Goal: Task Accomplishment & Management: Use online tool/utility

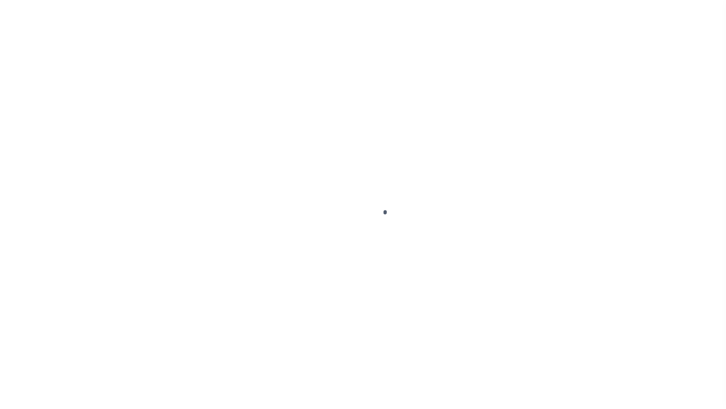
scroll to position [33, 0]
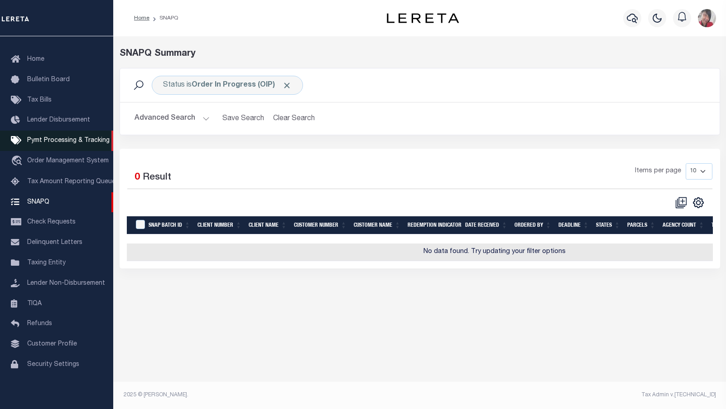
click at [45, 137] on span "Pymt Processing & Tracking" at bounding box center [68, 140] width 82 height 6
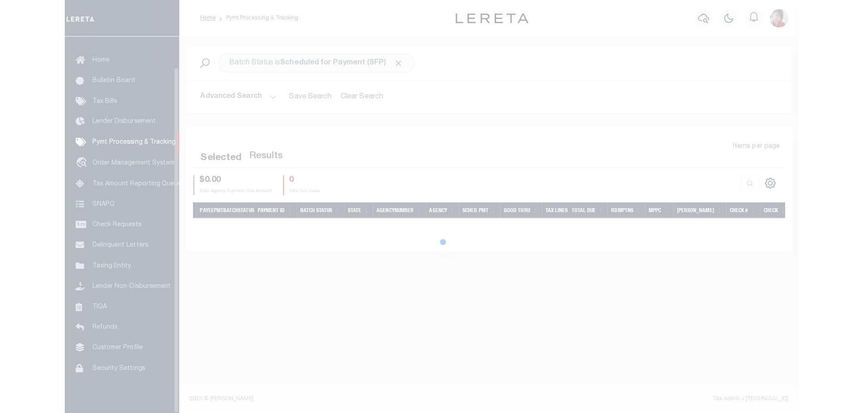
scroll to position [33, 0]
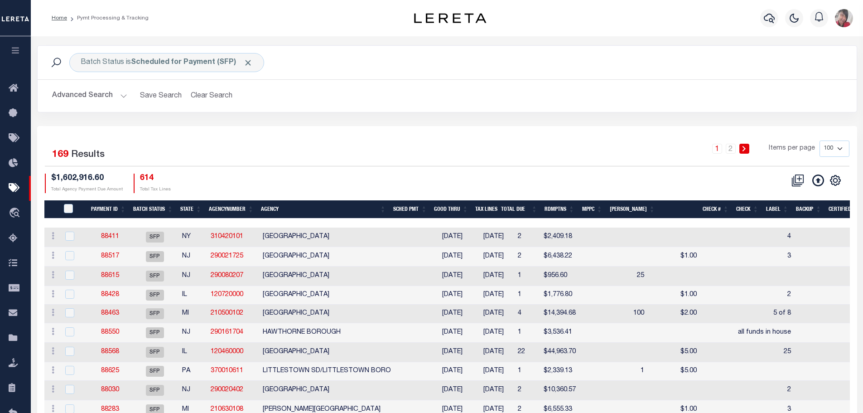
click at [719, 146] on select "100 200 500 1000" at bounding box center [835, 148] width 30 height 16
select select "1000"
click at [719, 140] on select "100 200 500 1000" at bounding box center [835, 148] width 30 height 16
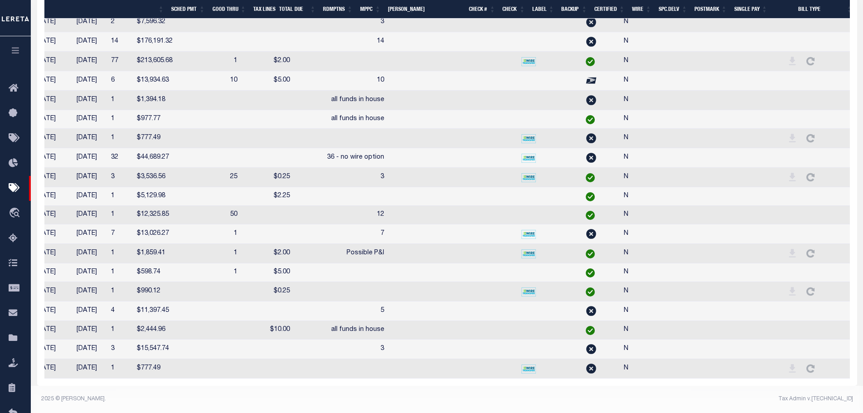
scroll to position [0, 0]
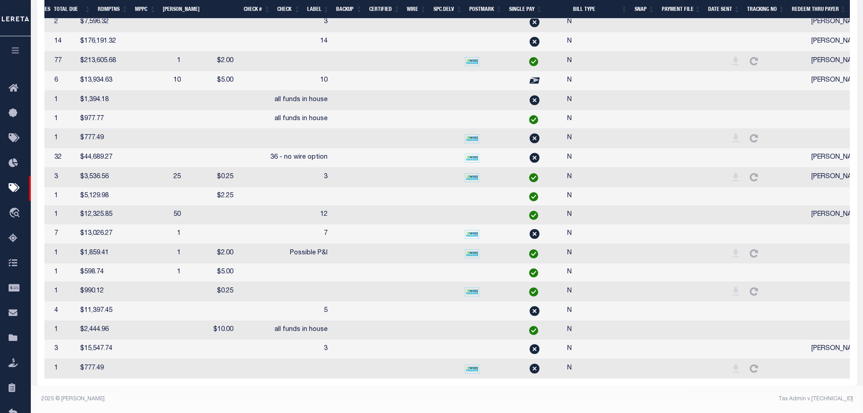
click at [633, 7] on th "SNAP" at bounding box center [644, 9] width 27 height 19
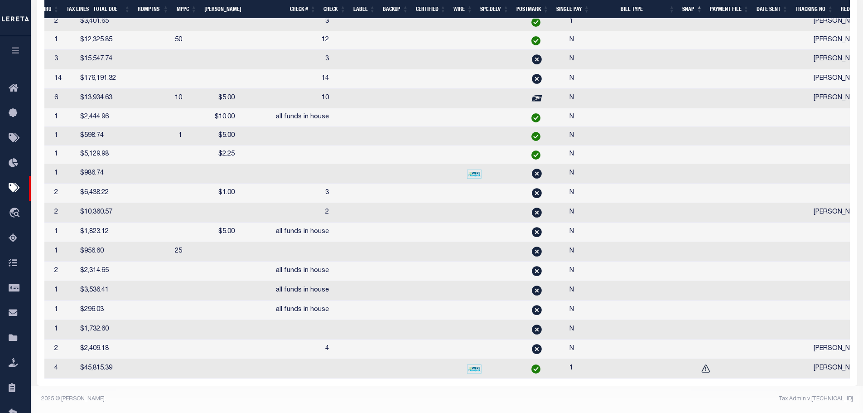
scroll to position [0, 432]
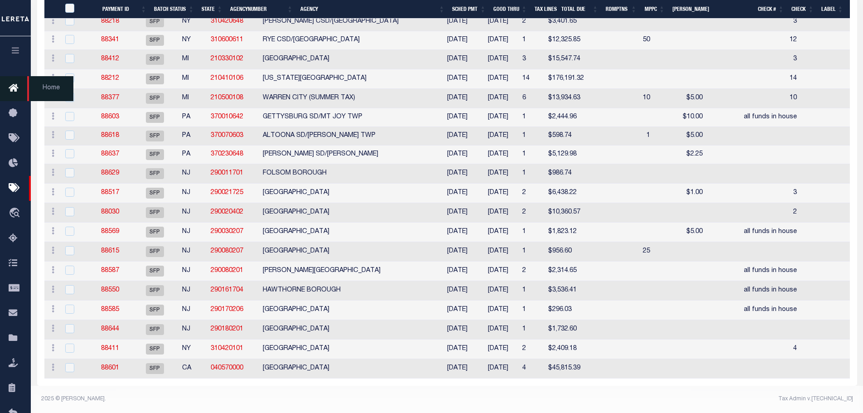
click at [13, 54] on icon "button" at bounding box center [15, 50] width 10 height 8
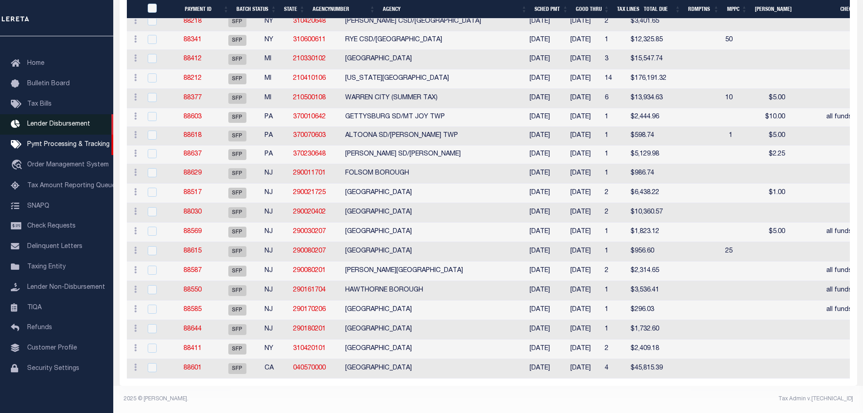
click at [43, 123] on span "Lender Disbursement" at bounding box center [58, 124] width 63 height 6
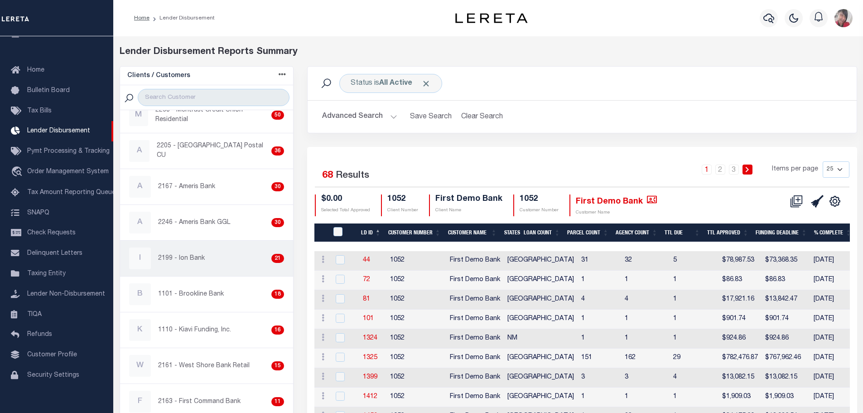
scroll to position [227, 0]
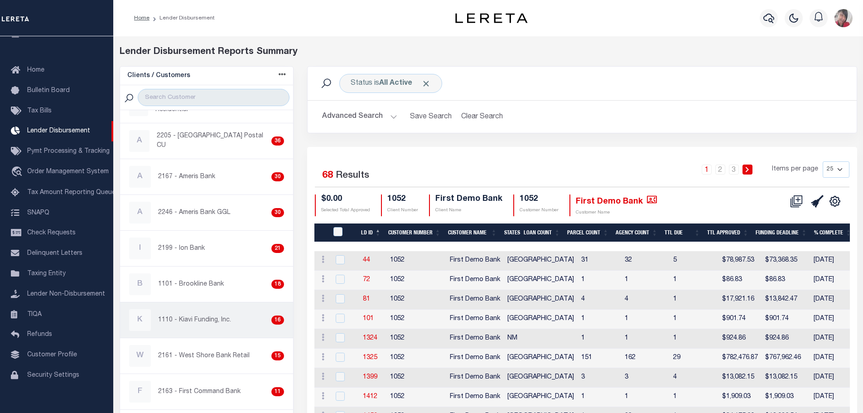
click at [204, 321] on p "1110 - Kiavi Funding, Inc." at bounding box center [194, 320] width 73 height 10
checkbox input "true"
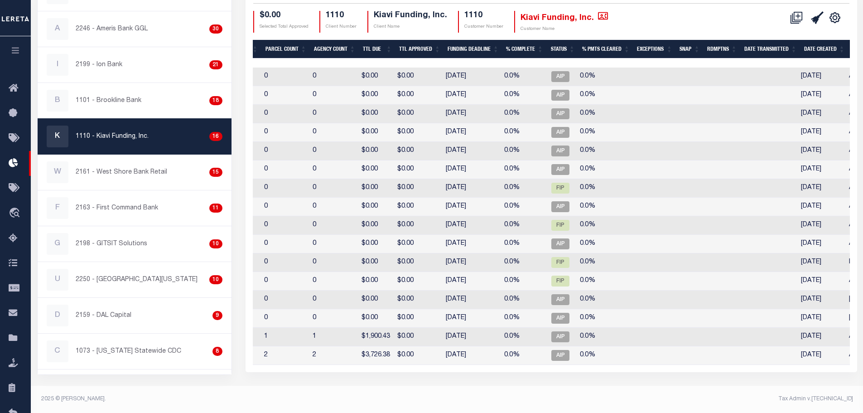
scroll to position [0, 258]
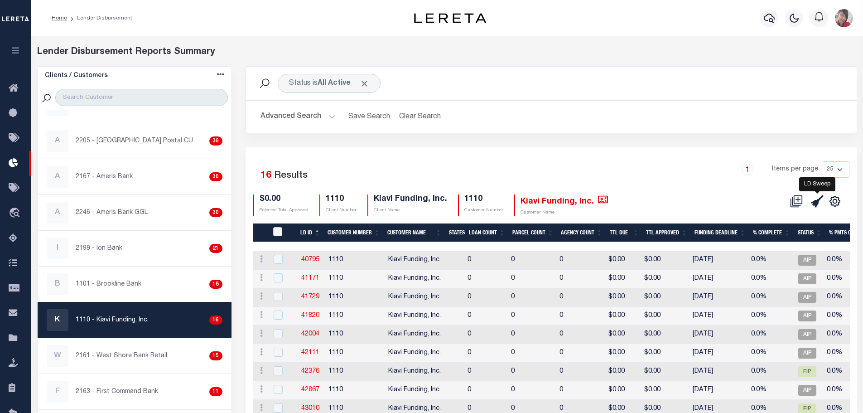
click at [819, 200] on icon at bounding box center [817, 201] width 13 height 13
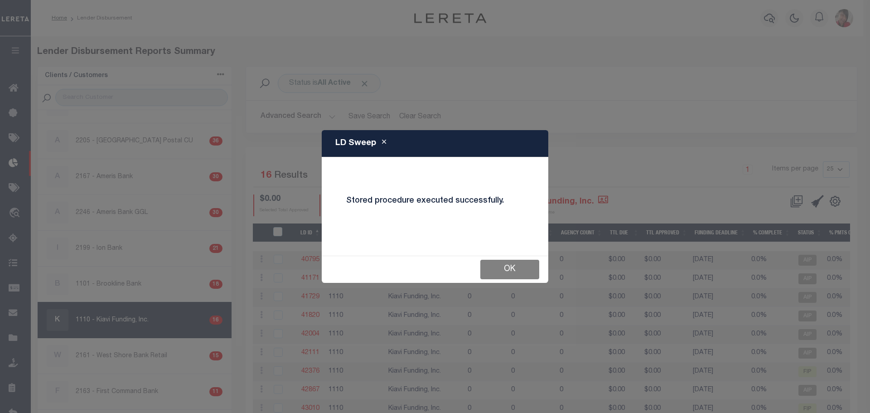
click at [514, 267] on button "OK" at bounding box center [509, 269] width 59 height 19
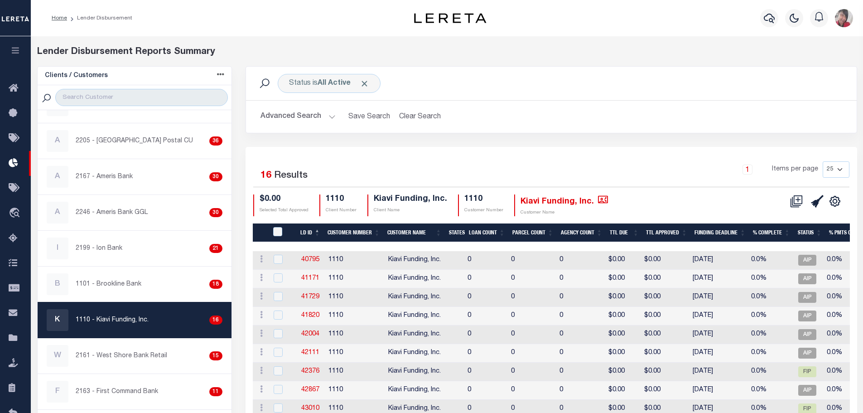
click at [14, 53] on icon "button" at bounding box center [15, 50] width 10 height 8
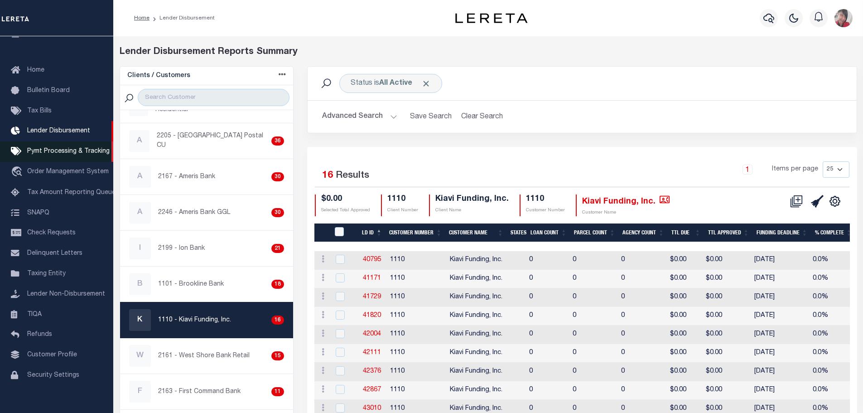
click at [50, 153] on span "Pymt Processing & Tracking" at bounding box center [68, 151] width 82 height 6
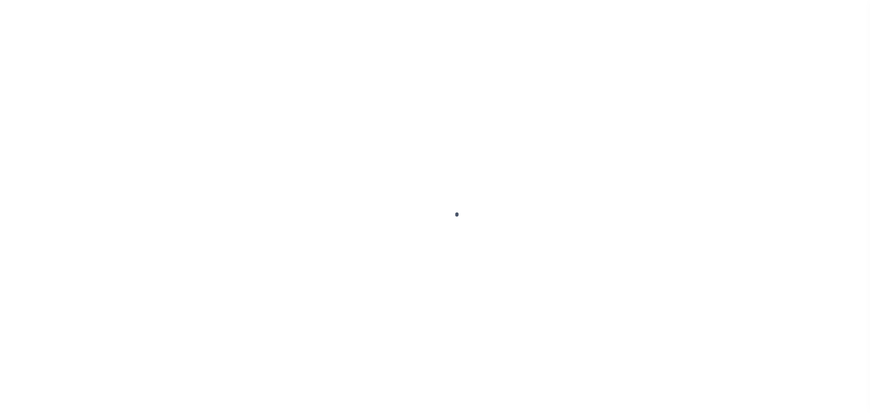
select select "1000"
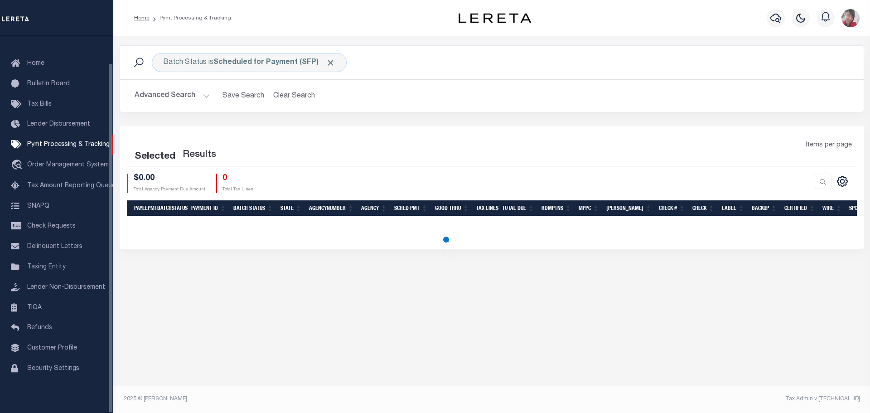
select select "1000"
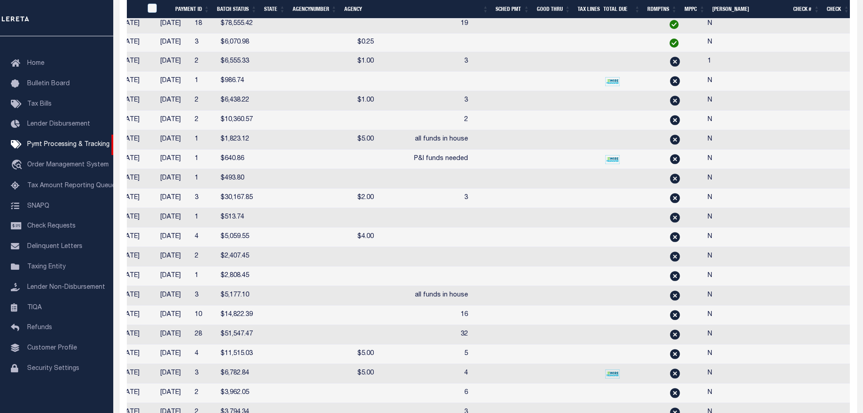
scroll to position [0, 0]
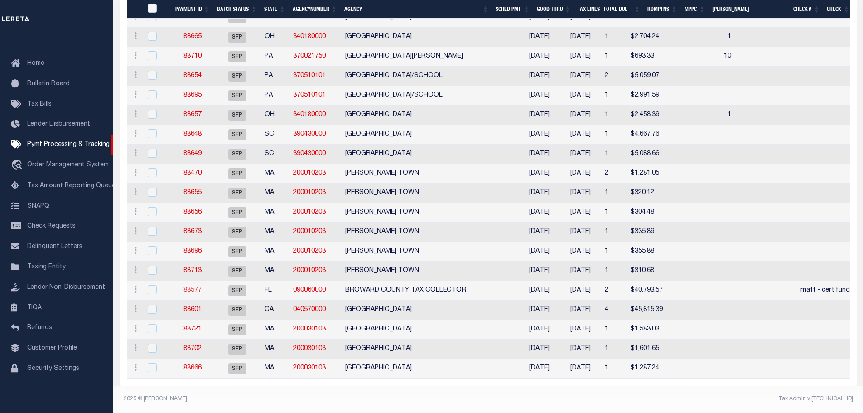
click at [190, 287] on link "88577" at bounding box center [193, 290] width 18 height 6
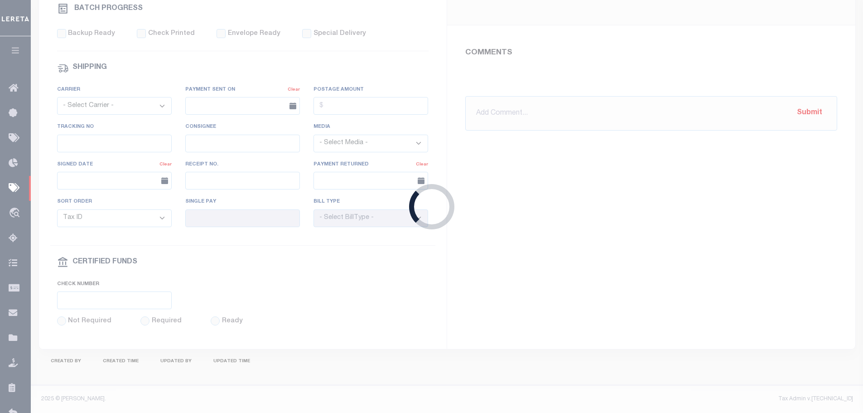
select select "SFP"
type input "11/20/2024"
type input "matt - cert funds needed"
type input "Matt"
type input "1"
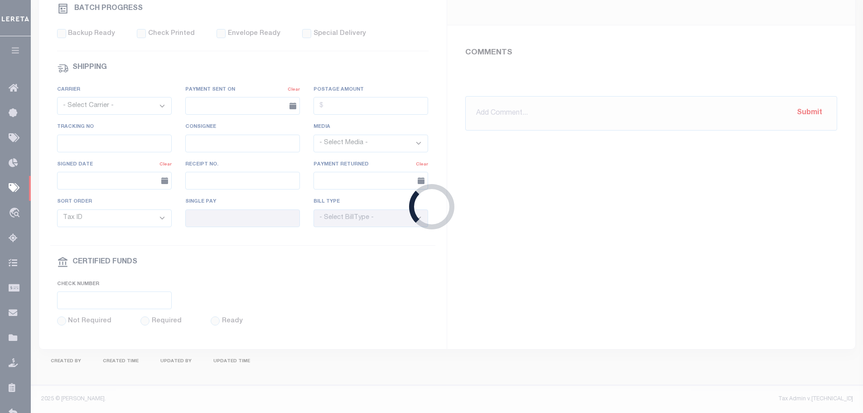
radio input "true"
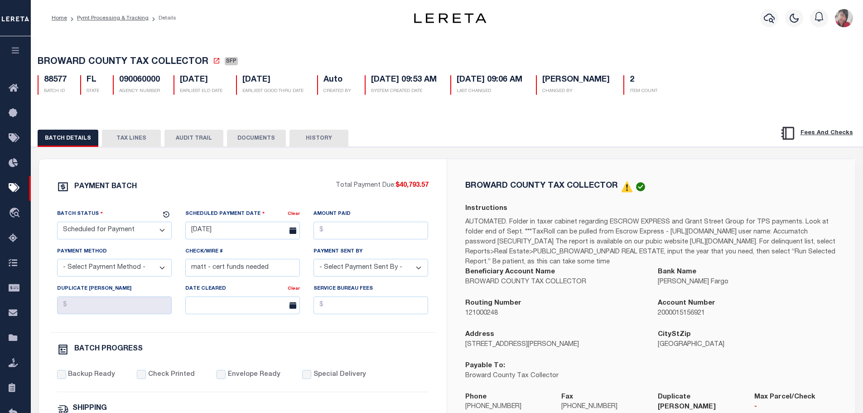
click at [126, 140] on button "TAX LINES" at bounding box center [131, 138] width 59 height 17
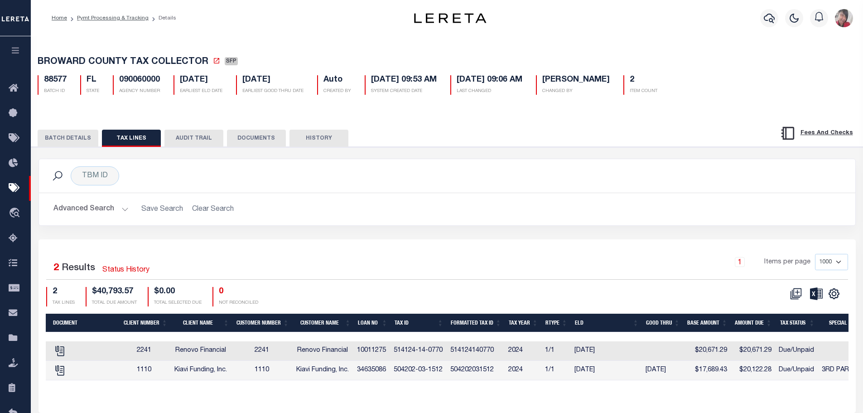
scroll to position [0, 248]
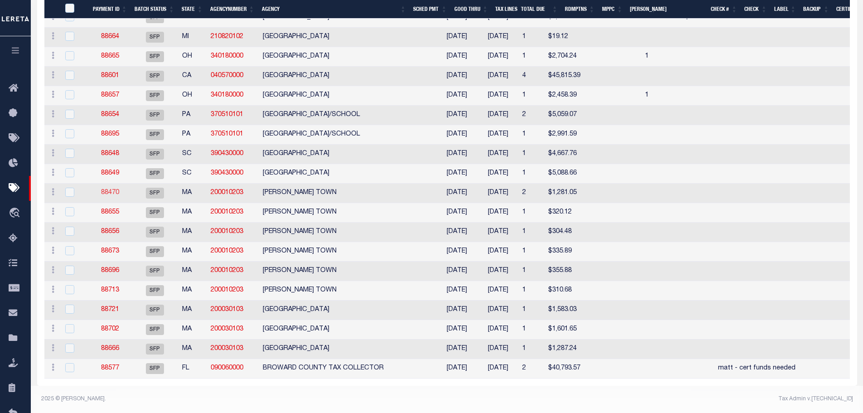
click at [107, 189] on link "88470" at bounding box center [110, 192] width 18 height 6
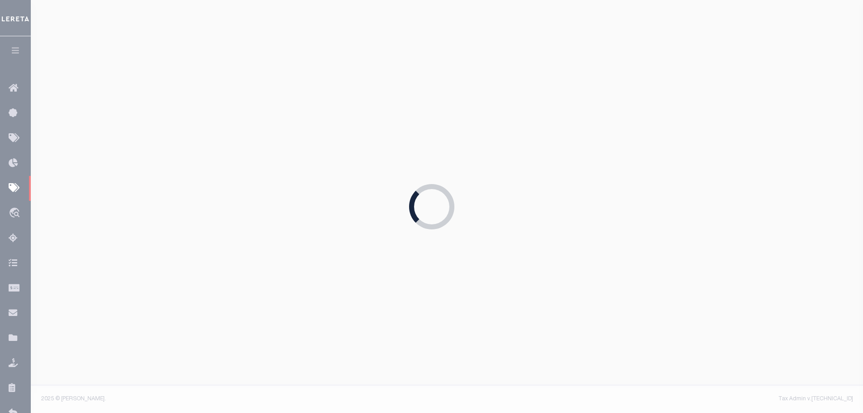
type input "04/22/2024"
type input "N"
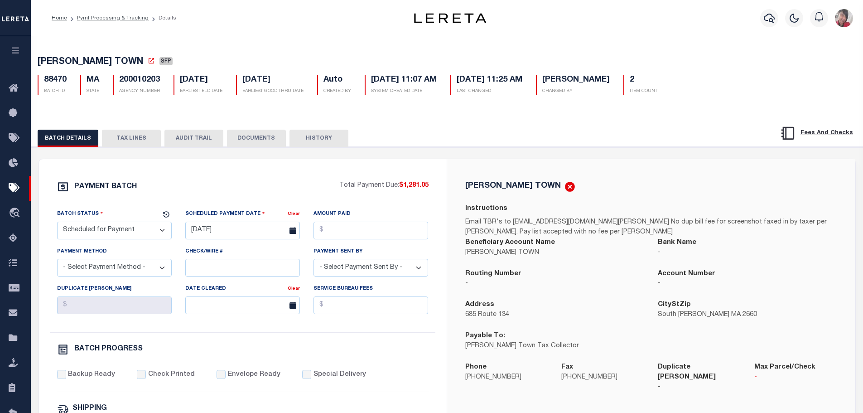
click at [128, 135] on button "TAX LINES" at bounding box center [131, 138] width 59 height 17
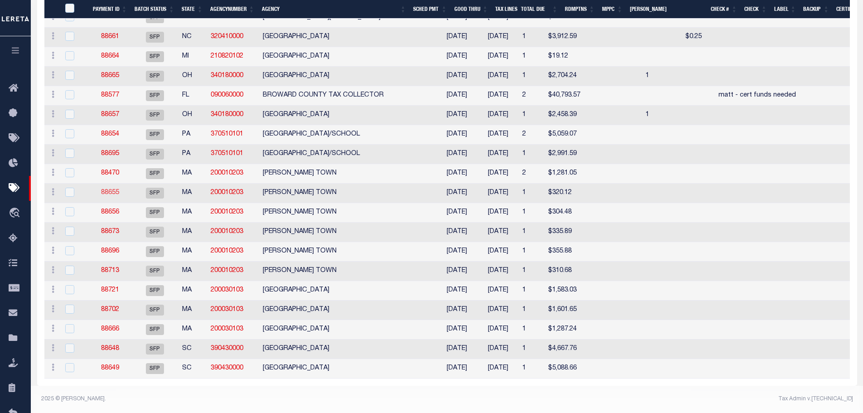
click at [111, 189] on link "88655" at bounding box center [110, 192] width 18 height 6
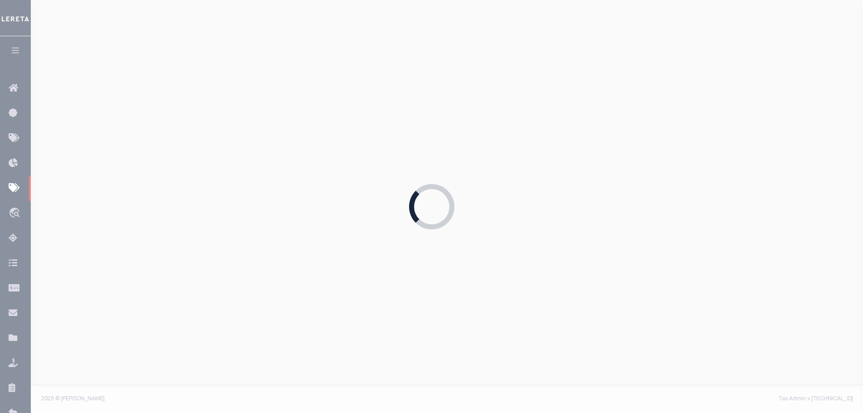
type input "07/27/2024"
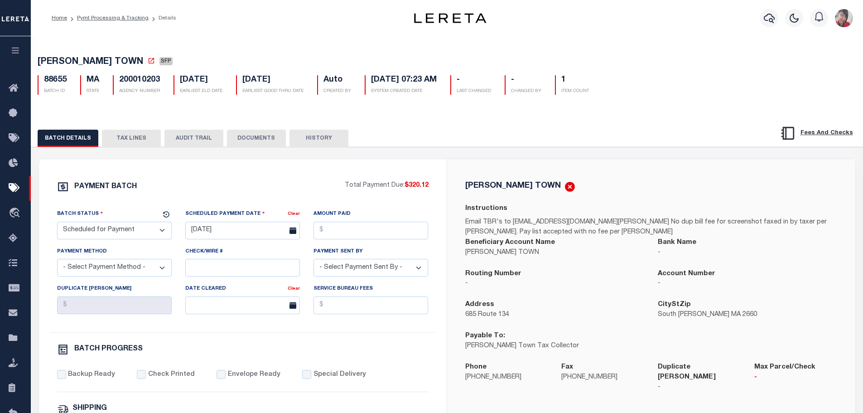
click at [131, 140] on button "TAX LINES" at bounding box center [131, 138] width 59 height 17
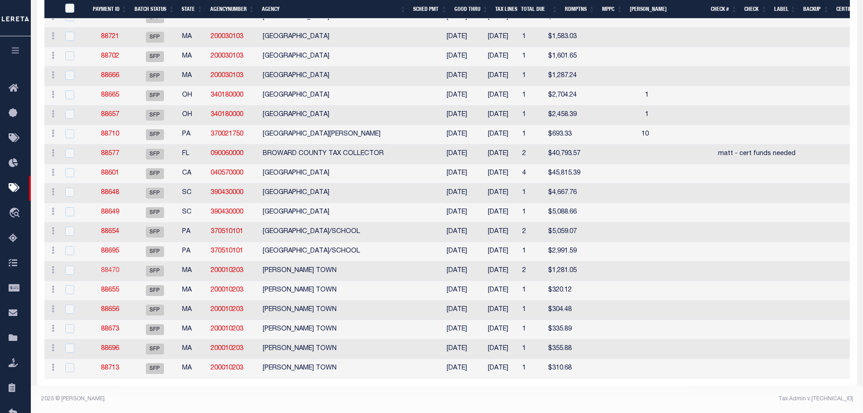
click at [113, 267] on link "88470" at bounding box center [110, 270] width 18 height 6
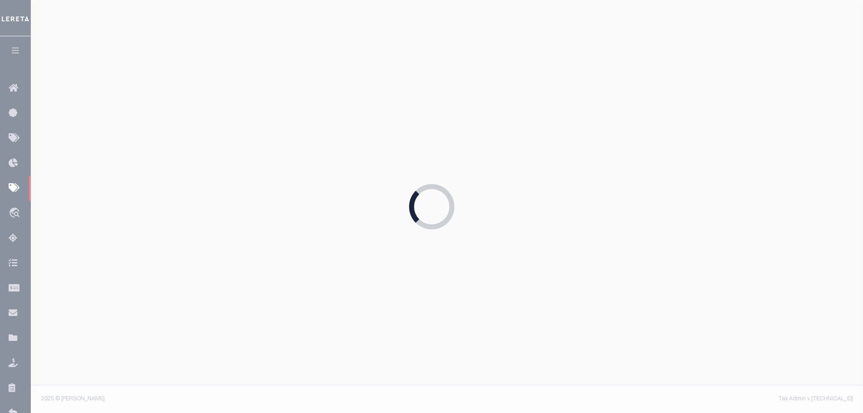
type input "04/22/2024"
type input "Matt"
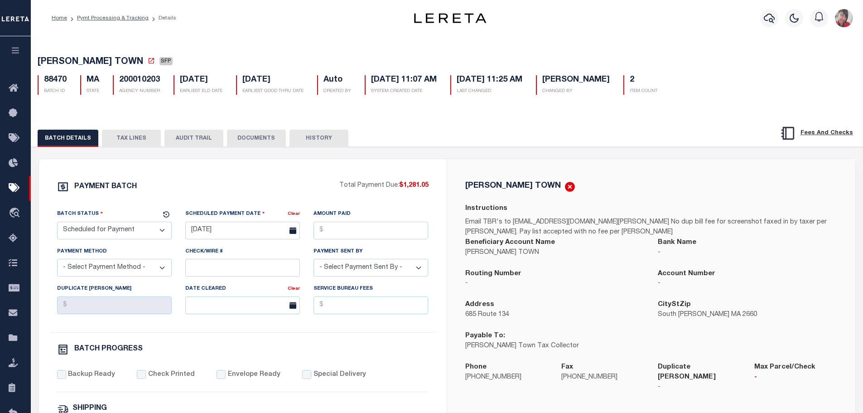
click at [125, 139] on button "TAX LINES" at bounding box center [131, 138] width 59 height 17
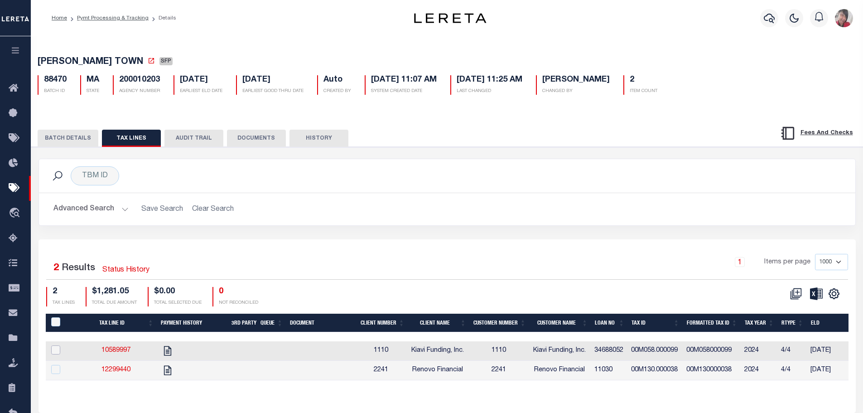
click at [58, 349] on input "checkbox" at bounding box center [55, 349] width 9 height 9
checkbox input "true"
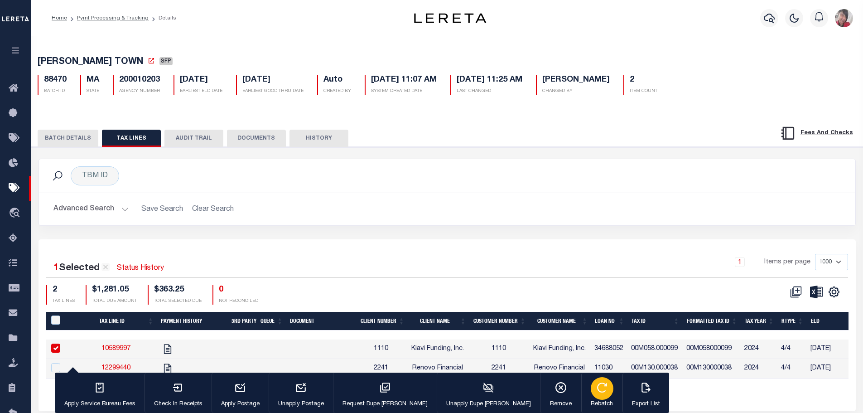
click at [596, 390] on icon "button" at bounding box center [602, 388] width 12 height 12
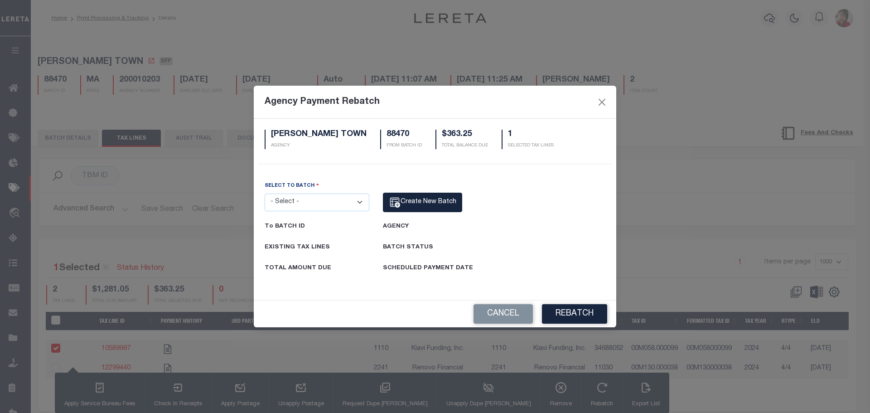
click at [359, 202] on select "- Select - 44980 80200 88470 88655 88656 88673 88696 88713" at bounding box center [317, 203] width 105 height 18
select select "88655"
click at [265, 194] on select "- Select - 44980 80200 88470 88655 88656 88673 88696 88713" at bounding box center [317, 203] width 105 height 18
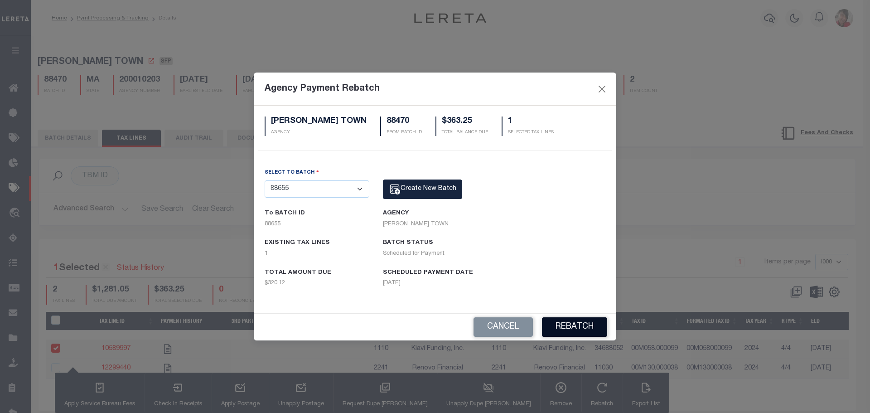
click at [578, 329] on button "Rebatch" at bounding box center [574, 326] width 65 height 19
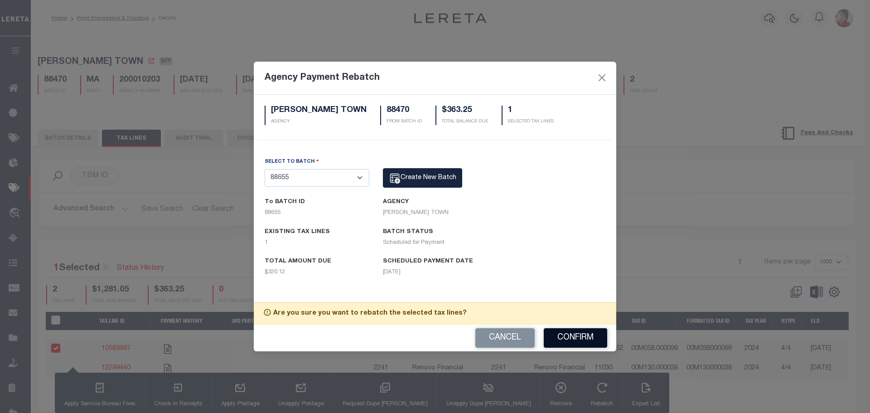
click at [575, 334] on button "Confirm" at bounding box center [575, 337] width 63 height 19
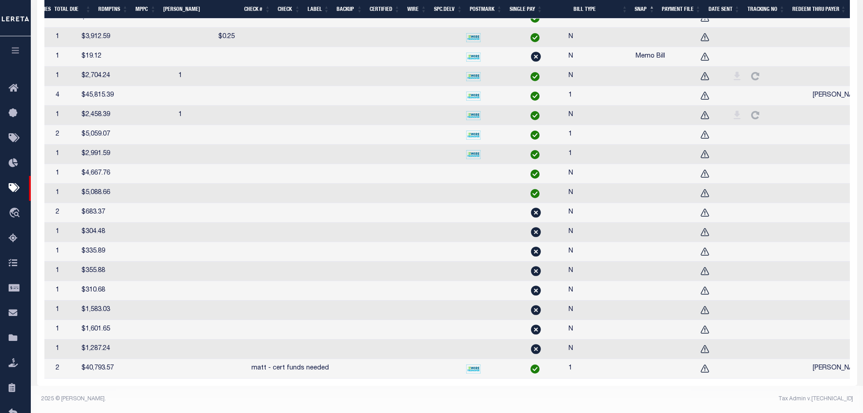
scroll to position [0, 295]
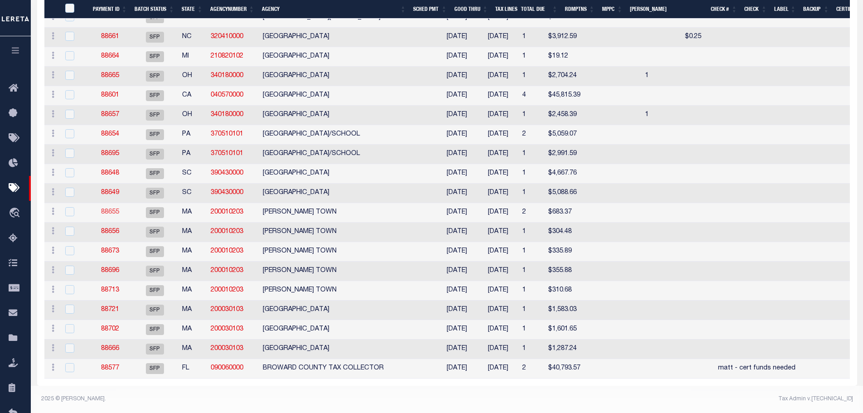
click at [108, 209] on link "88655" at bounding box center [110, 212] width 18 height 6
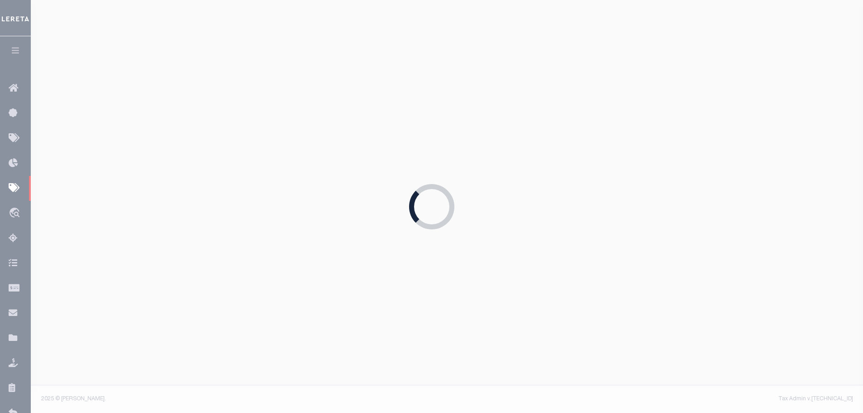
type input "07/27/2024"
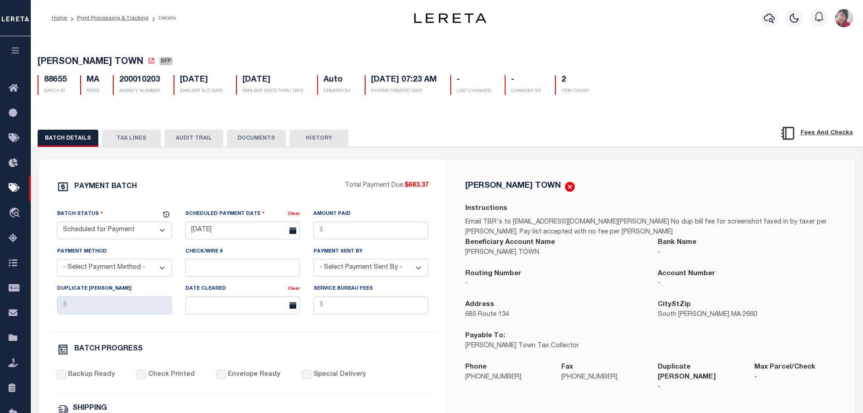
click at [128, 139] on button "TAX LINES" at bounding box center [131, 138] width 59 height 17
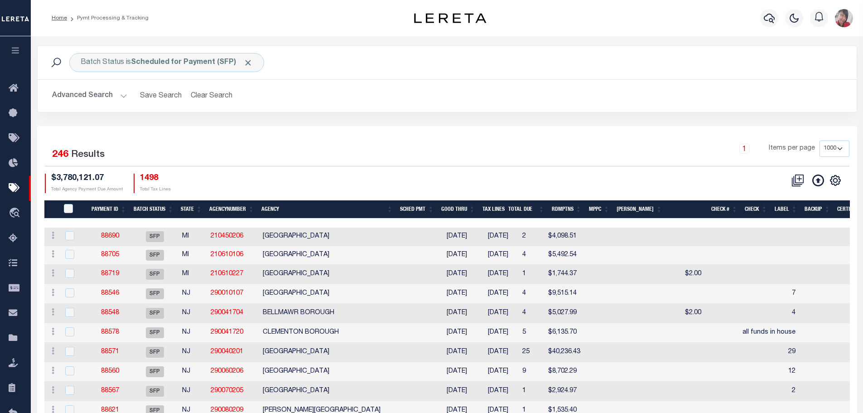
click at [121, 96] on button "Advanced Search" at bounding box center [89, 96] width 75 height 18
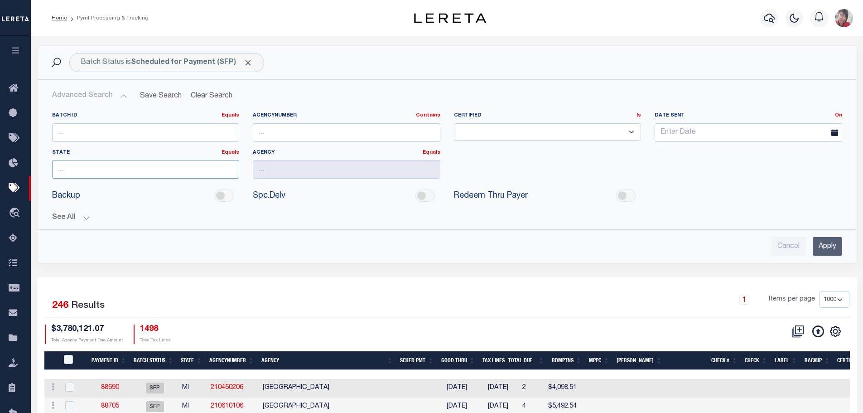
click at [128, 176] on input "text" at bounding box center [146, 169] width 188 height 19
click at [126, 168] on input "text" at bounding box center [146, 169] width 188 height 19
click at [86, 185] on div "MA" at bounding box center [146, 186] width 188 height 15
type input "MA"
click at [270, 170] on input "text" at bounding box center [347, 169] width 188 height 19
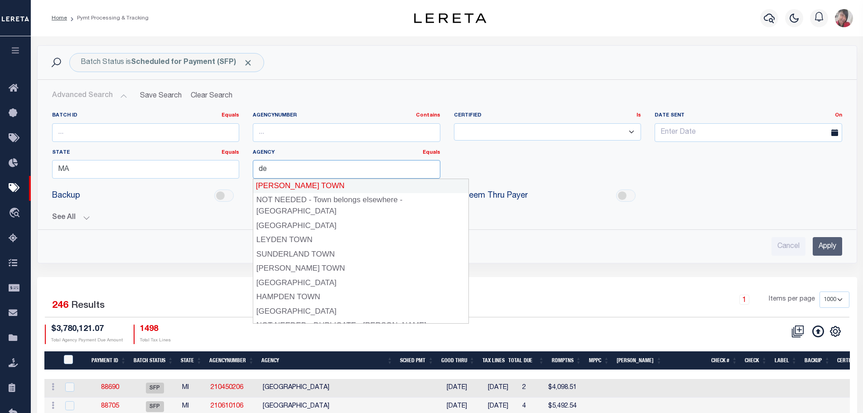
click at [286, 187] on div "DENNIS TOWN" at bounding box center [361, 186] width 216 height 15
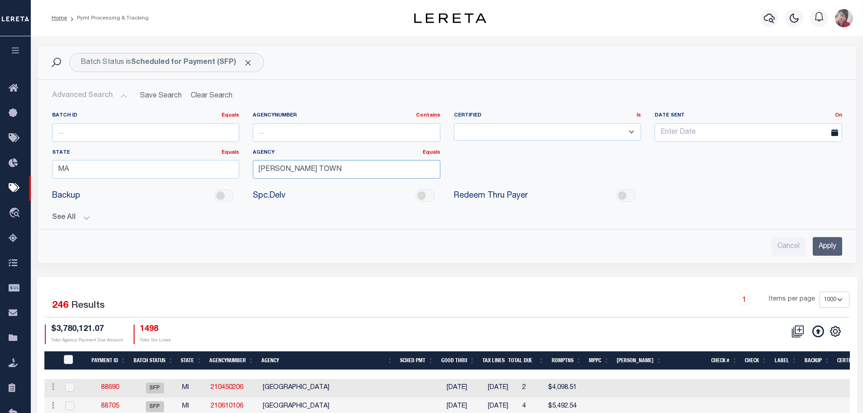
type input "DENNIS TOWN"
click at [824, 245] on input "Apply" at bounding box center [827, 246] width 29 height 19
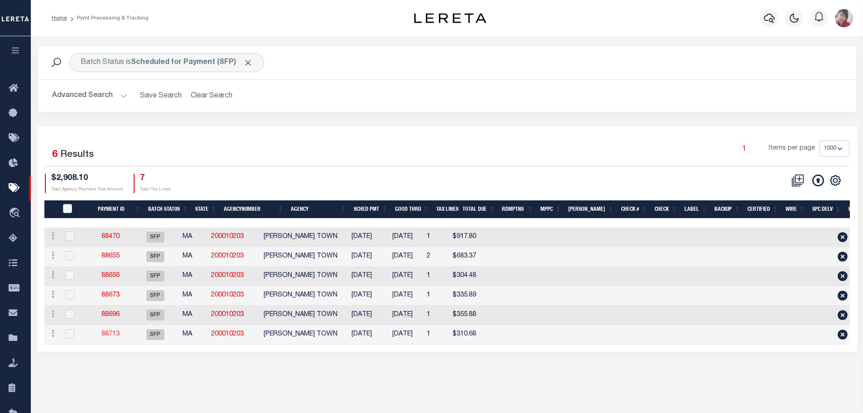
click at [118, 337] on link "88713" at bounding box center [111, 334] width 18 height 6
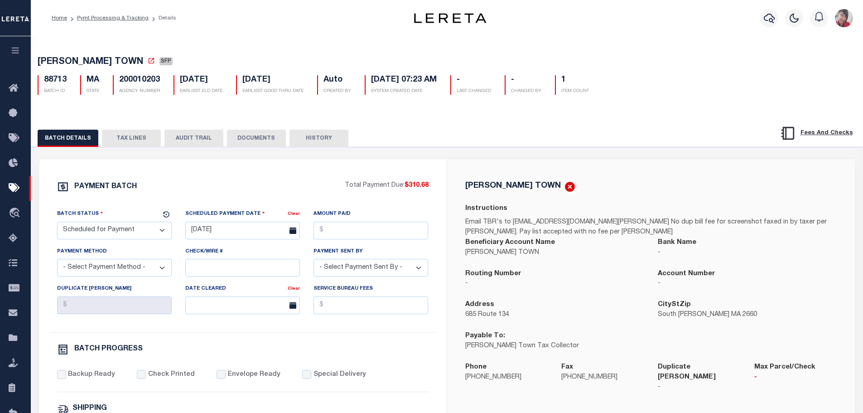
click at [136, 137] on button "TAX LINES" at bounding box center [131, 138] width 59 height 17
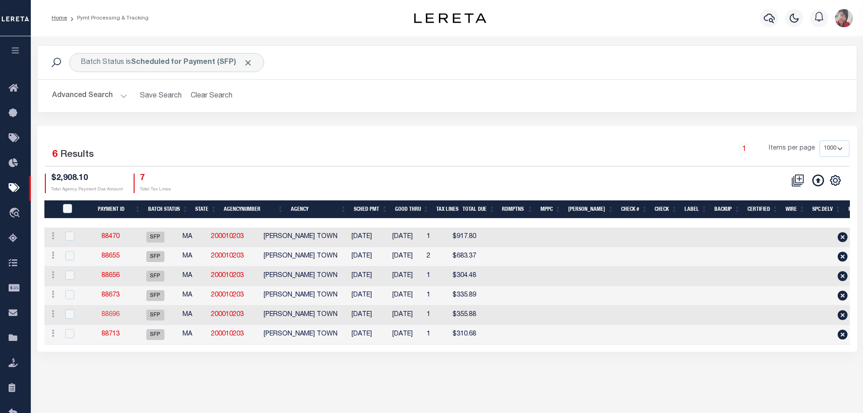
click at [120, 318] on link "88696" at bounding box center [111, 314] width 18 height 6
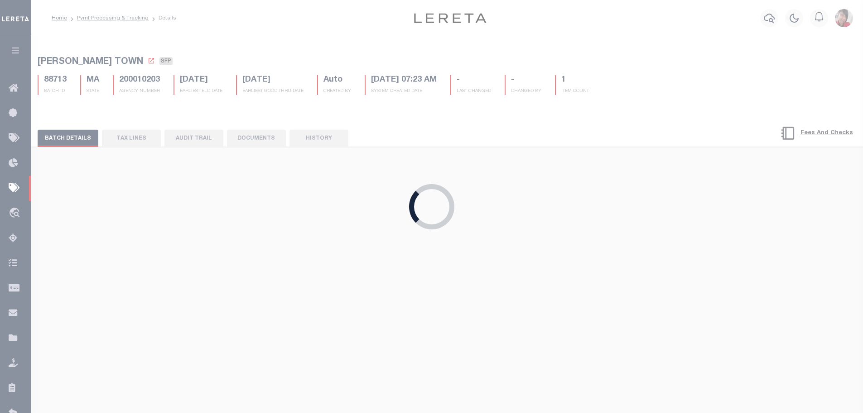
type input "04/26/2025"
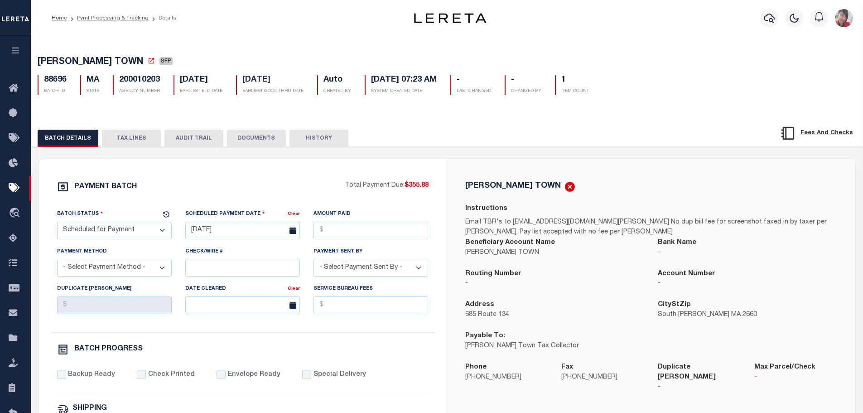
click at [143, 138] on button "TAX LINES" at bounding box center [131, 138] width 59 height 17
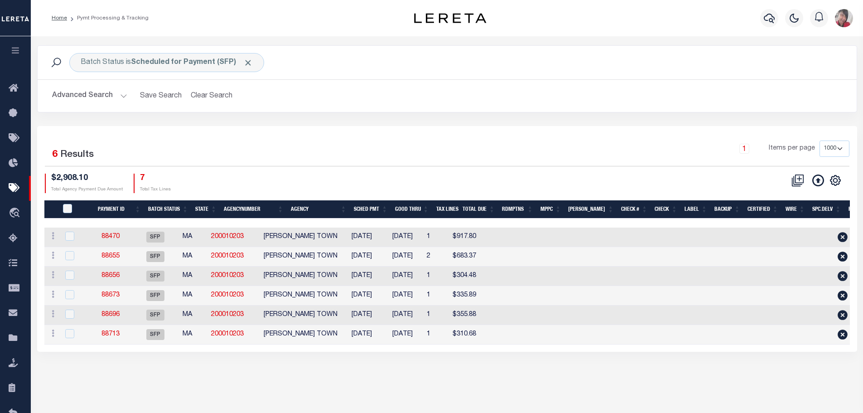
click at [12, 51] on icon "button" at bounding box center [15, 50] width 10 height 8
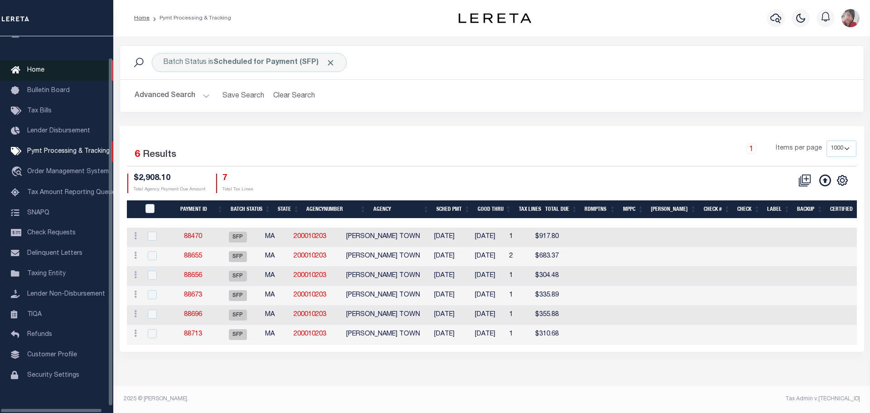
scroll to position [29, 0]
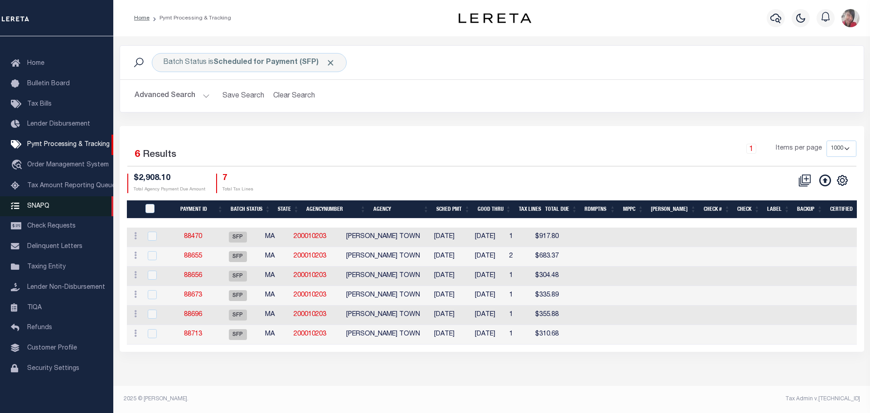
click at [36, 205] on span "SNAPQ" at bounding box center [38, 206] width 22 height 6
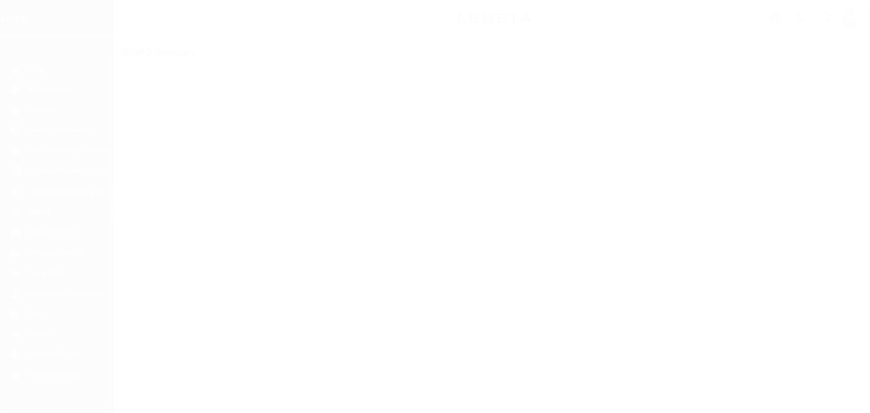
scroll to position [29, 0]
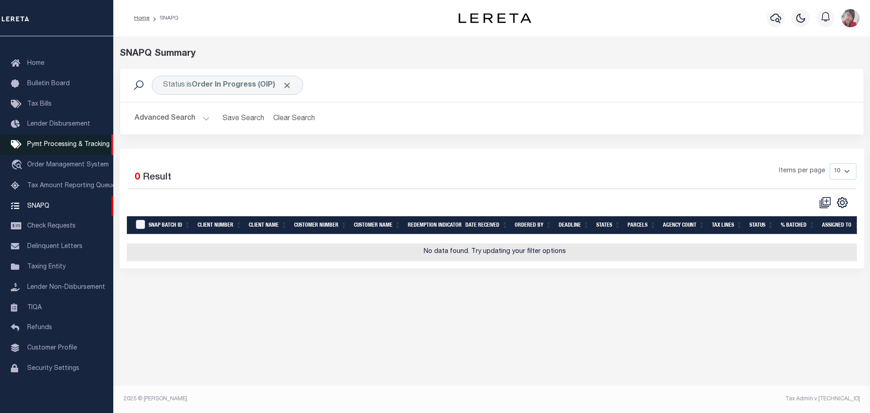
click at [47, 141] on span "Pymt Processing & Tracking" at bounding box center [68, 144] width 82 height 6
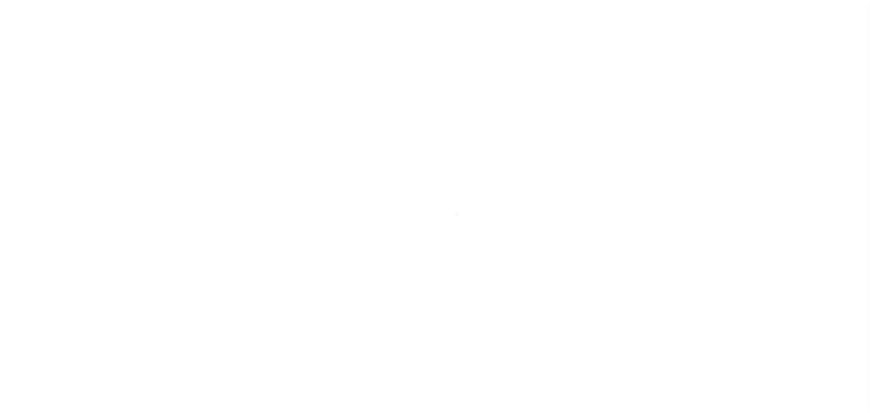
select select "1000"
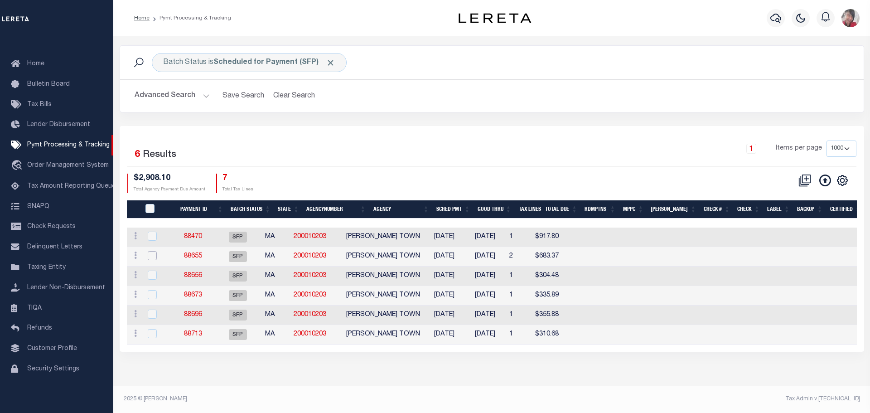
click at [151, 255] on input "checkbox" at bounding box center [152, 255] width 9 height 9
checkbox input "true"
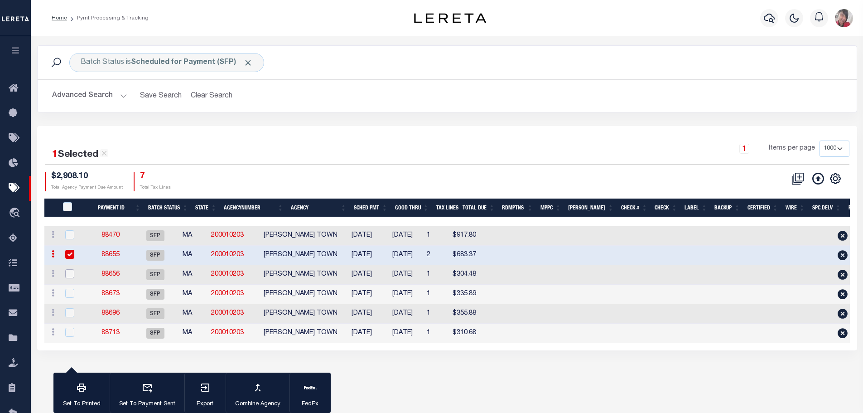
click at [67, 274] on input "checkbox" at bounding box center [69, 273] width 9 height 9
checkbox input "true"
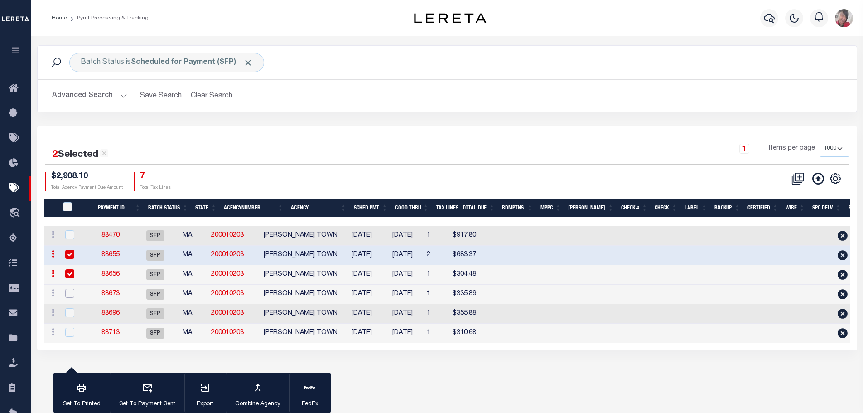
click at [71, 294] on input "checkbox" at bounding box center [69, 293] width 9 height 9
checkbox input "true"
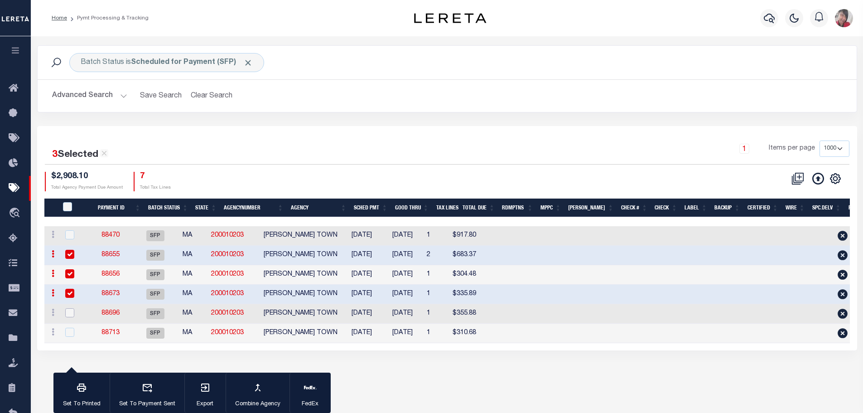
click at [68, 314] on input "checkbox" at bounding box center [69, 312] width 9 height 9
checkbox input "true"
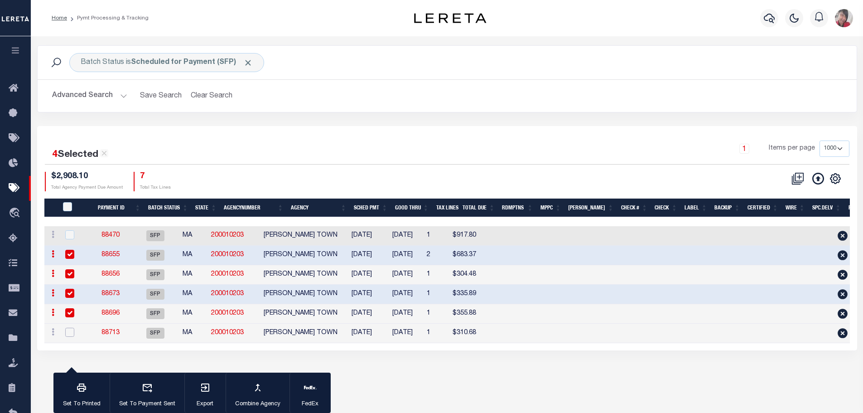
click at [67, 334] on input "checkbox" at bounding box center [69, 332] width 9 height 9
checkbox input "true"
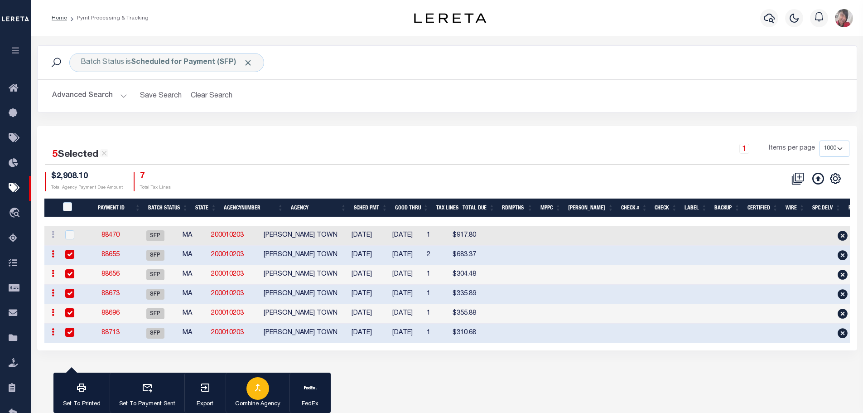
click at [262, 389] on icon "button" at bounding box center [257, 387] width 11 height 11
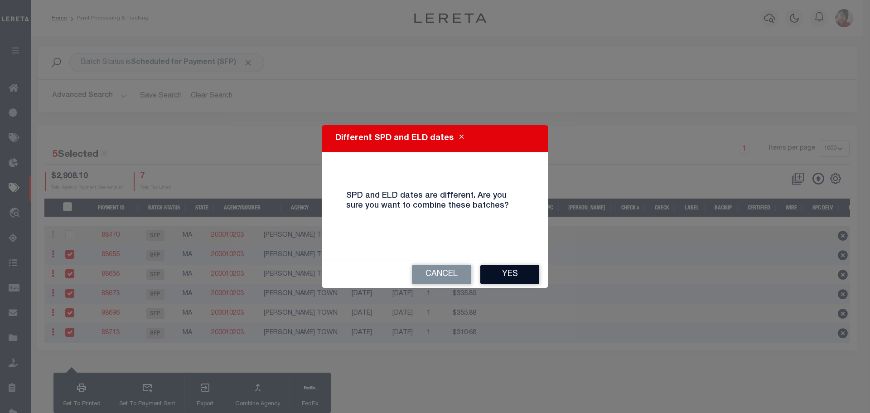
click at [510, 271] on button "Yes" at bounding box center [509, 274] width 59 height 19
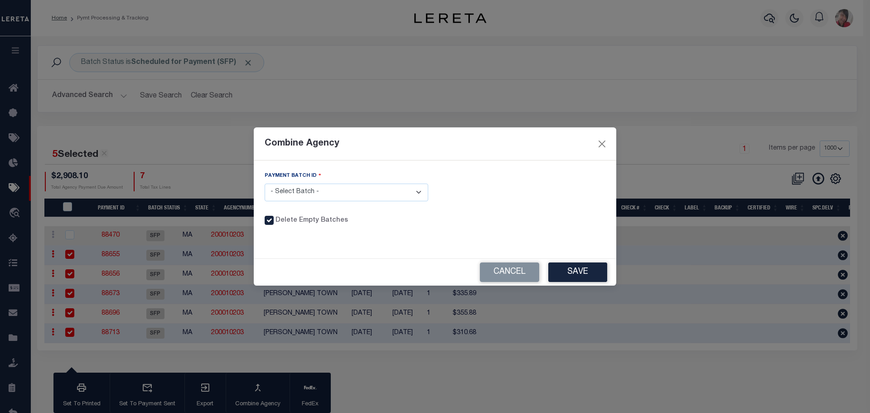
click at [423, 189] on select "- Select Batch - 88655 88656 88673 88696 88713" at bounding box center [347, 193] width 164 height 18
select select "88655"
click at [265, 184] on select "- Select Batch - 88655 88656 88673 88696 88713" at bounding box center [347, 193] width 164 height 18
click at [574, 270] on button "Save" at bounding box center [577, 271] width 59 height 19
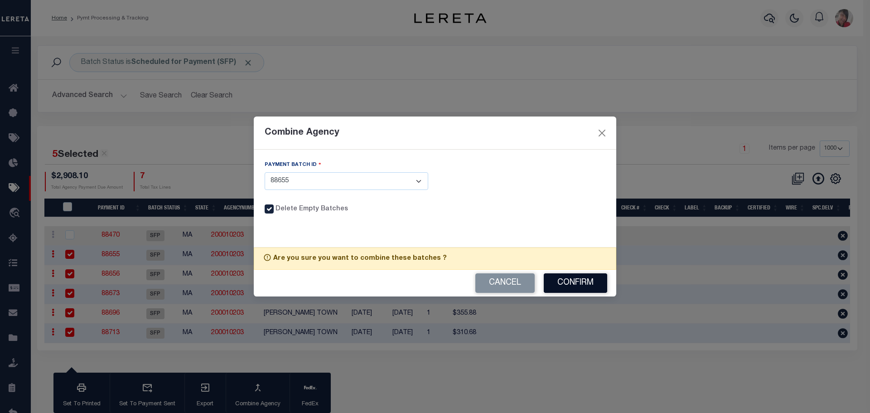
click at [570, 281] on button "Confirm" at bounding box center [575, 282] width 63 height 19
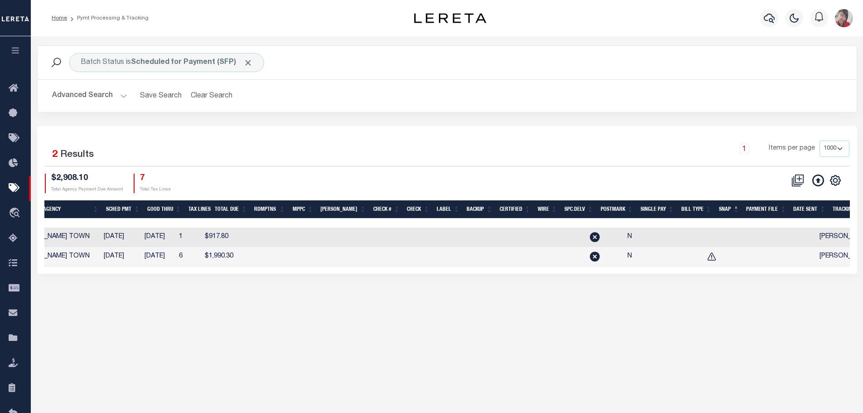
scroll to position [0, 261]
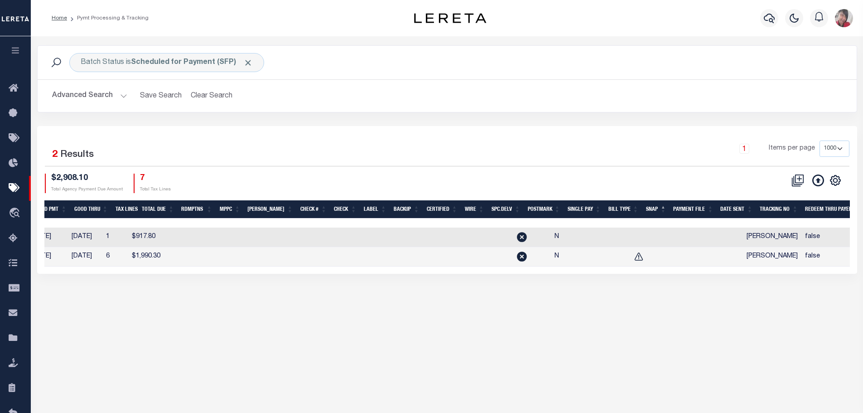
click at [119, 94] on button "Advanced Search" at bounding box center [89, 96] width 75 height 18
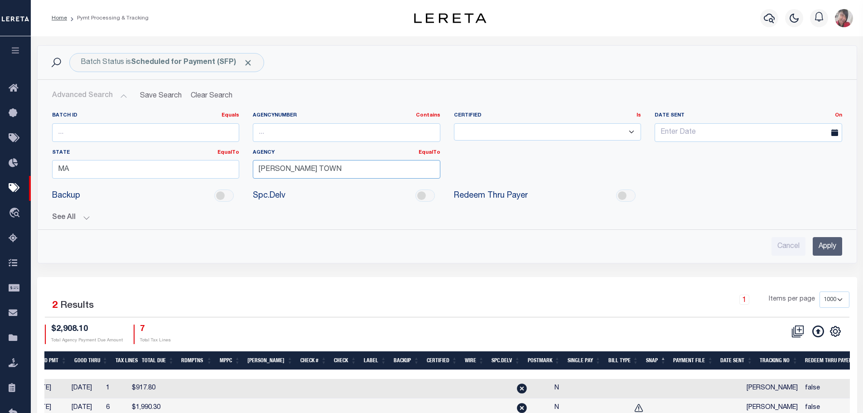
drag, startPoint x: 314, startPoint y: 169, endPoint x: 206, endPoint y: 176, distance: 109.0
click at [206, 176] on div "Batch ID Equals Equals Is Not Equal To Is Greater Than Is Less Than AgencyNumbe…" at bounding box center [447, 149] width 804 height 74
drag, startPoint x: 80, startPoint y: 165, endPoint x: 40, endPoint y: 169, distance: 39.6
click at [40, 169] on div "Batch ID Equals Equals Is Not Equal To Is Greater Than Is Less Than AgencyNumbe…" at bounding box center [447, 163] width 818 height 117
click at [829, 247] on input "Apply" at bounding box center [827, 246] width 29 height 19
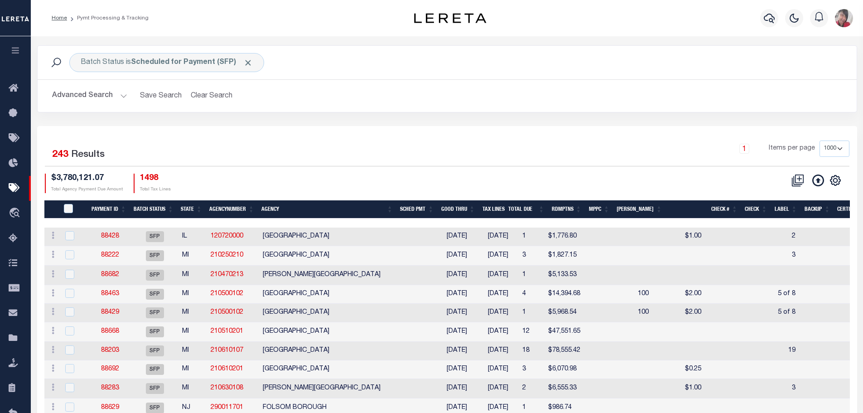
click at [119, 93] on button "Advanced Search" at bounding box center [89, 96] width 75 height 18
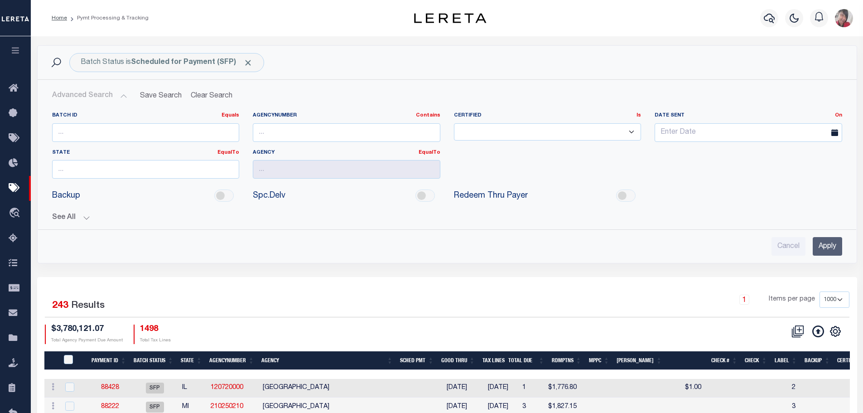
click at [82, 218] on button "See All" at bounding box center [447, 217] width 790 height 9
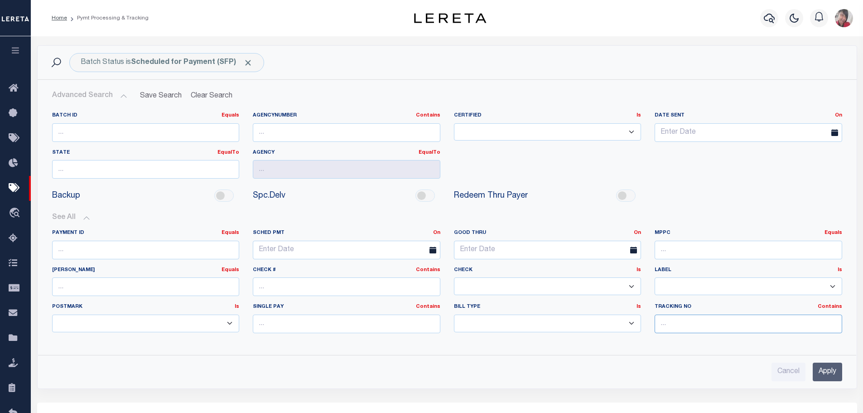
click at [677, 325] on input "text" at bounding box center [749, 323] width 188 height 19
type input "Gloria"
click at [825, 373] on input "Apply" at bounding box center [827, 372] width 29 height 19
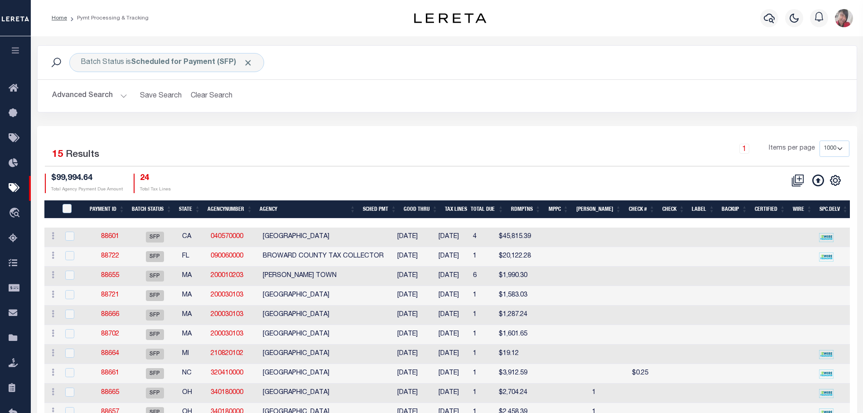
click at [312, 208] on th "Agency" at bounding box center [307, 209] width 103 height 19
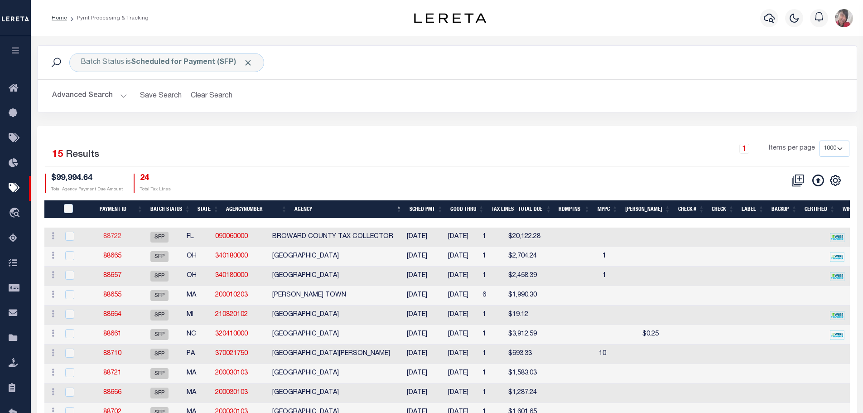
click at [121, 237] on link "88722" at bounding box center [112, 236] width 18 height 6
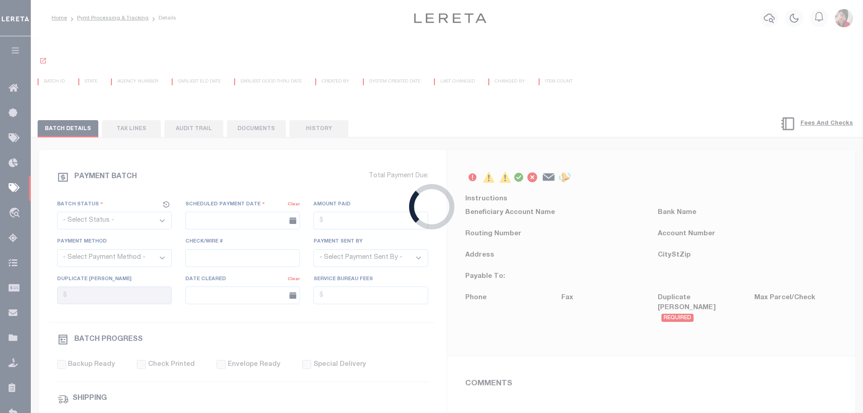
select select "SFP"
type input "11/19/2024"
type input "Gloria"
select select
type input "1"
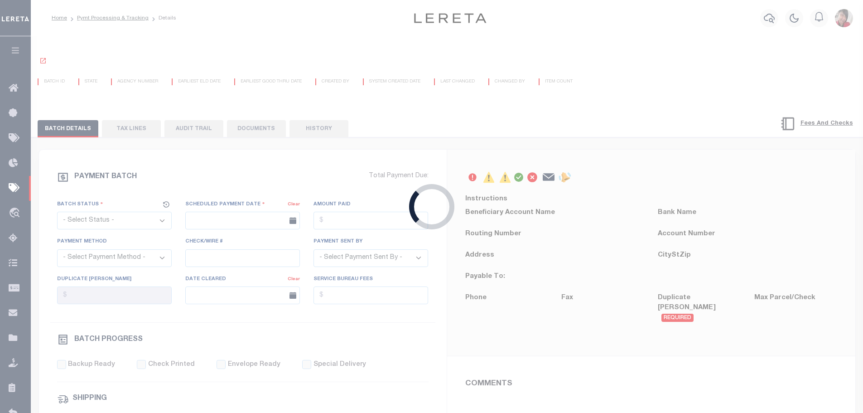
radio input "true"
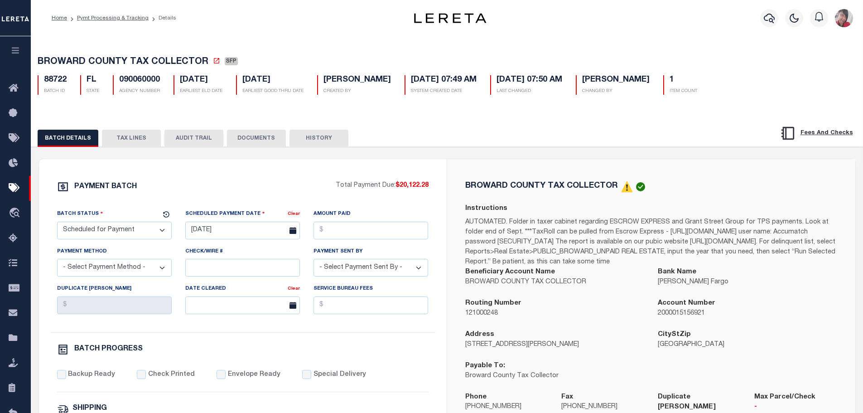
scroll to position [45, 0]
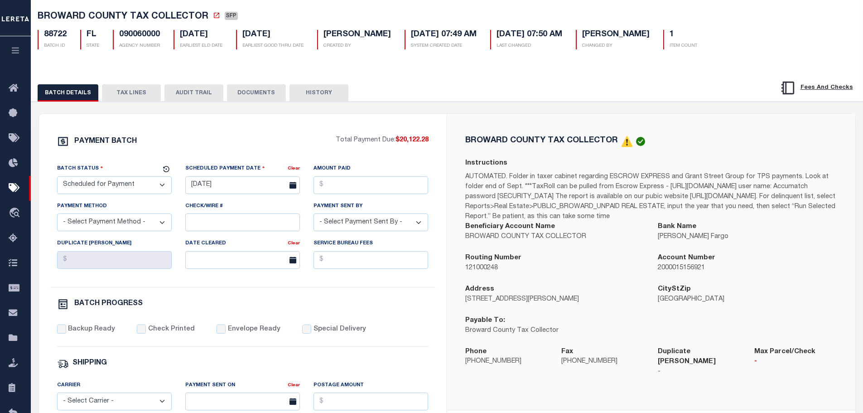
click at [140, 96] on button "TAX LINES" at bounding box center [131, 92] width 59 height 17
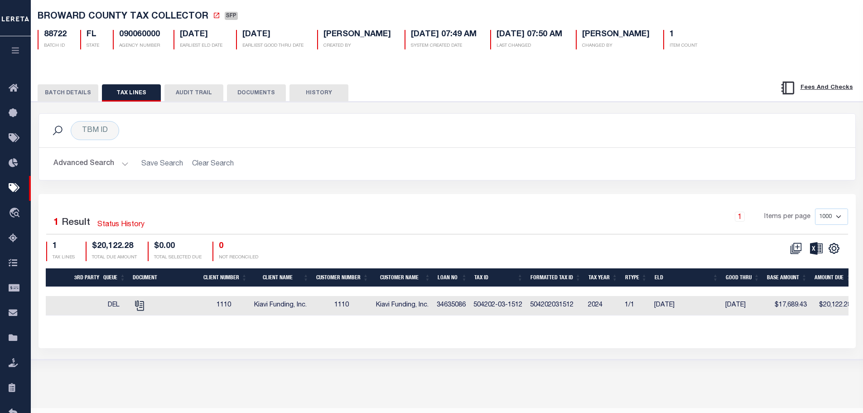
scroll to position [0, 0]
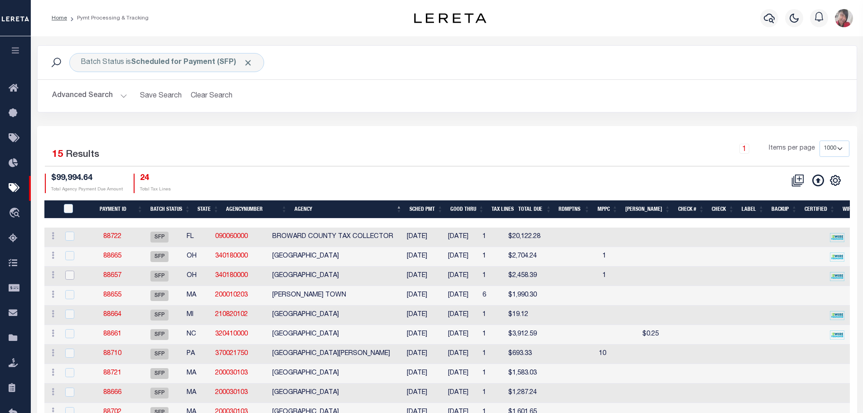
click at [72, 275] on input "checkbox" at bounding box center [69, 275] width 9 height 9
checkbox input "true"
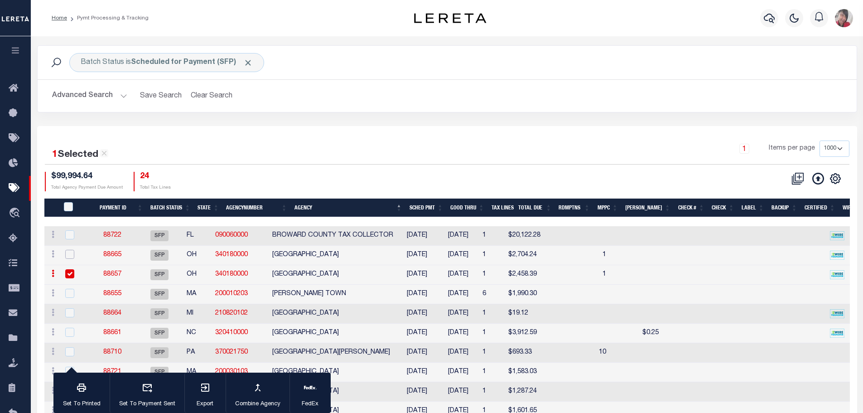
click at [74, 254] on input "checkbox" at bounding box center [69, 254] width 9 height 9
checkbox input "true"
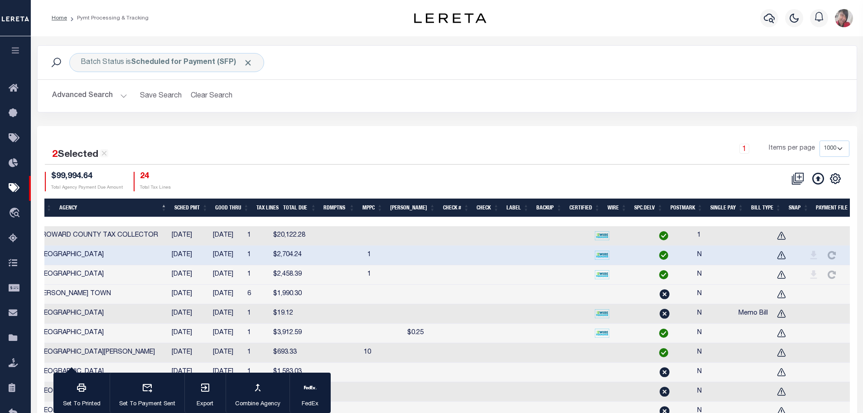
scroll to position [0, 358]
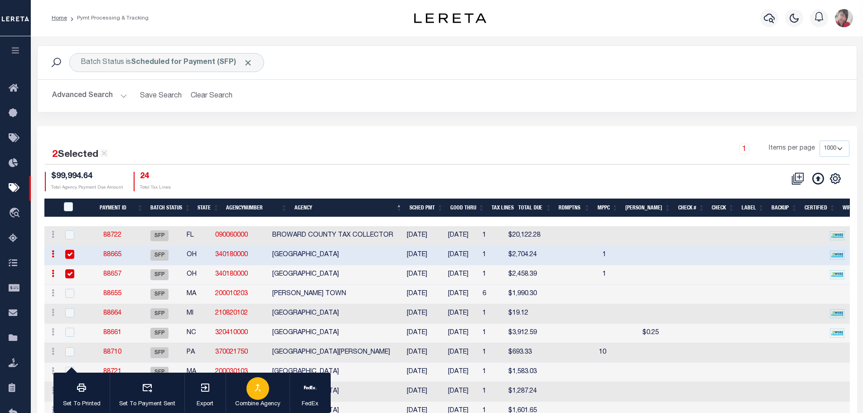
click at [263, 397] on div "button" at bounding box center [258, 388] width 23 height 23
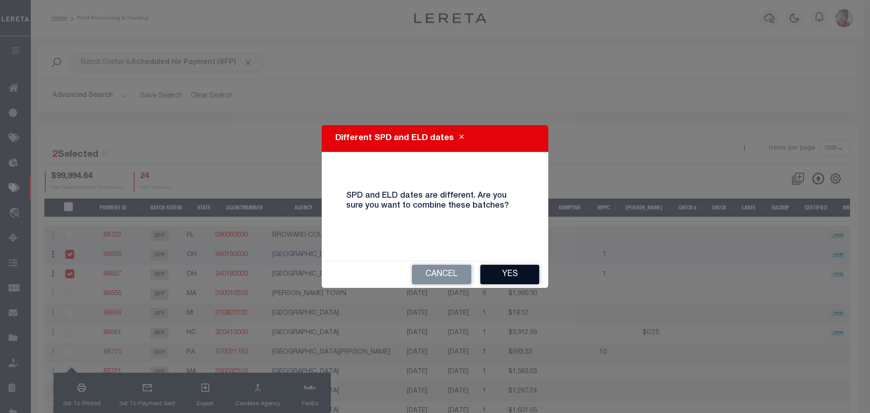
click at [518, 273] on button "Yes" at bounding box center [509, 274] width 59 height 19
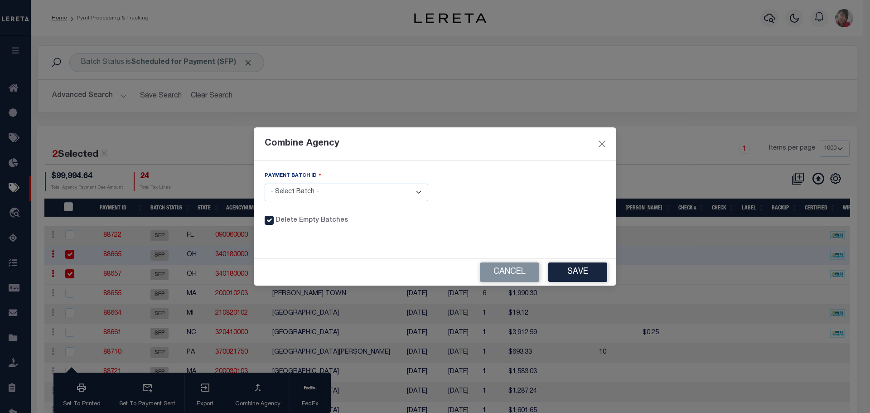
click at [419, 186] on select "- Select Batch - 88665 88657" at bounding box center [347, 193] width 164 height 18
select select "88657"
click at [265, 184] on select "- Select Batch - 88665 88657" at bounding box center [347, 193] width 164 height 18
click at [590, 271] on button "Save" at bounding box center [577, 271] width 59 height 19
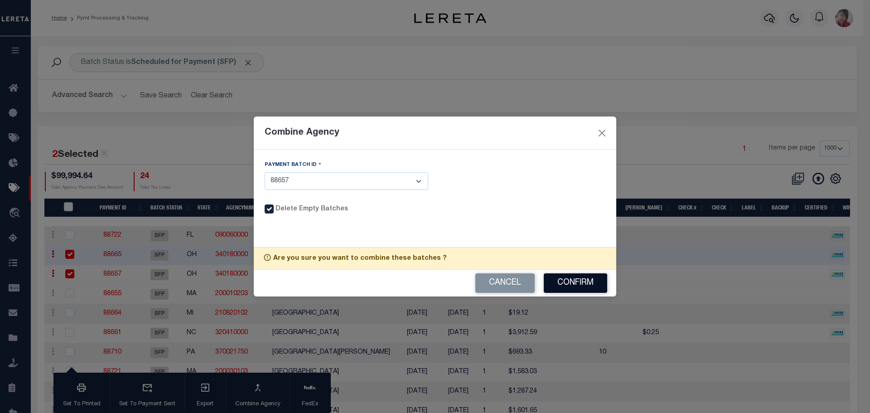
click at [582, 280] on button "Confirm" at bounding box center [575, 282] width 63 height 19
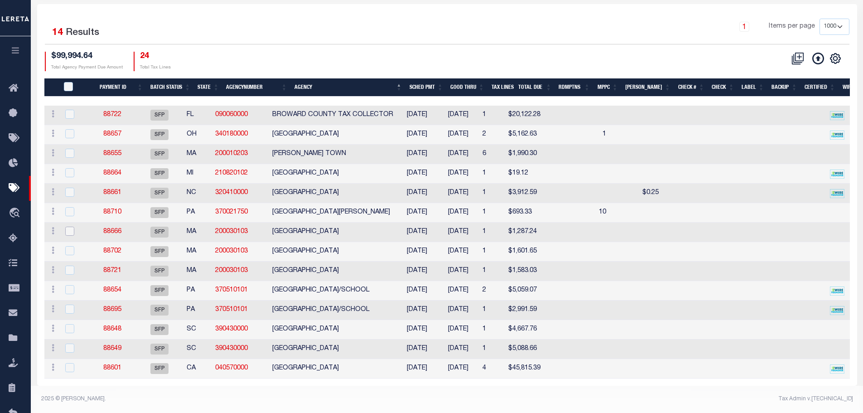
click at [72, 227] on input "checkbox" at bounding box center [69, 231] width 9 height 9
checkbox input "true"
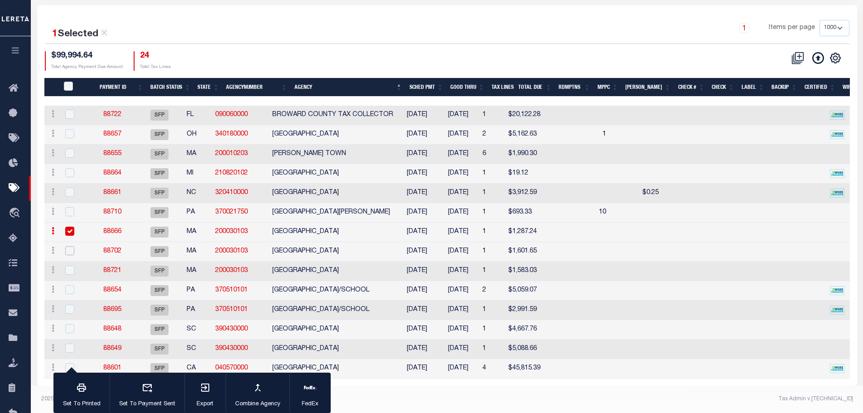
click at [71, 246] on input "checkbox" at bounding box center [69, 250] width 9 height 9
checkbox input "true"
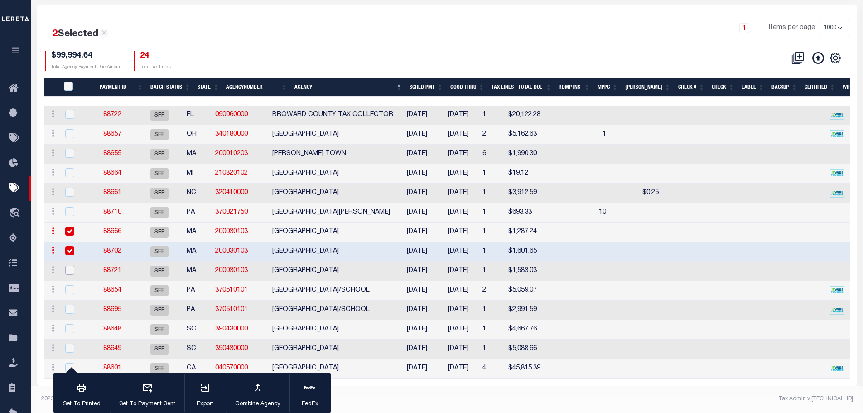
click at [71, 266] on input "checkbox" at bounding box center [69, 270] width 9 height 9
checkbox input "true"
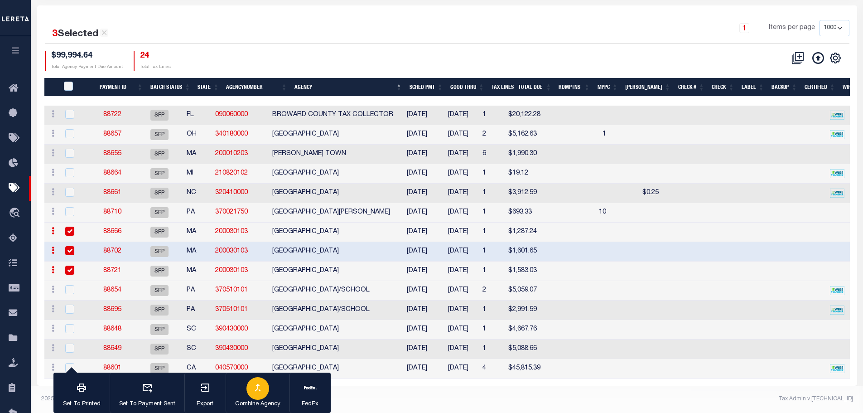
click at [263, 391] on div "button" at bounding box center [258, 388] width 23 height 23
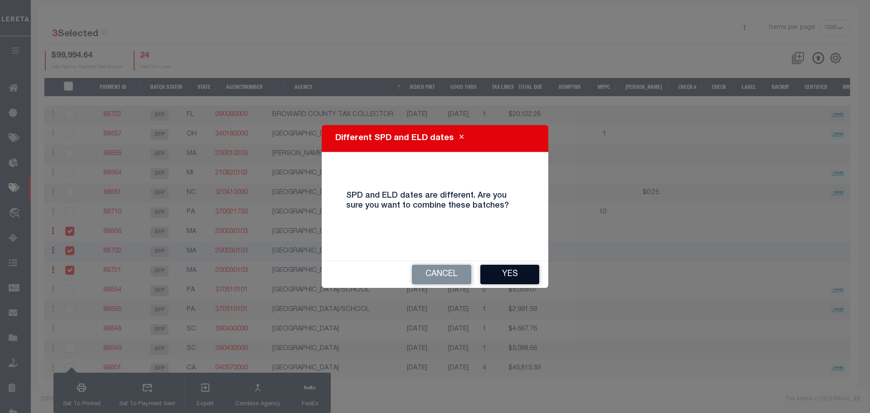
click at [503, 274] on button "Yes" at bounding box center [509, 274] width 59 height 19
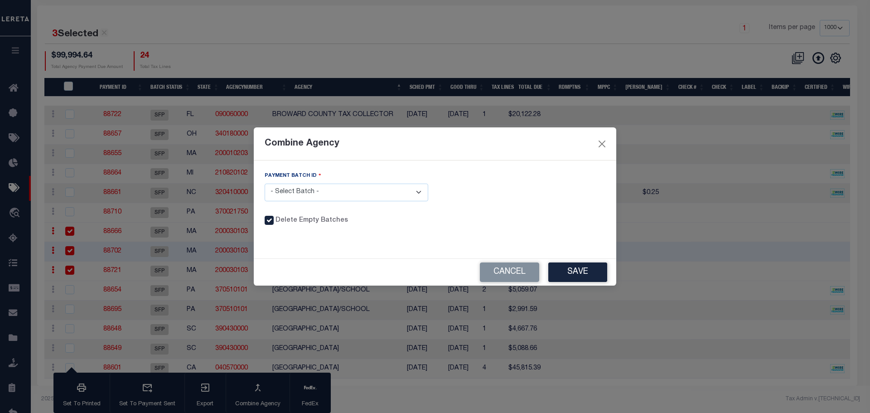
click at [421, 191] on select "- Select Batch - 88666 88702 88721" at bounding box center [347, 193] width 164 height 18
select select "88666"
click at [265, 184] on select "- Select Batch - 88666 88702 88721" at bounding box center [347, 193] width 164 height 18
click at [583, 272] on button "Save" at bounding box center [577, 271] width 59 height 19
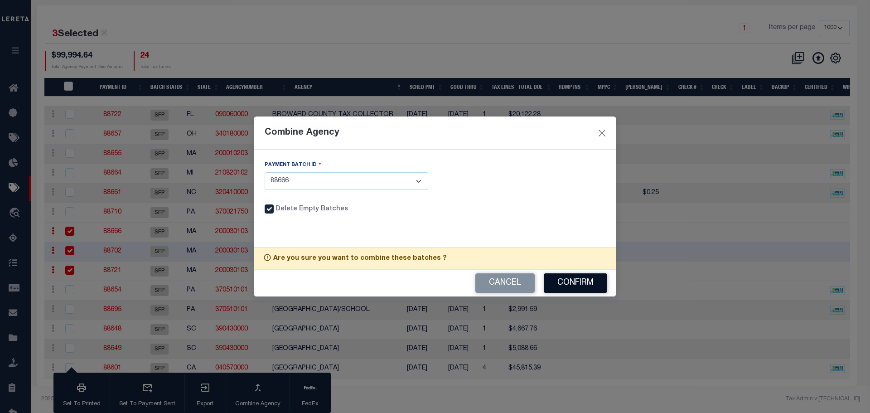
click at [582, 281] on button "Confirm" at bounding box center [575, 282] width 63 height 19
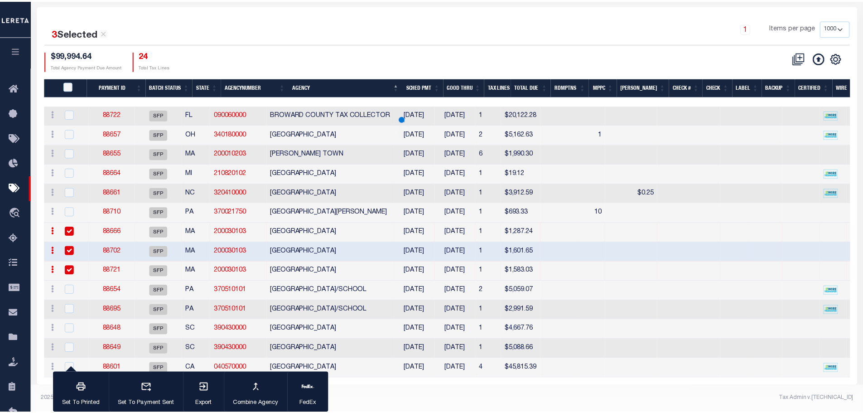
scroll to position [95, 0]
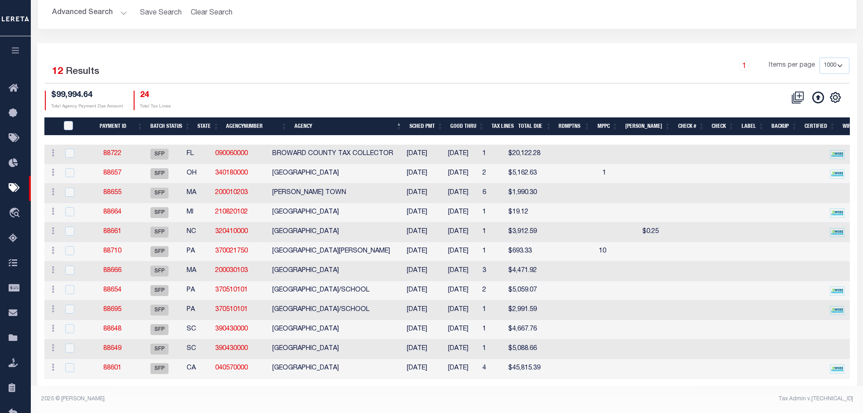
click at [517, 402] on div "Tax Admin v.[TECHNICAL_ID]" at bounding box center [653, 399] width 399 height 8
click at [67, 285] on input "checkbox" at bounding box center [69, 289] width 9 height 9
checkbox input "true"
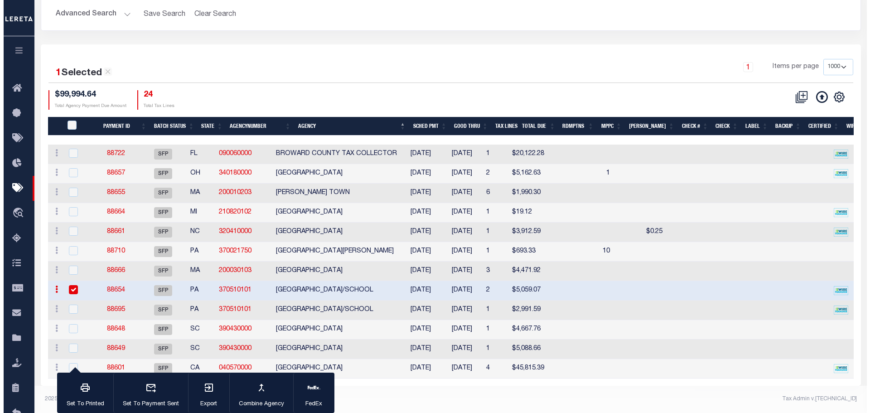
scroll to position [94, 0]
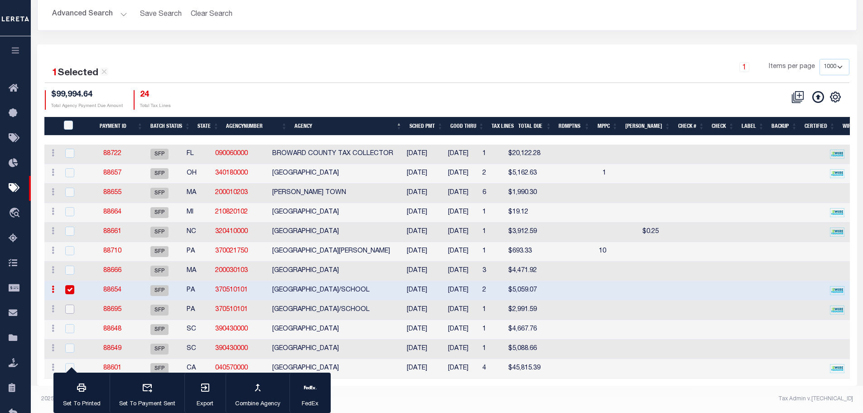
click at [70, 305] on input "checkbox" at bounding box center [69, 309] width 9 height 9
checkbox input "true"
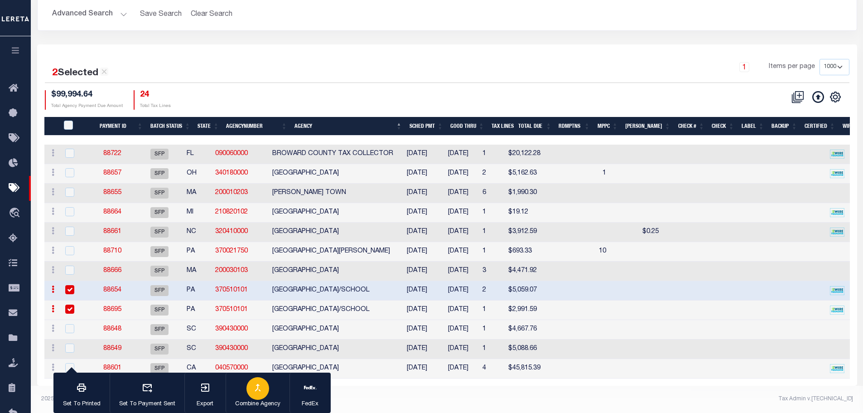
click at [264, 387] on div "button" at bounding box center [258, 388] width 23 height 23
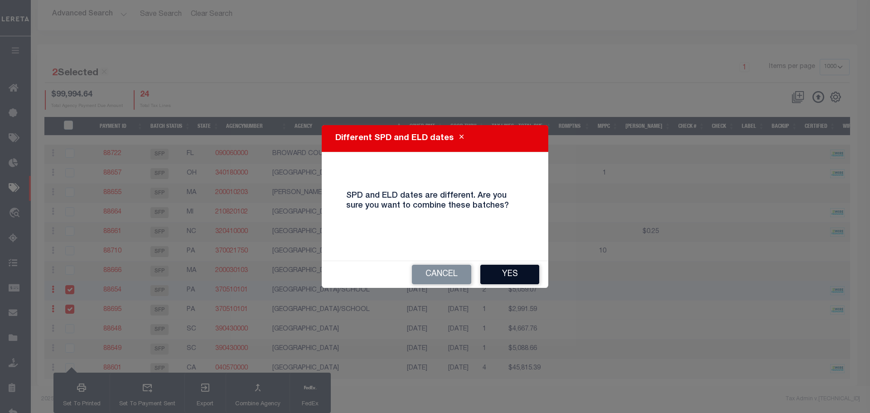
click at [513, 272] on button "Yes" at bounding box center [509, 274] width 59 height 19
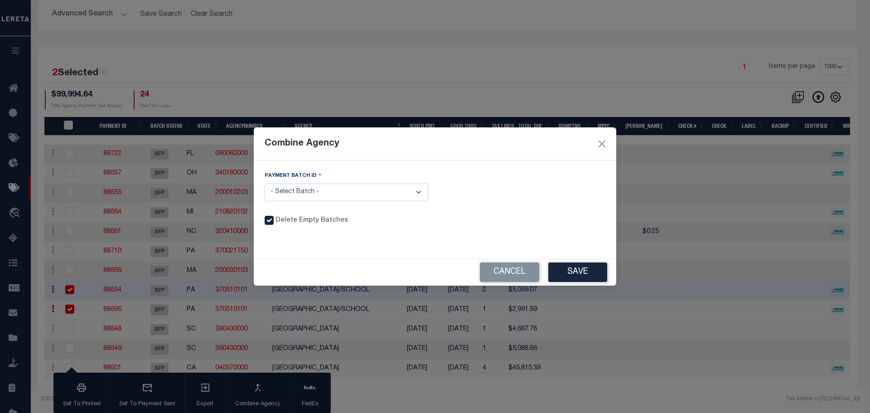
click at [419, 191] on select "- Select Batch - 88654 88695" at bounding box center [347, 193] width 164 height 18
select select "88654"
click at [265, 184] on select "- Select Batch - 88654 88695" at bounding box center [347, 193] width 164 height 18
click at [583, 271] on button "Save" at bounding box center [577, 271] width 59 height 19
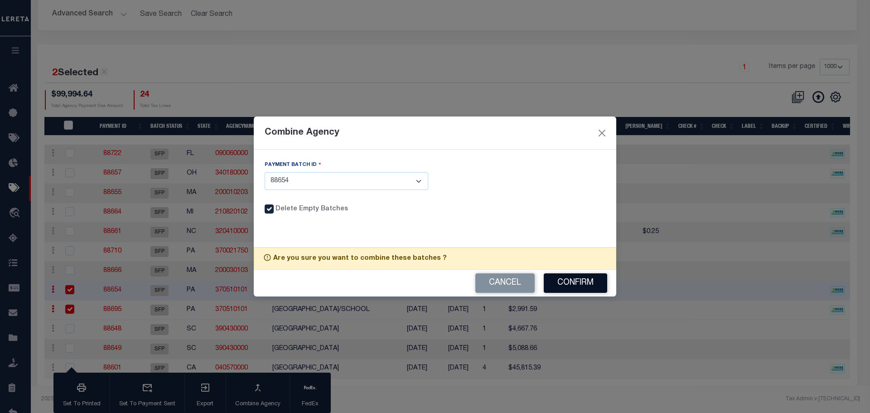
click at [575, 282] on button "Confirm" at bounding box center [575, 282] width 63 height 19
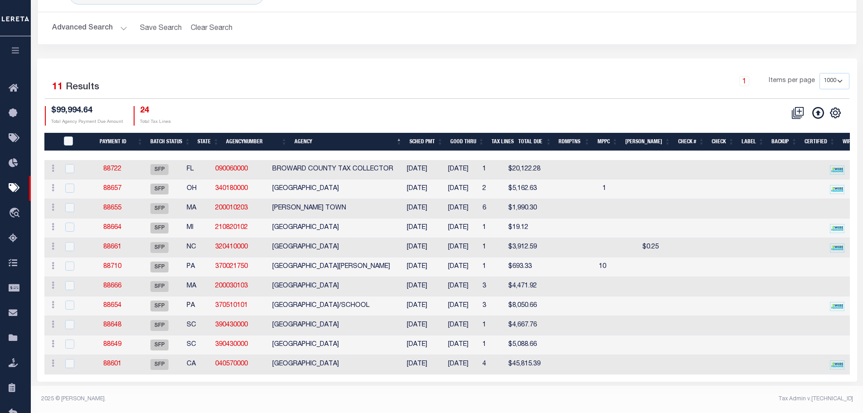
scroll to position [68, 0]
click at [321, 28] on h2 "Advanced Search Save Search Clear Search PayeeSearchTable_dynamictable_____Defa…" at bounding box center [447, 28] width 805 height 18
click at [120, 171] on link "88722" at bounding box center [112, 169] width 18 height 6
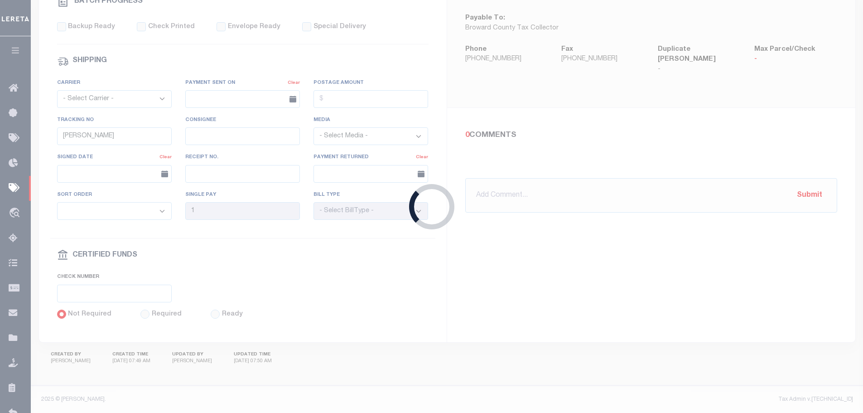
select select
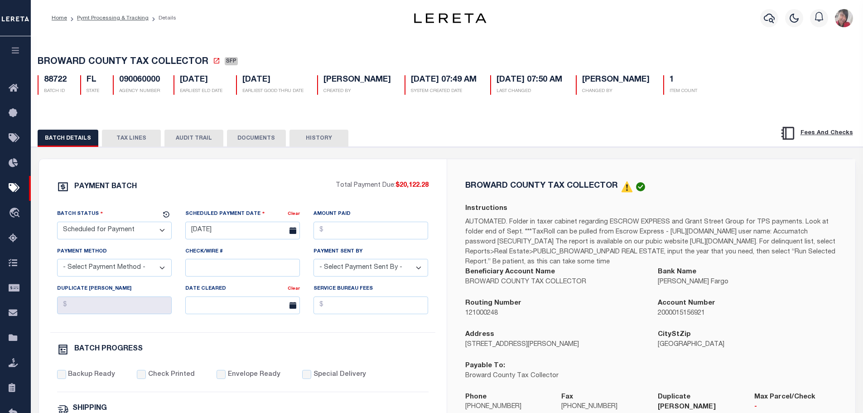
click at [128, 133] on button "TAX LINES" at bounding box center [131, 138] width 59 height 17
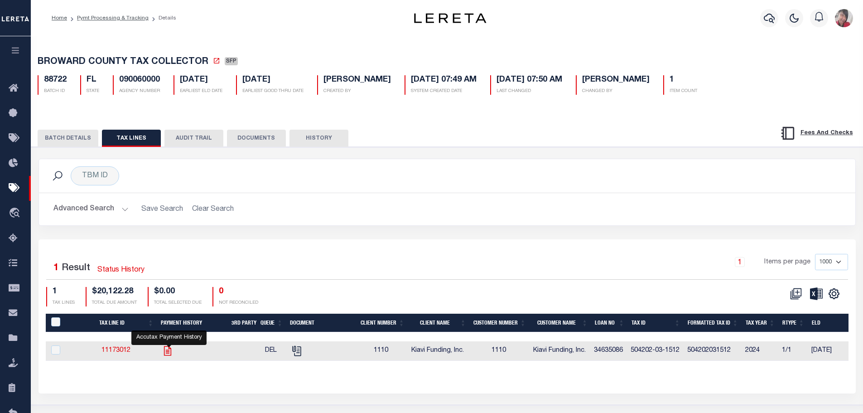
click at [169, 354] on icon "" at bounding box center [168, 351] width 12 height 12
checkbox input "true"
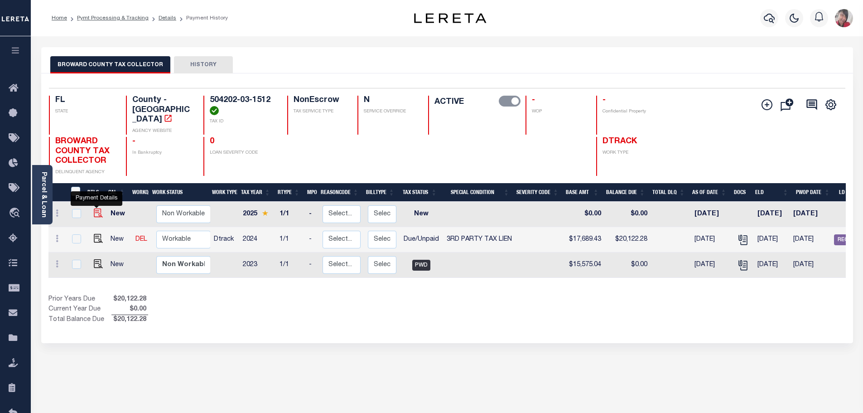
click at [99, 208] on img "" at bounding box center [98, 212] width 9 height 9
checkbox input "true"
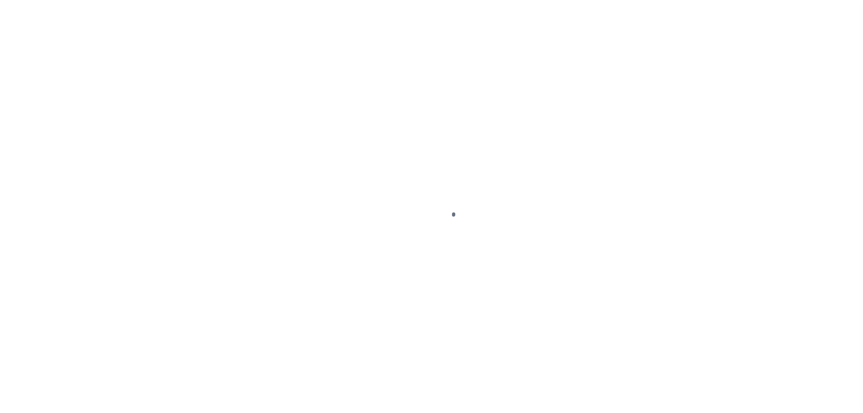
select select "NW2"
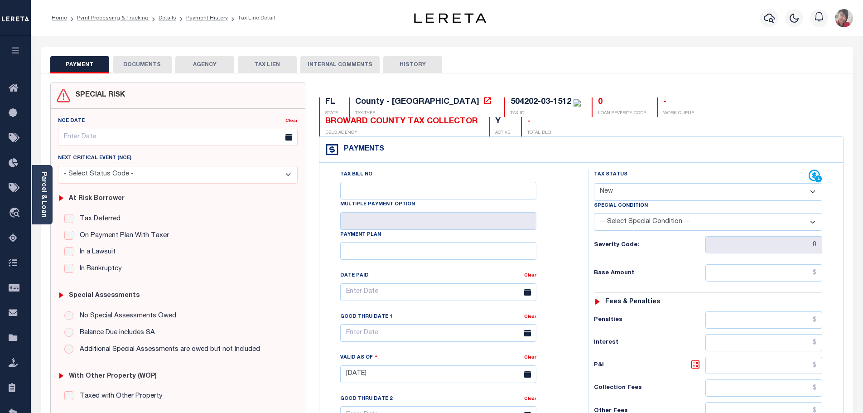
click at [813, 223] on select "-- Select Special Condition -- 3RD PARTY TAX LIEN AGENCY TAX LIEN (A.K.A Inside…" at bounding box center [708, 222] width 228 height 18
click at [138, 18] on link "Pymt Processing & Tracking" at bounding box center [113, 17] width 72 height 5
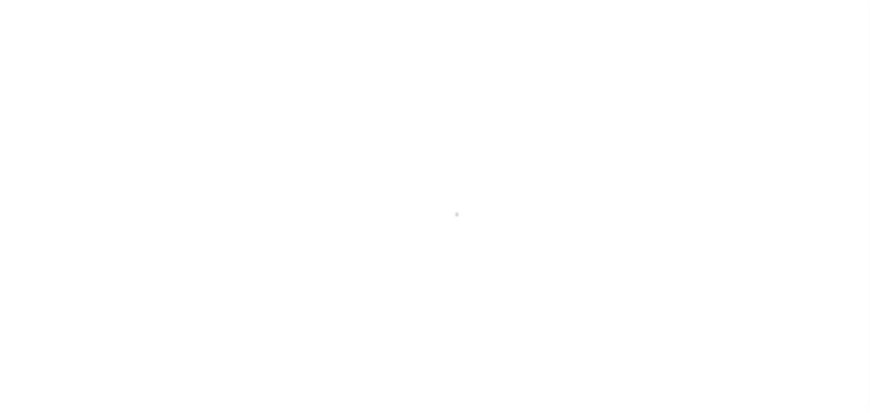
select select "1000"
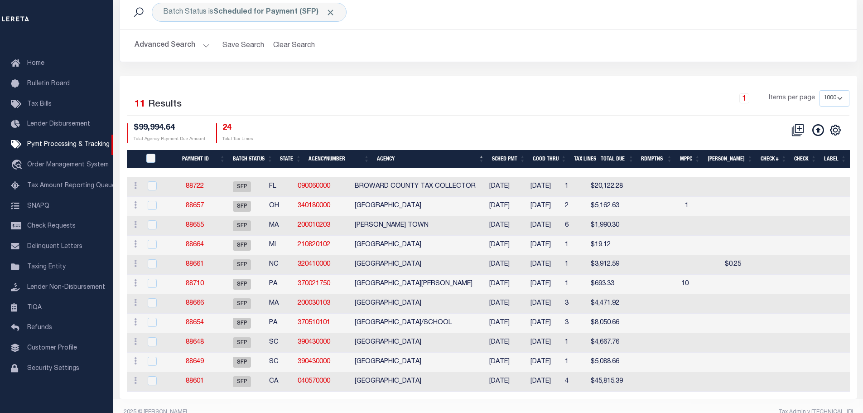
scroll to position [75, 0]
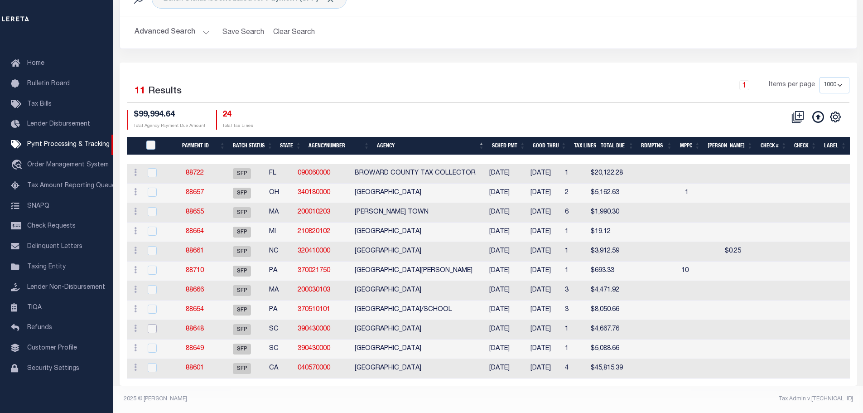
click at [149, 324] on input "checkbox" at bounding box center [152, 328] width 9 height 9
checkbox input "true"
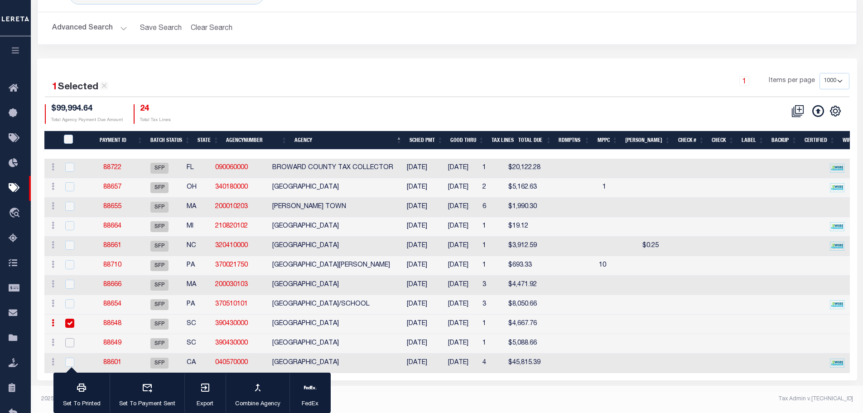
click at [70, 343] on input "checkbox" at bounding box center [69, 342] width 9 height 9
checkbox input "true"
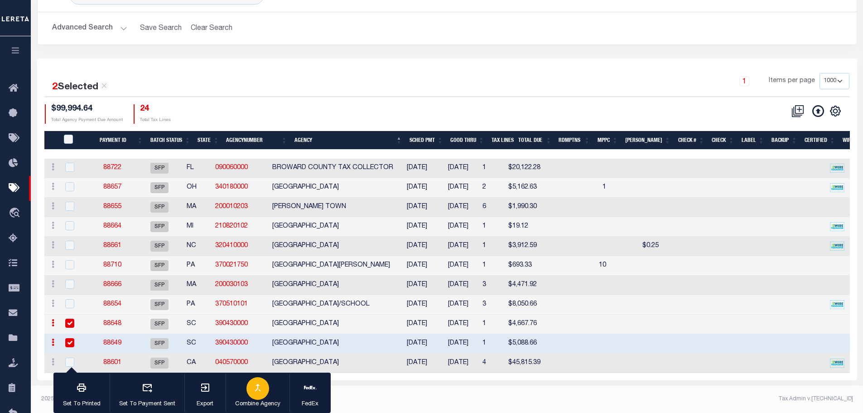
click at [254, 389] on icon "button" at bounding box center [257, 387] width 11 height 11
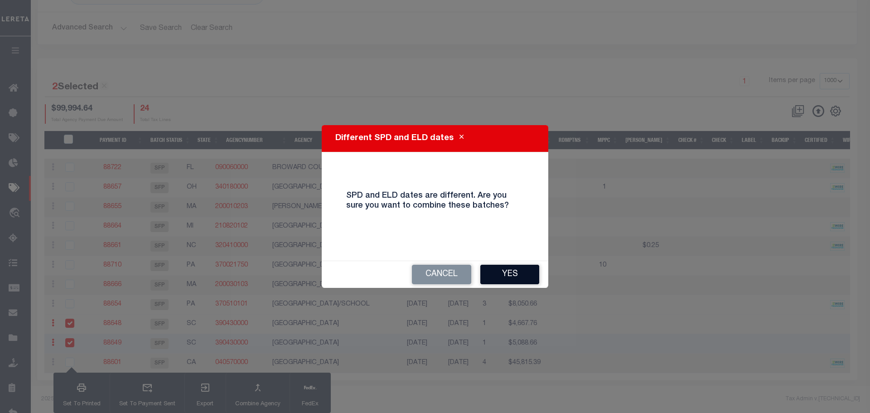
click at [519, 268] on button "Yes" at bounding box center [509, 274] width 59 height 19
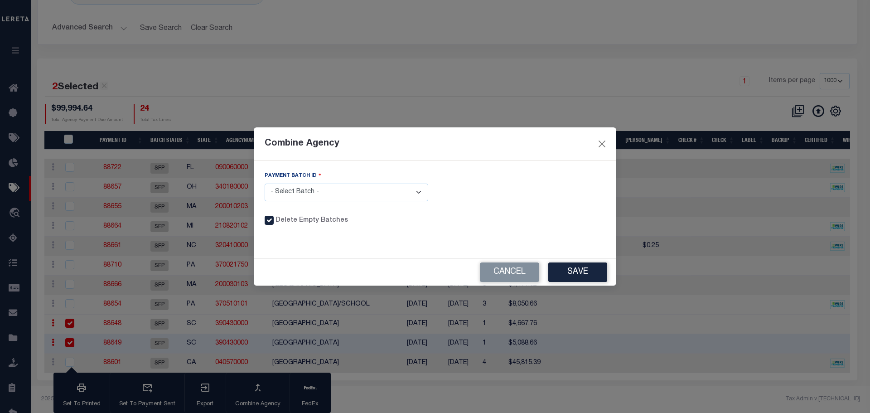
click at [414, 191] on select "- Select Batch - 88648 88649" at bounding box center [347, 193] width 164 height 18
select select "88648"
click at [265, 184] on select "- Select Batch - 88648 88649" at bounding box center [347, 193] width 164 height 18
click at [581, 271] on button "Save" at bounding box center [577, 271] width 59 height 19
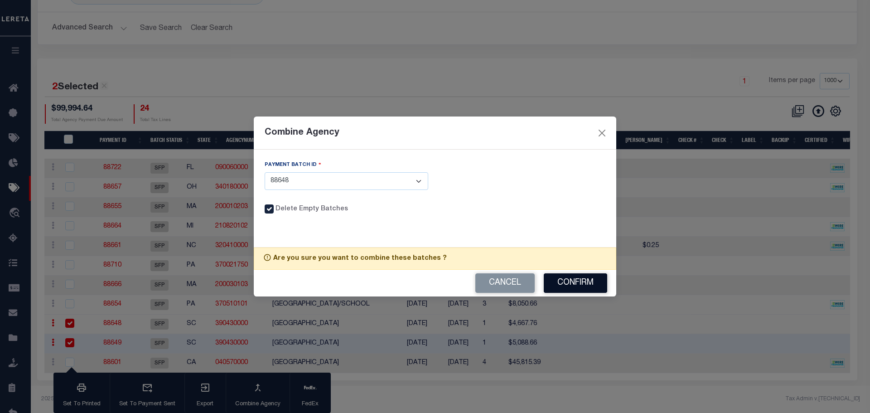
click at [579, 281] on button "Confirm" at bounding box center [575, 282] width 63 height 19
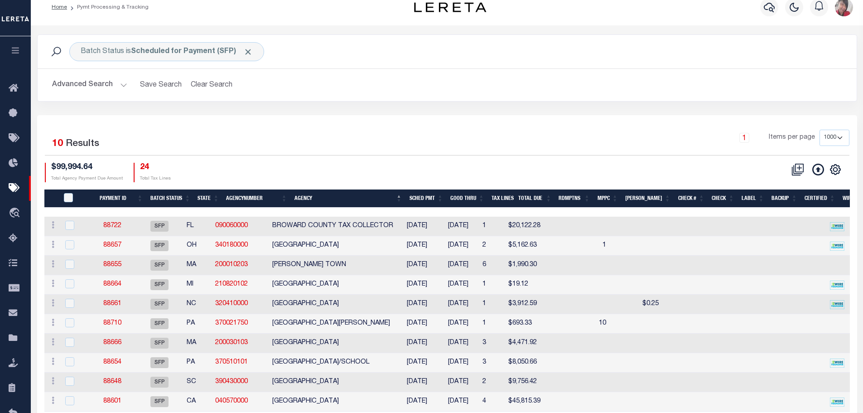
scroll to position [0, 0]
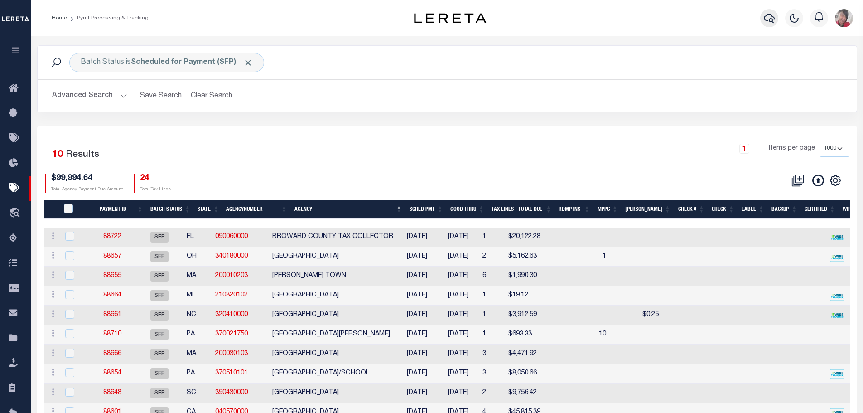
click at [770, 19] on icon "button" at bounding box center [769, 18] width 11 height 11
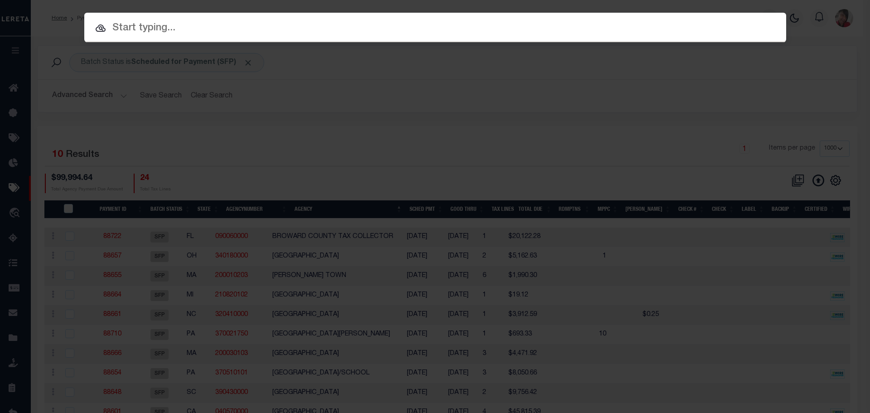
click at [481, 29] on input "text" at bounding box center [435, 28] width 702 height 16
paste input "00091234252-00001"
type input "00091234252-00001"
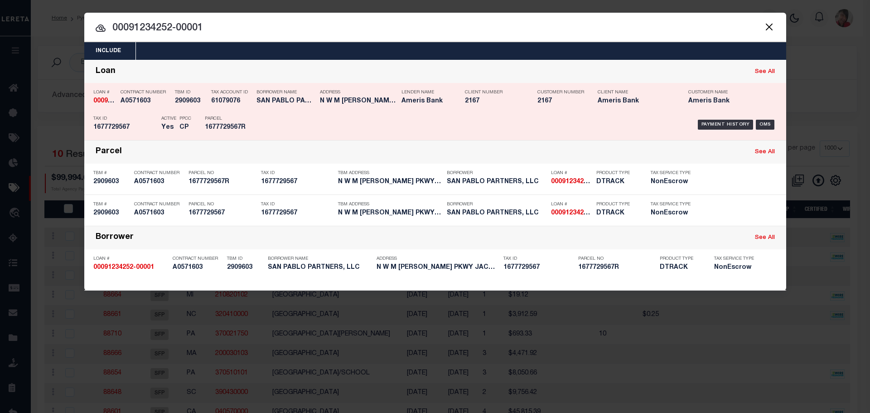
click at [537, 121] on div "Payment History OMS" at bounding box center [518, 124] width 518 height 26
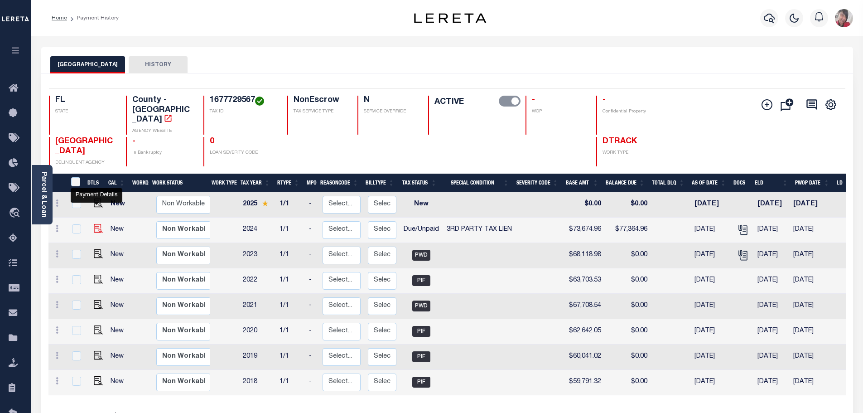
click at [96, 224] on img "" at bounding box center [98, 228] width 9 height 9
checkbox input "true"
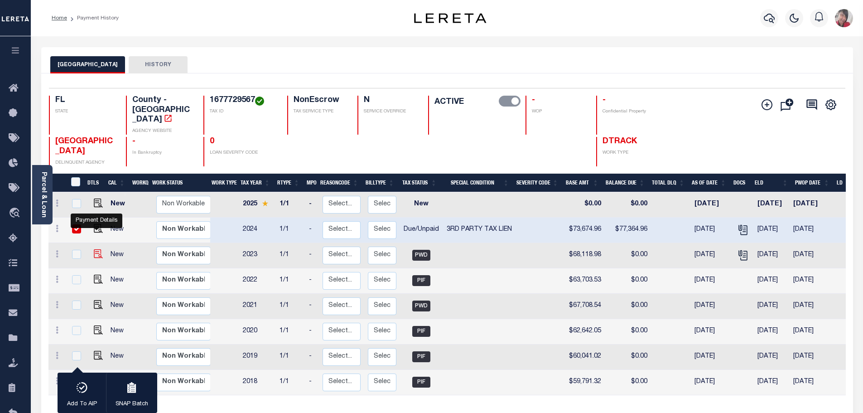
click at [95, 249] on img "" at bounding box center [98, 253] width 9 height 9
checkbox input "true"
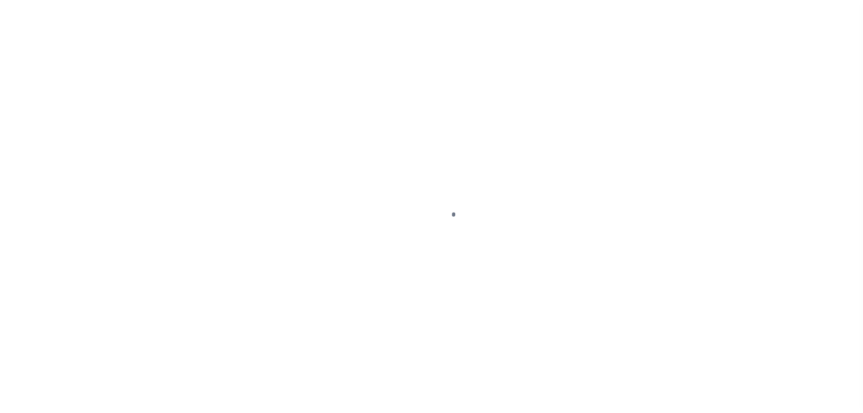
select select "DUE"
select select "20"
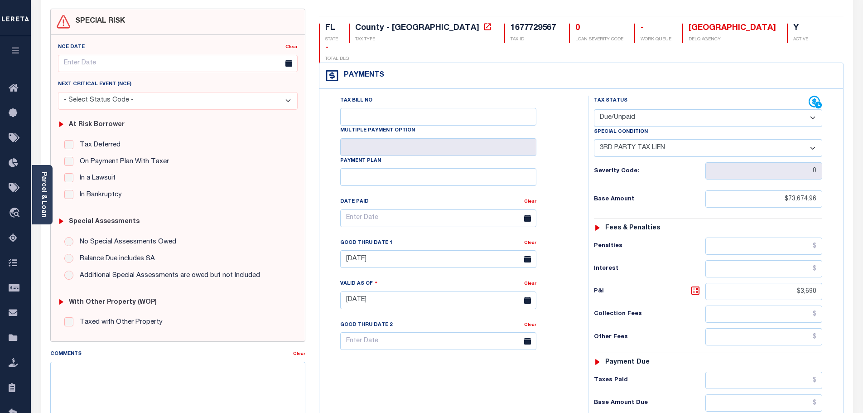
scroll to position [73, 0]
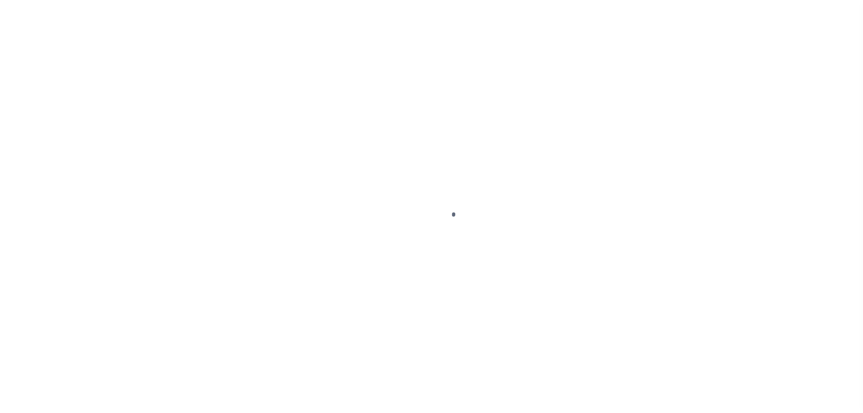
select select "PWD"
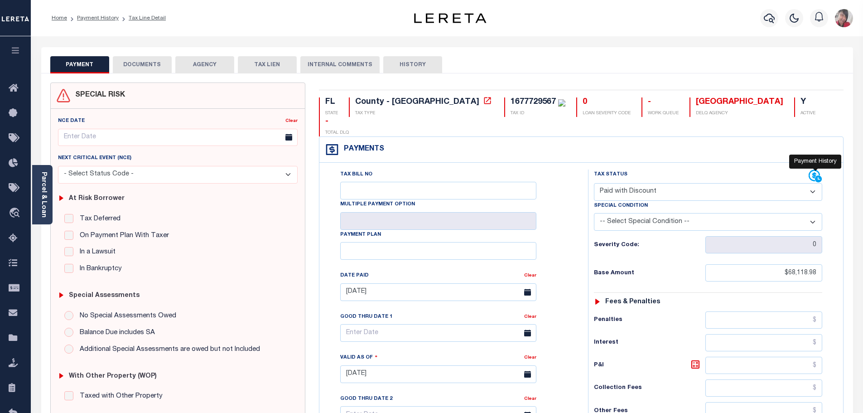
click at [814, 170] on icon at bounding box center [814, 175] width 11 height 11
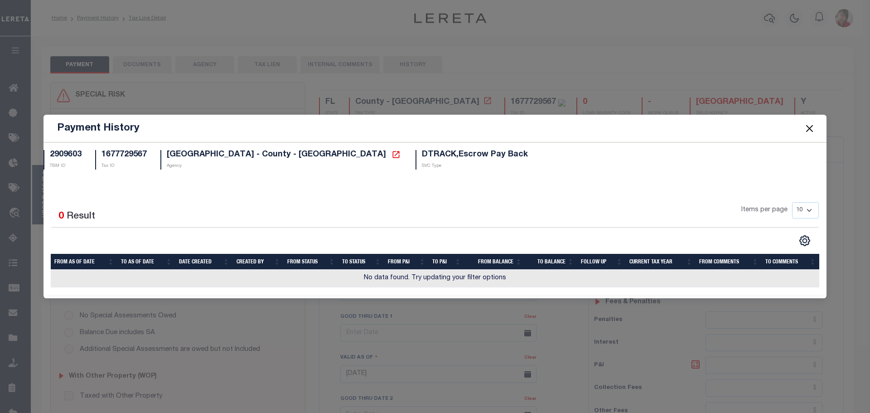
click at [812, 129] on button "Close" at bounding box center [810, 128] width 12 height 12
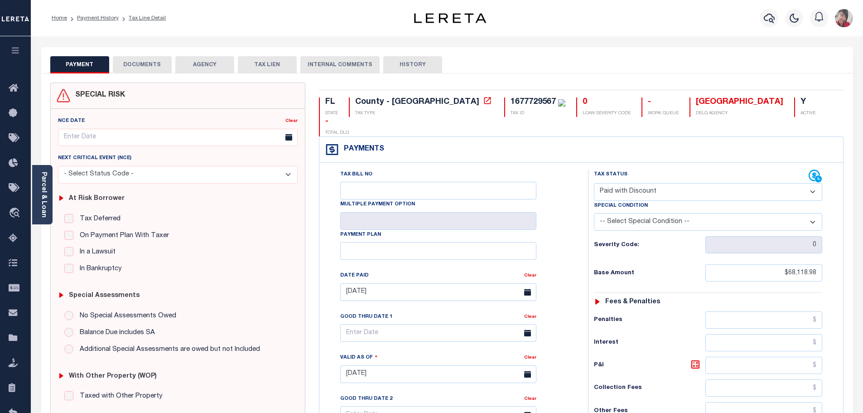
click at [403, 61] on button "HISTORY" at bounding box center [412, 64] width 59 height 17
select select "50"
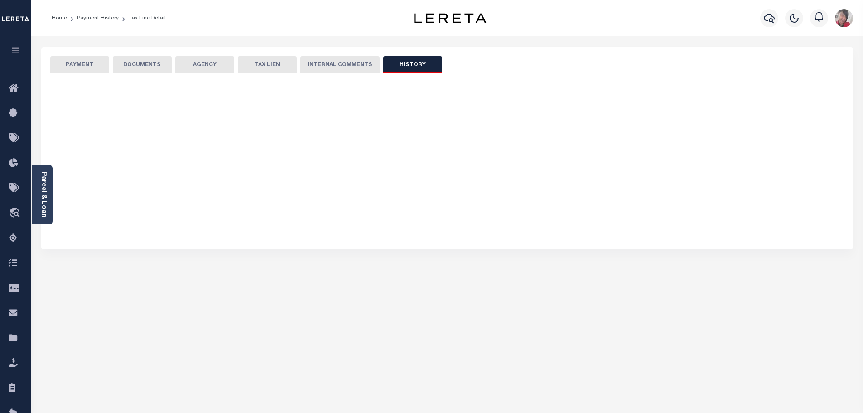
select select "50"
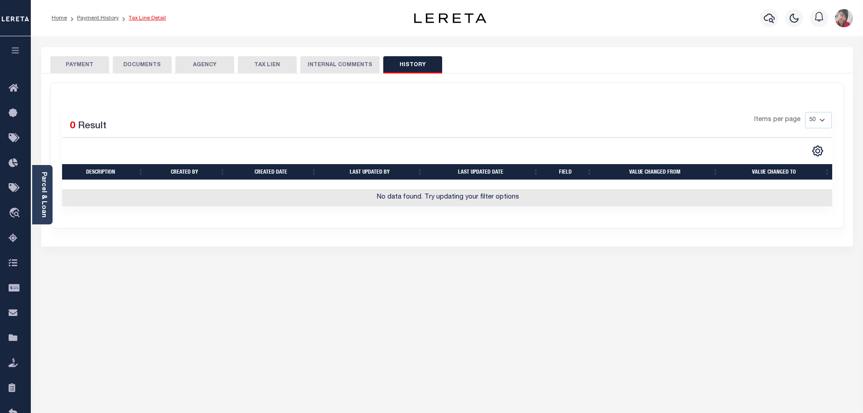
click at [139, 17] on link "Tax Line Detail" at bounding box center [147, 17] width 37 height 5
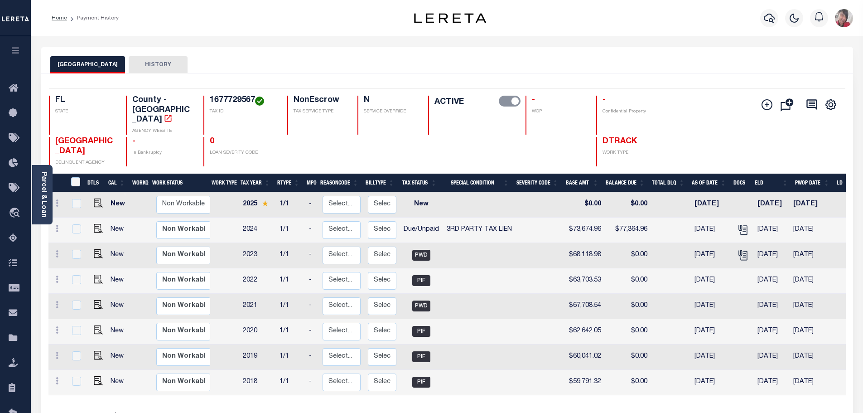
click at [45, 196] on link "Parcel & Loan" at bounding box center [43, 195] width 6 height 46
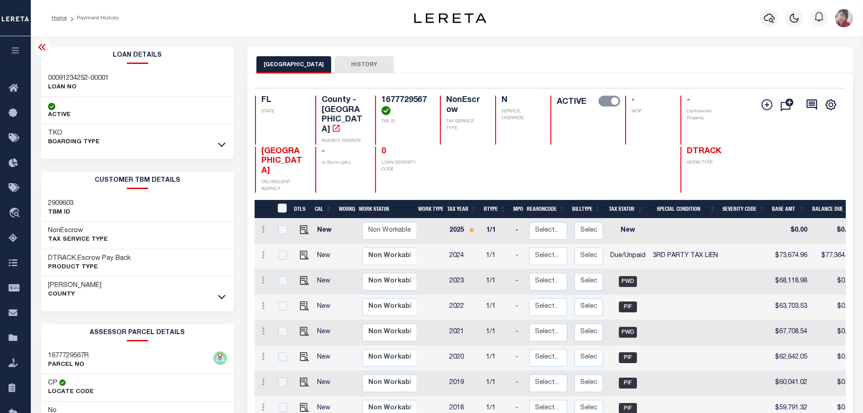
click at [355, 67] on button "HISTORY" at bounding box center [364, 64] width 59 height 17
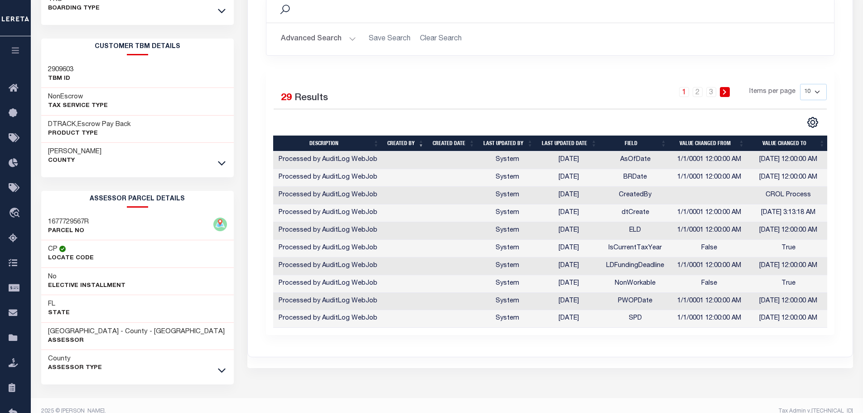
scroll to position [136, 0]
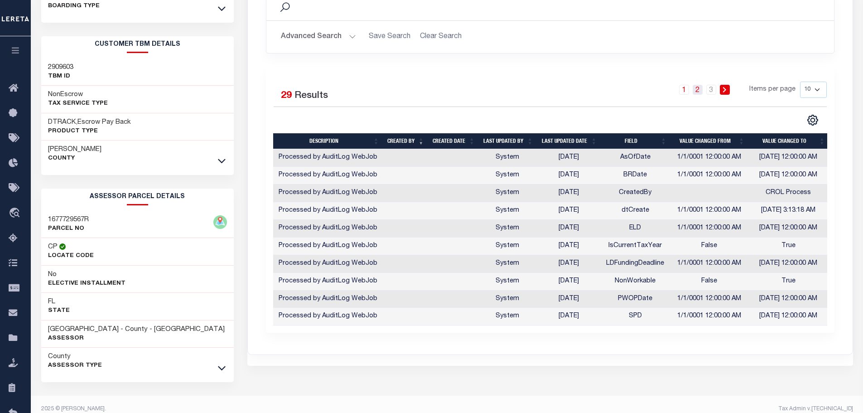
click at [700, 92] on link "2" at bounding box center [698, 90] width 10 height 10
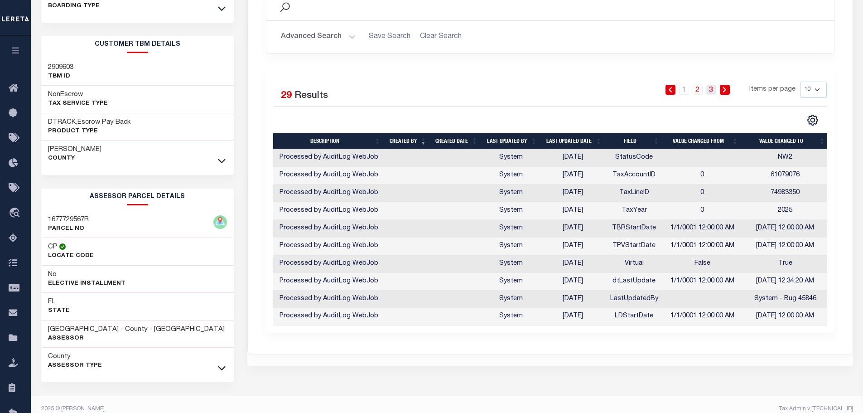
click at [710, 92] on link "3" at bounding box center [711, 90] width 10 height 10
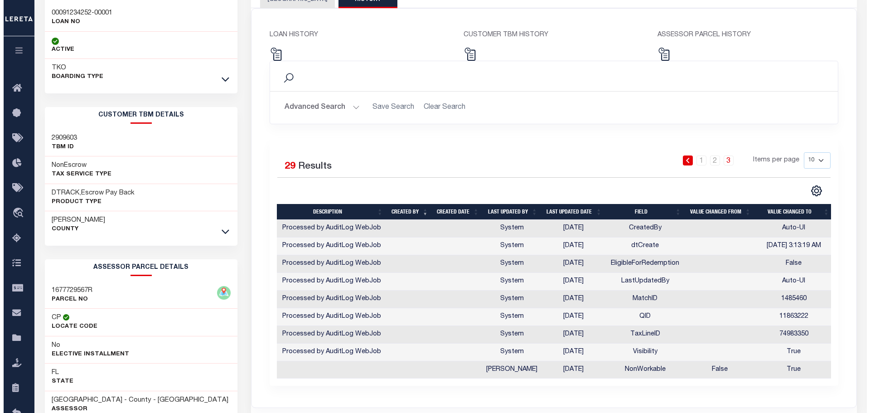
scroll to position [0, 0]
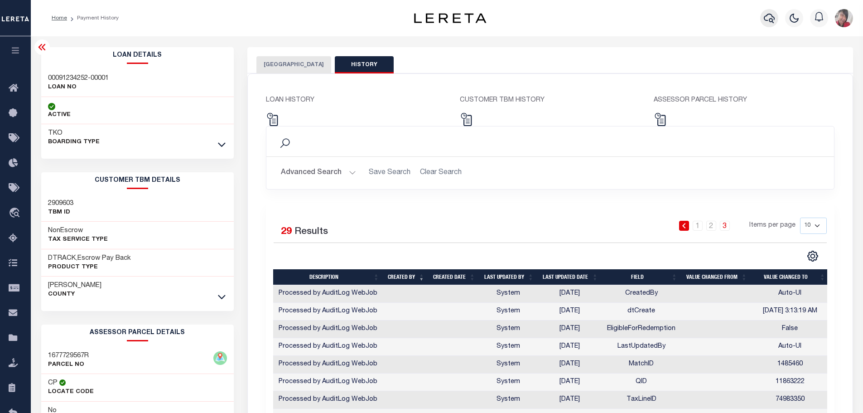
click at [767, 15] on icon "button" at bounding box center [769, 19] width 11 height 10
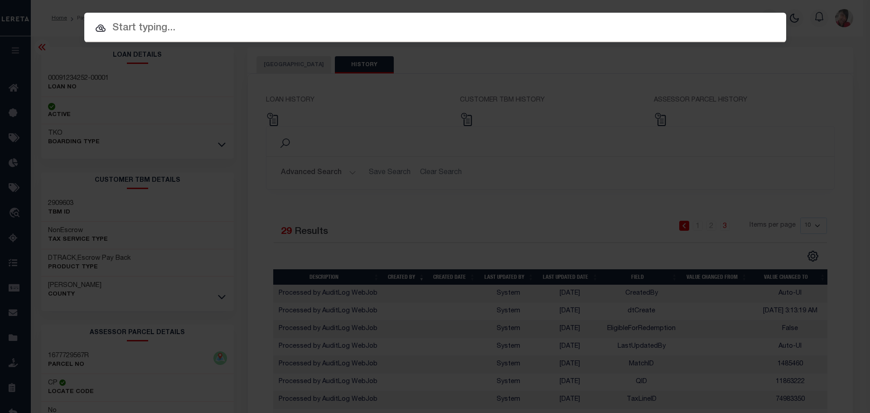
click at [398, 24] on input "text" at bounding box center [435, 28] width 702 height 16
paste input "00091234252-00001"
type input "00091234252-00001"
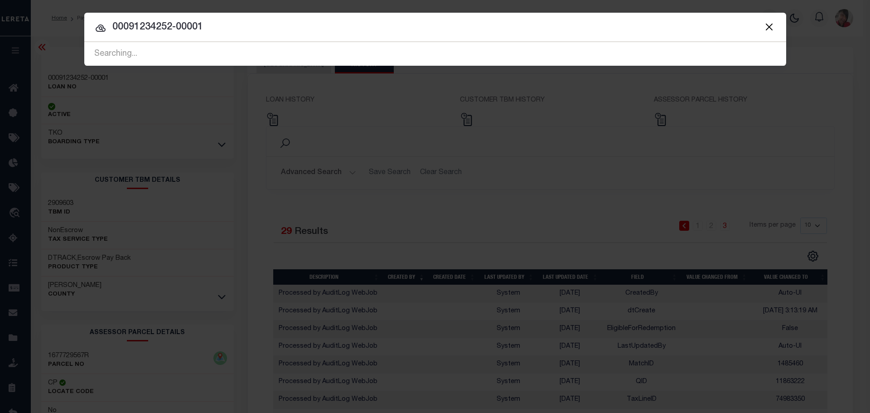
click at [241, 46] on span "00091234252-00001 Searching..." at bounding box center [435, 54] width 702 height 24
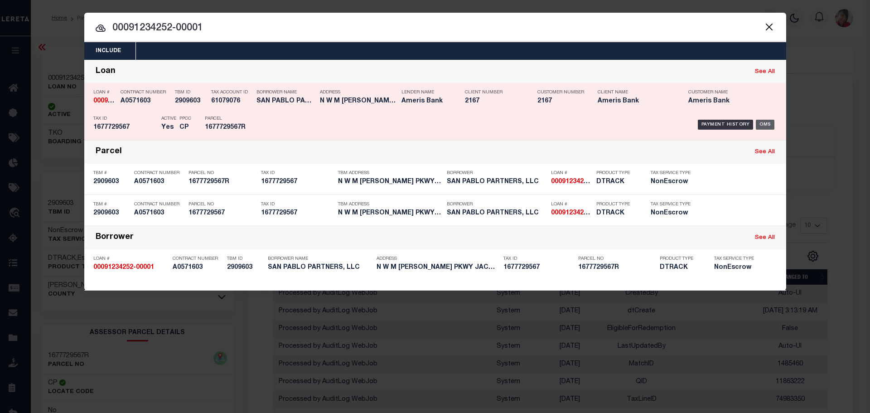
click at [771, 126] on div "OMS" at bounding box center [765, 125] width 19 height 10
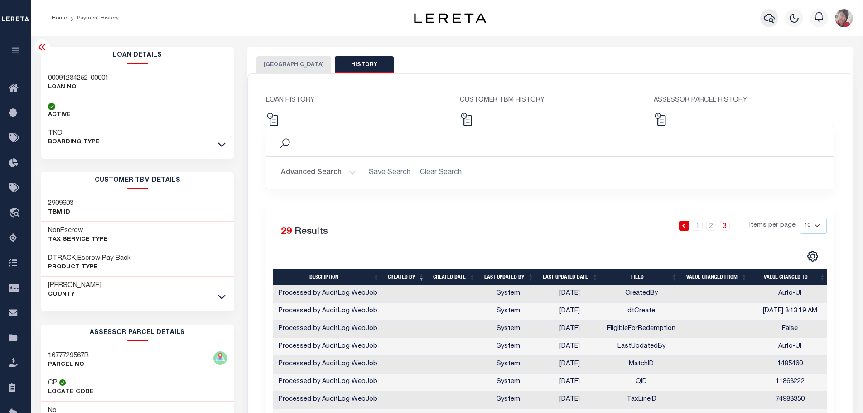
click at [766, 19] on icon "button" at bounding box center [769, 18] width 11 height 11
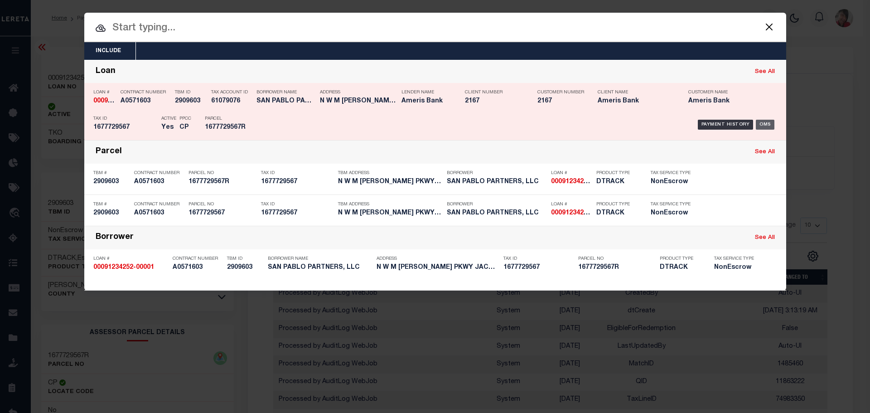
click at [766, 125] on div "OMS" at bounding box center [765, 125] width 19 height 10
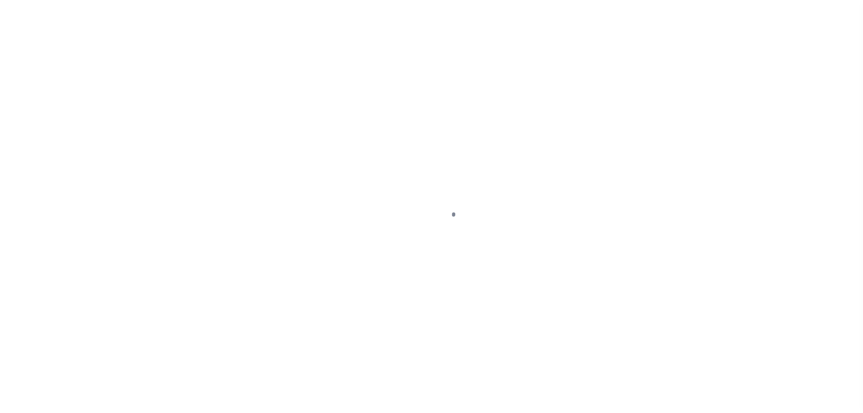
select select "NonEscrow"
type input "N W M [PERSON_NAME] PKWY"
type input "1677729567"
select select
type input "JACKSONVILLE FL 32099"
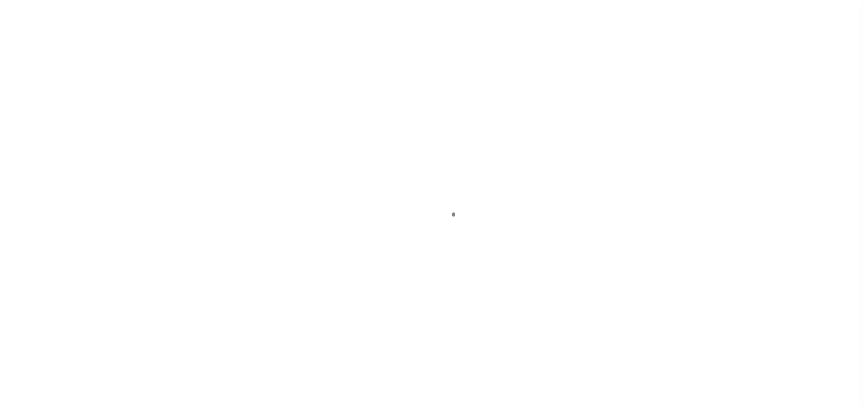
type input "[GEOGRAPHIC_DATA]"
type input "FL"
select select
type textarea "LTS 8 -10 PABLO PROFESSIONAL PARK BK 61 PGS 53-56"
type textarea "Liability Limited to Suggested Parcel (Migration Customer)"
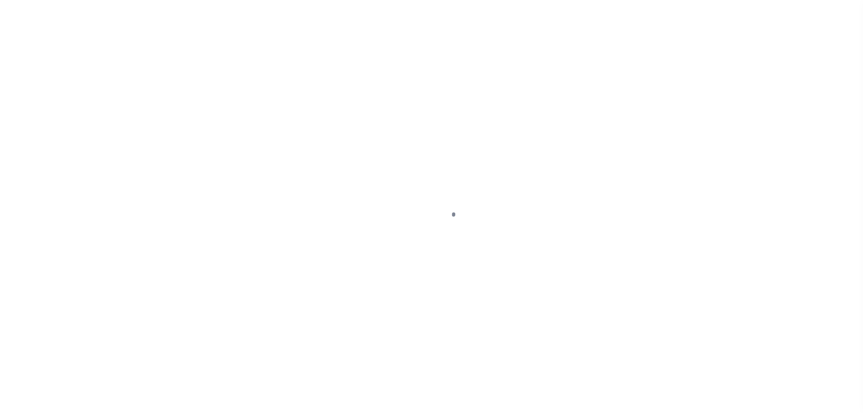
select select "10875"
select select "4404"
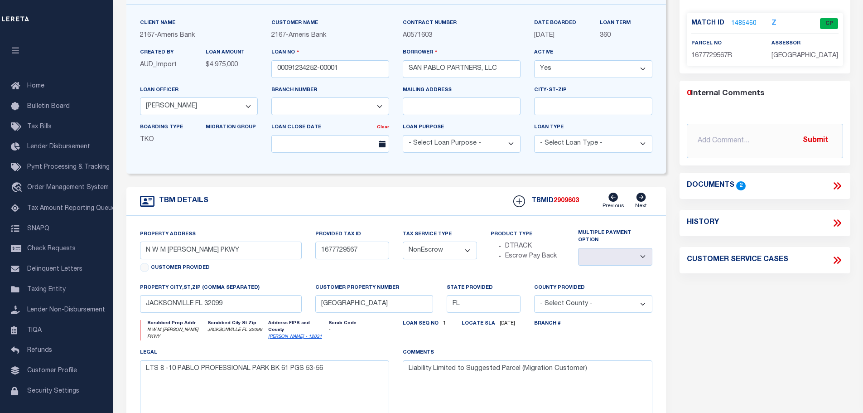
scroll to position [45, 0]
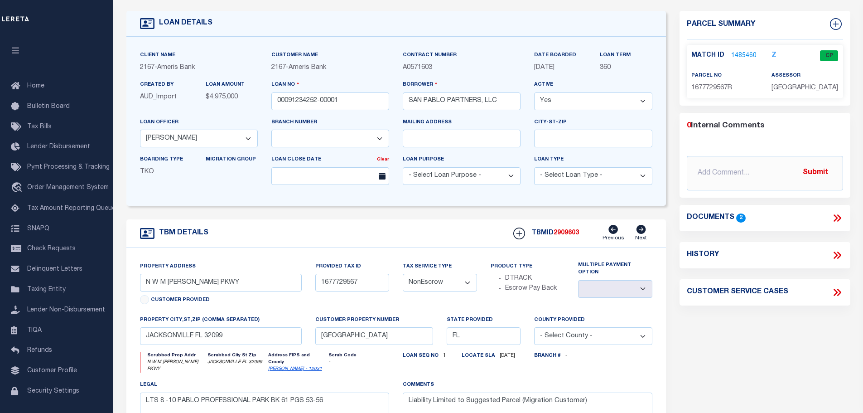
click at [834, 255] on icon at bounding box center [838, 255] width 12 height 12
select select "100"
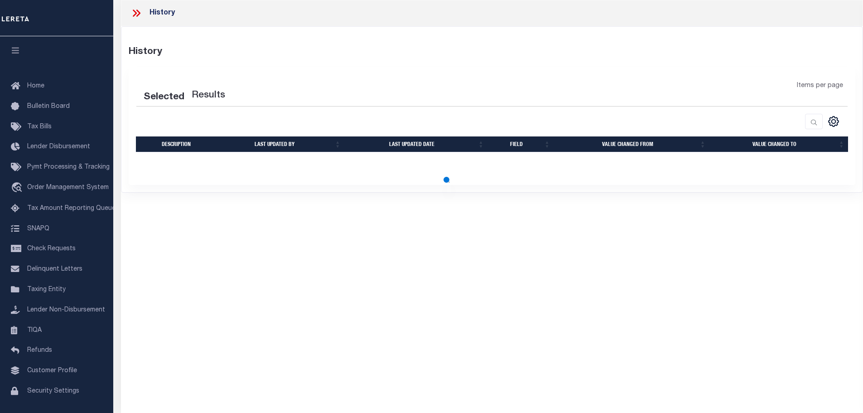
select select "100"
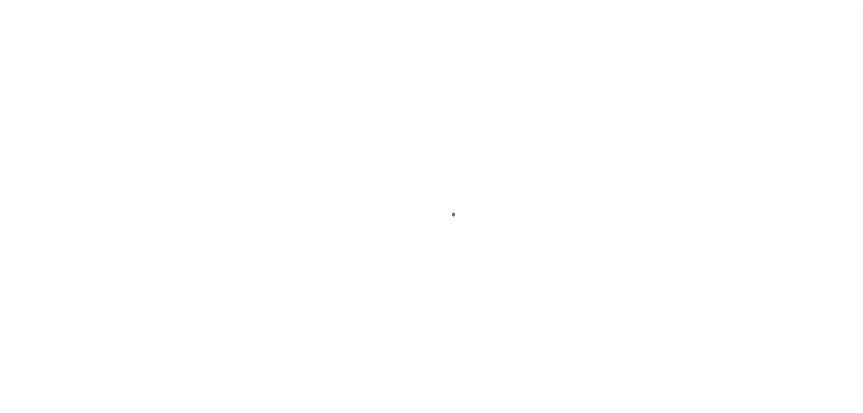
select select "NonEscrow"
type input "N W M [PERSON_NAME] PKWY"
type input "1677729567"
select select
type input "JACKSONVILLE FL 32099"
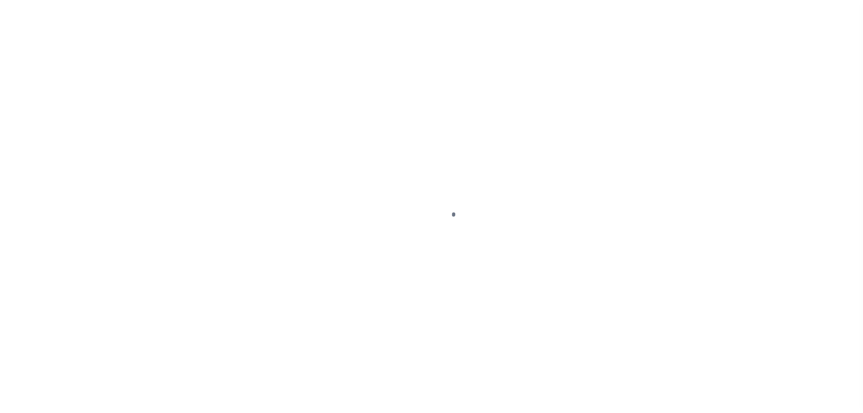
type input "[GEOGRAPHIC_DATA]"
type input "FL"
select select
type textarea "LTS 8 -10 PABLO PROFESSIONAL PARK BK 61 PGS 53-56"
type textarea "Liability Limited to Suggested Parcel (Migration Customer)"
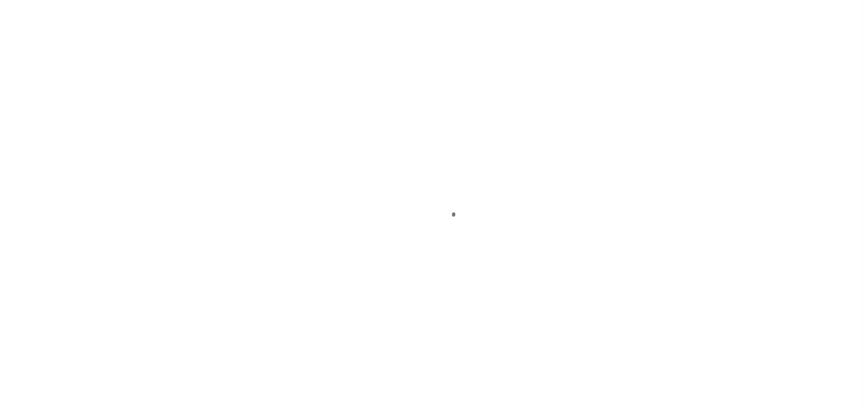
select select "10875"
select select "4404"
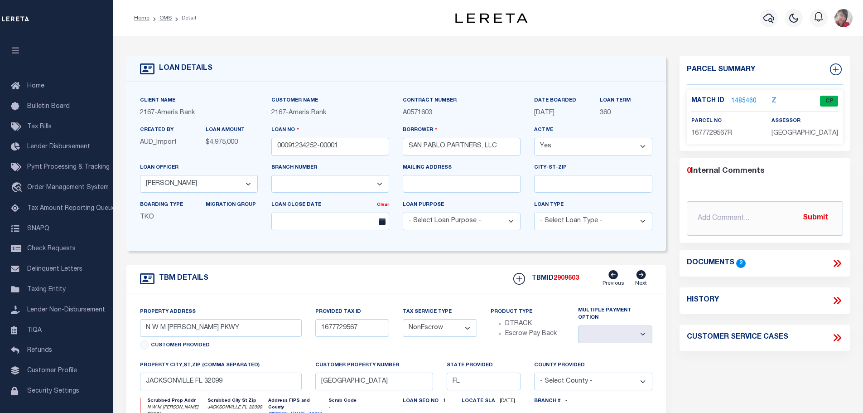
click at [739, 99] on link "1485460" at bounding box center [743, 102] width 25 height 10
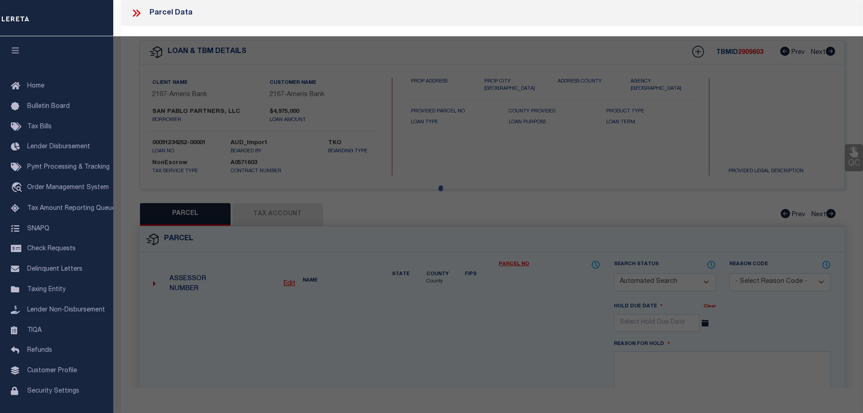
checkbox input "false"
select select "CP"
type input "SAN PABLO PARTNERS, LLC"
type input "[STREET_ADDRESS][PERSON_NAME]"
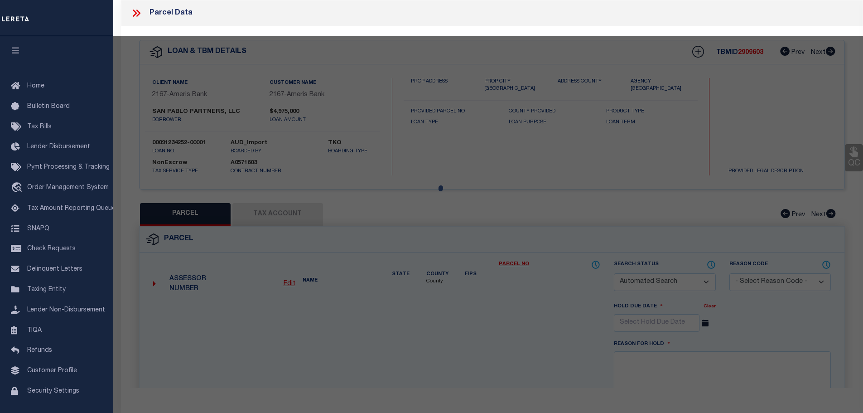
checkbox input "false"
type input "32224"
type textarea "61-53 01-3S-28E 1.898 PABLO PROFESSIONAL PARK TRACTS 8,9,10"
type textarea "Tax ID Special Project"
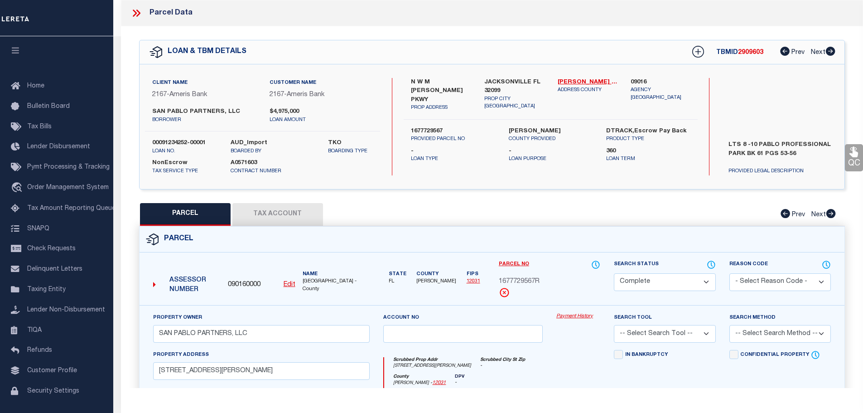
click at [137, 11] on icon at bounding box center [138, 13] width 4 height 7
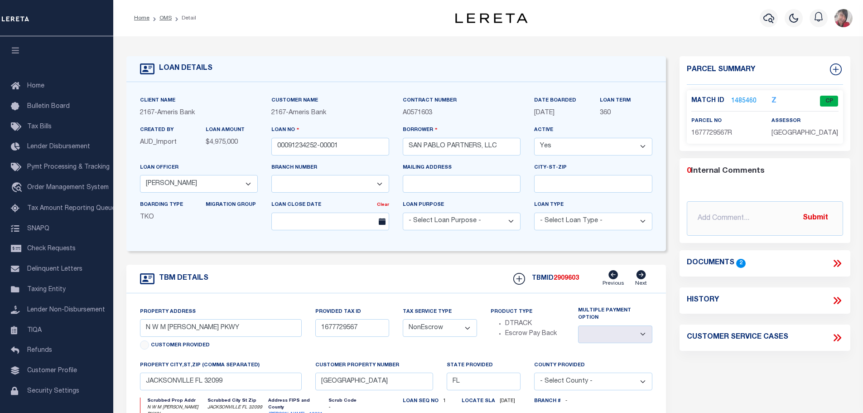
click at [737, 97] on link "1485460" at bounding box center [743, 102] width 25 height 10
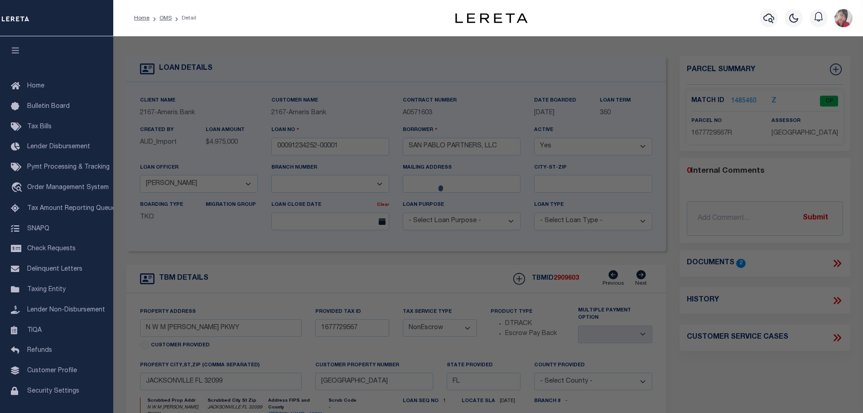
select select "AS"
checkbox input "false"
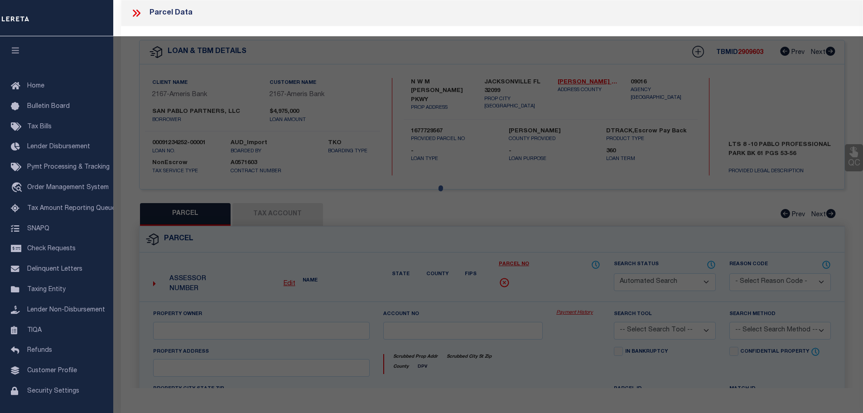
select select "CP"
type input "SAN PABLO PARTNERS, LLC"
type input "[STREET_ADDRESS][PERSON_NAME]"
checkbox input "false"
type input "32224"
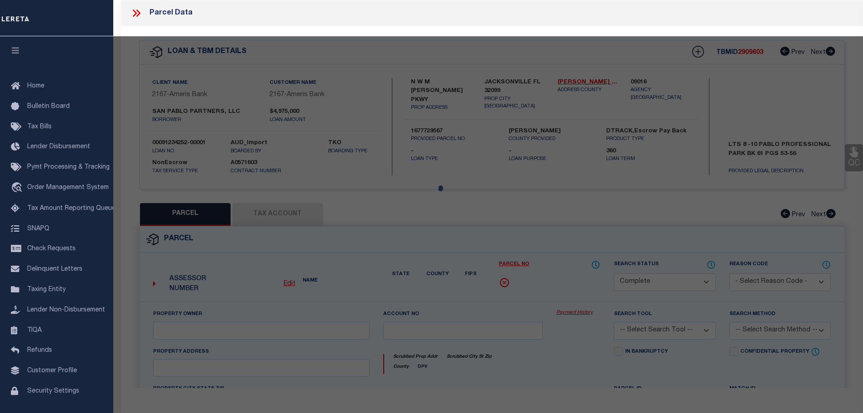
type textarea "61-53 01-3S-28E 1.898 PABLO PROFESSIONAL PARK TRACTS 8,9,10"
type textarea "Tax ID Special Project"
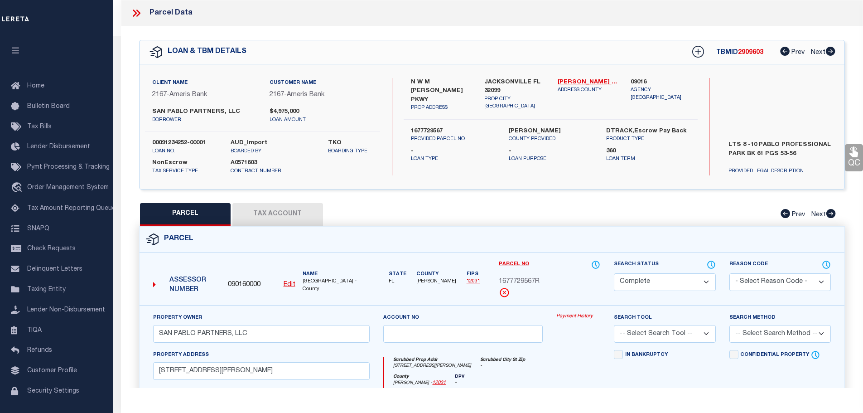
click at [286, 210] on button "Tax Account" at bounding box center [277, 214] width 91 height 23
select select "100"
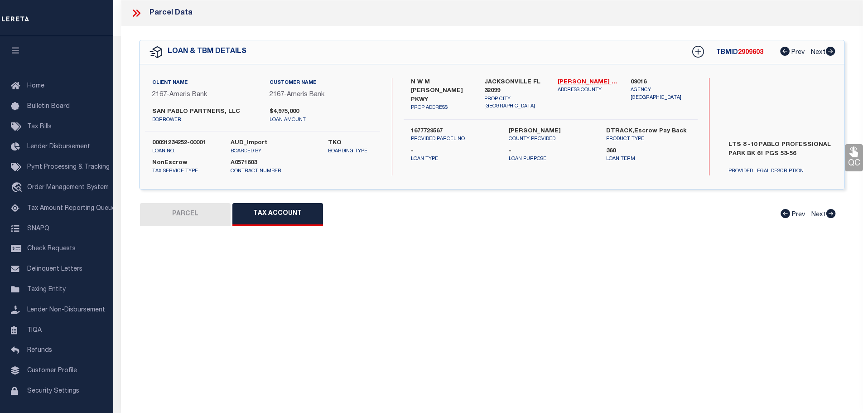
select select "100"
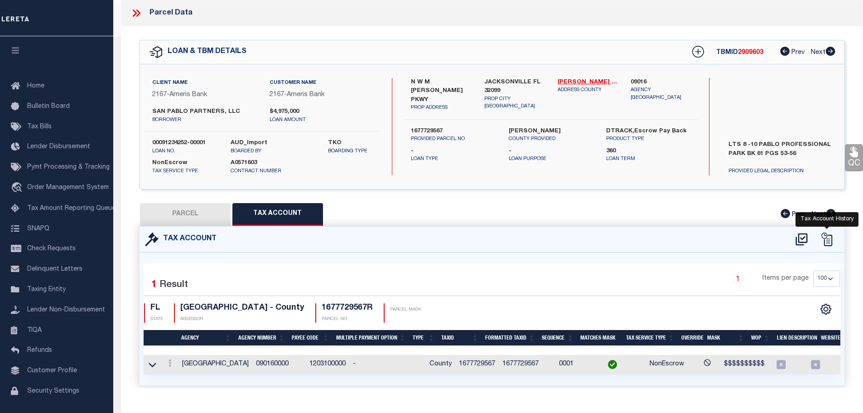
click at [829, 240] on icon at bounding box center [827, 239] width 11 height 14
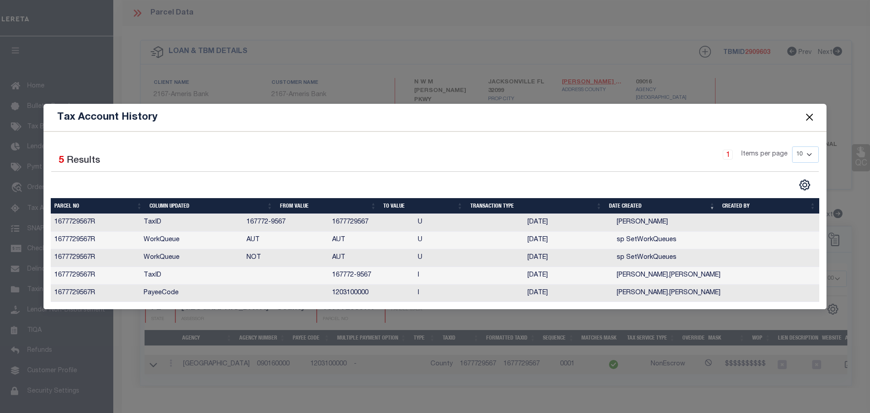
click at [808, 116] on button "Close" at bounding box center [810, 117] width 12 height 12
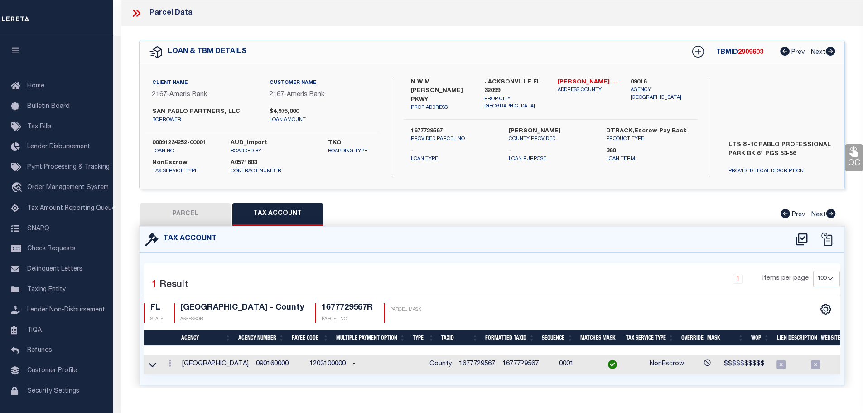
click at [190, 219] on button "PARCEL" at bounding box center [185, 214] width 91 height 23
select select "AS"
checkbox input "false"
select select "CP"
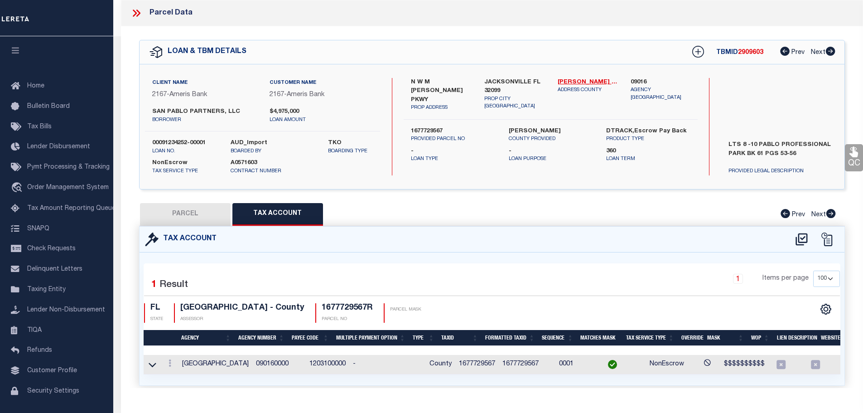
type input "SAN PABLO PARTNERS, LLC"
type input "4230 PABLO PROFESSIONAL CT"
checkbox input "false"
type input "32224"
type textarea "61-53 01-3S-28E 1.898 PABLO PROFESSIONAL PARK TRACTS 8,9,10"
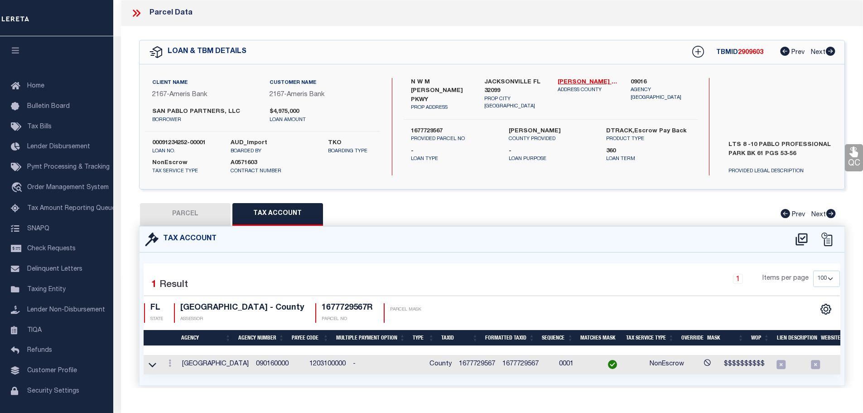
type textarea "Tax ID Special Project"
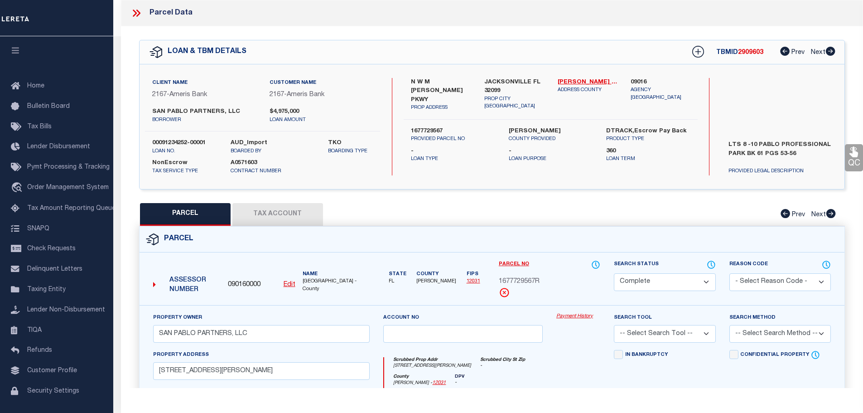
click at [570, 316] on link "Payment History" at bounding box center [578, 317] width 44 height 8
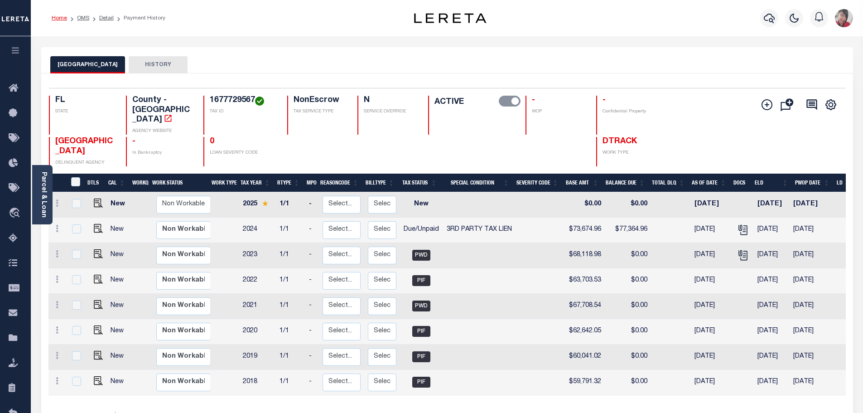
click at [58, 18] on link "Home" at bounding box center [59, 17] width 15 height 5
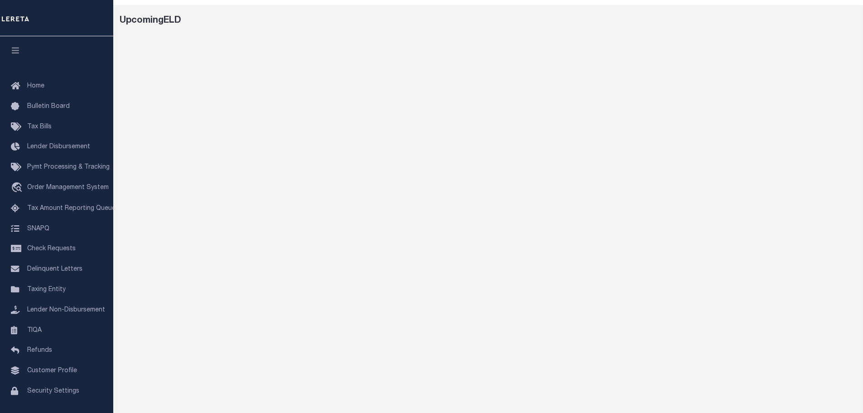
scroll to position [19, 0]
click at [393, 19] on div "UpcomingELD" at bounding box center [488, 283] width 750 height 533
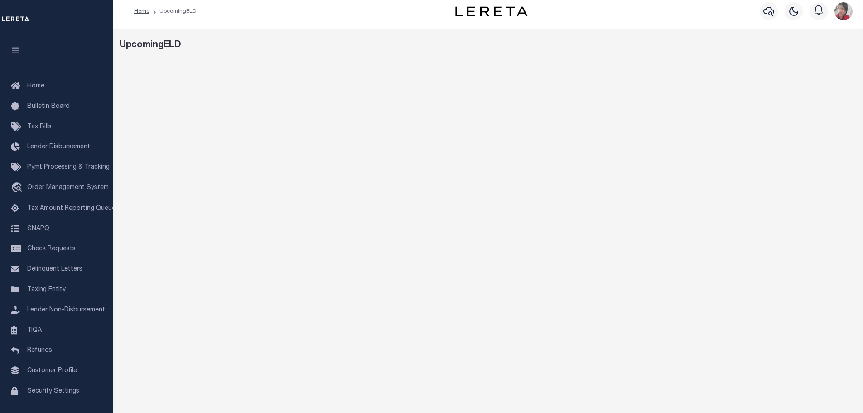
scroll to position [0, 0]
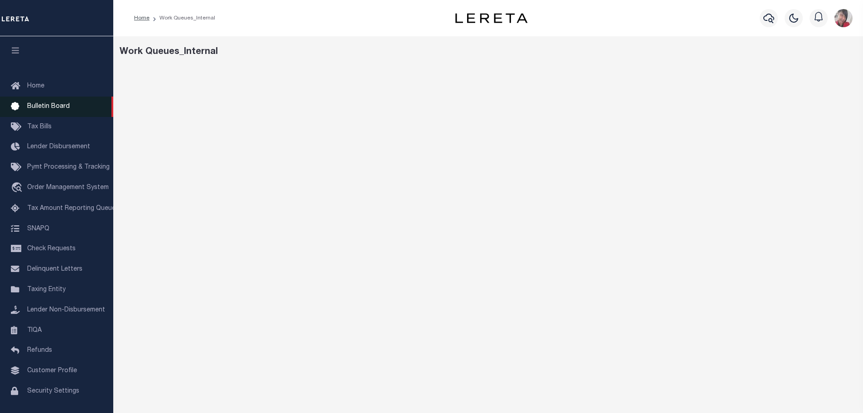
click at [40, 112] on link "Bulletin Board" at bounding box center [56, 107] width 113 height 20
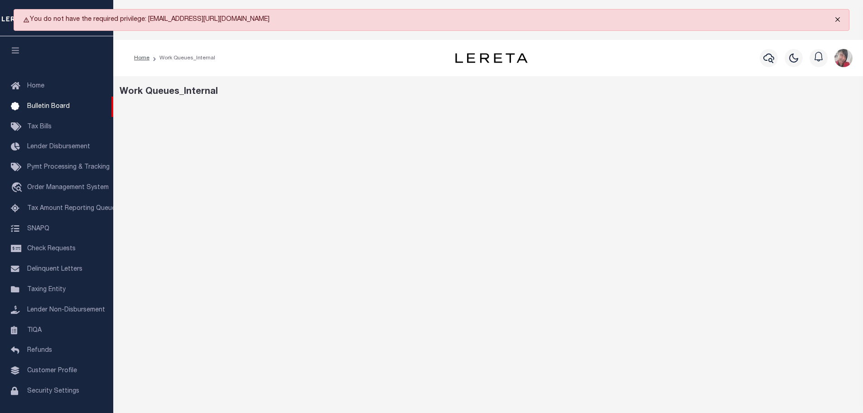
click at [838, 15] on button "Close" at bounding box center [838, 20] width 23 height 20
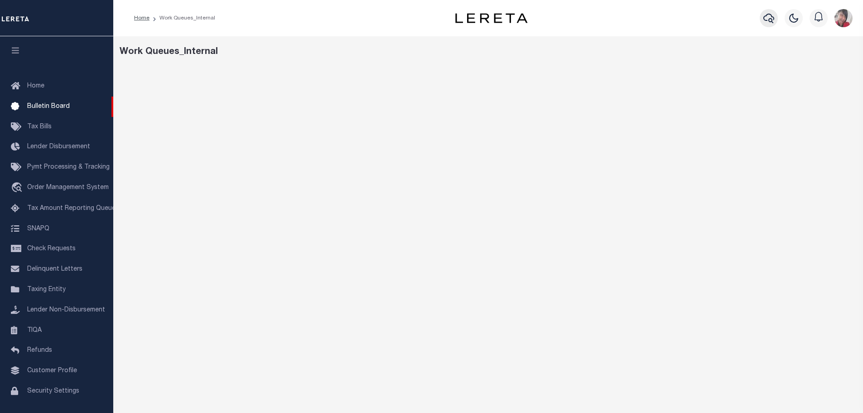
click at [769, 20] on icon "button" at bounding box center [769, 19] width 11 height 10
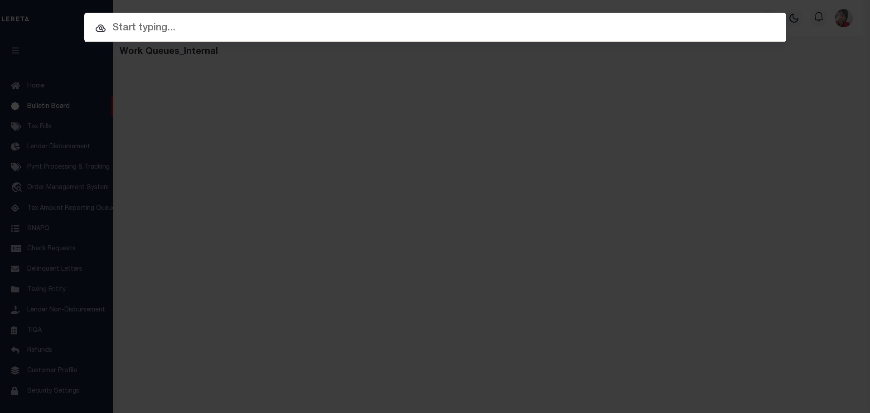
click at [377, 34] on input "text" at bounding box center [435, 28] width 702 height 16
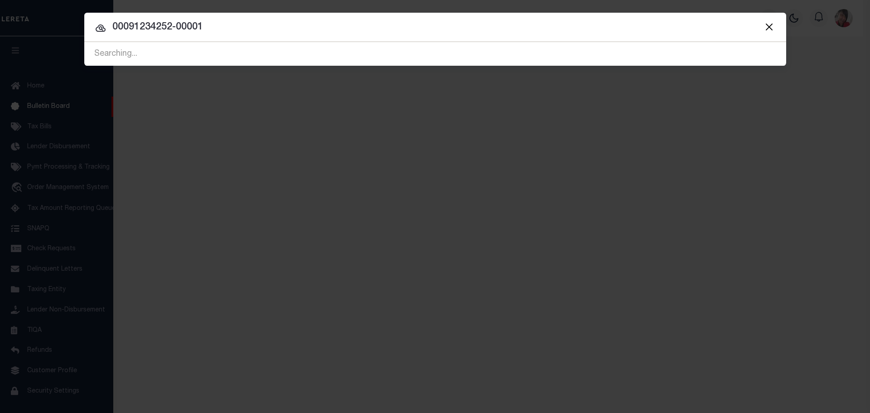
type input "00091234252-00001"
click at [280, 57] on div "Searching..." at bounding box center [435, 54] width 702 height 23
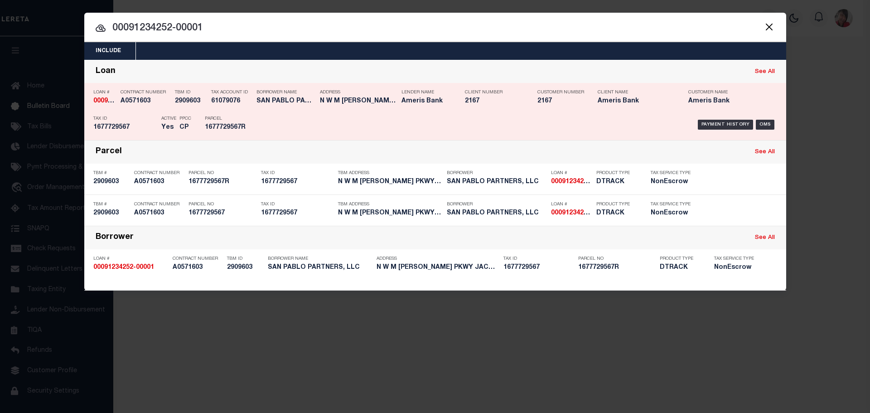
click at [294, 111] on div "Borrower Name SAN PABLO PARTNERS, LLC" at bounding box center [285, 98] width 59 height 26
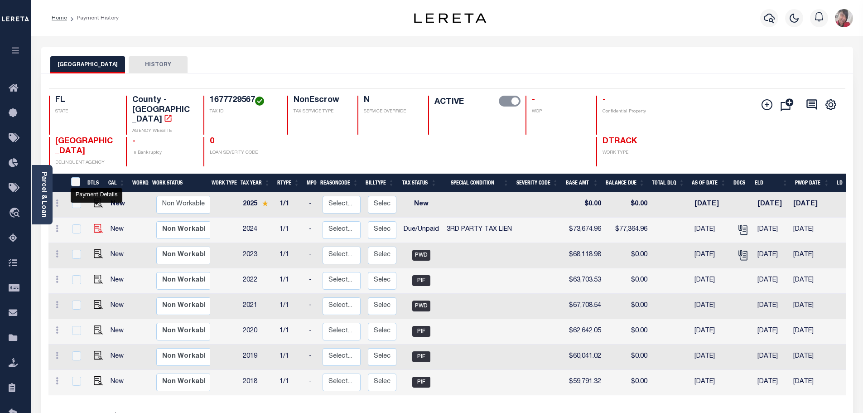
click at [97, 224] on img "" at bounding box center [98, 228] width 9 height 9
checkbox input "true"
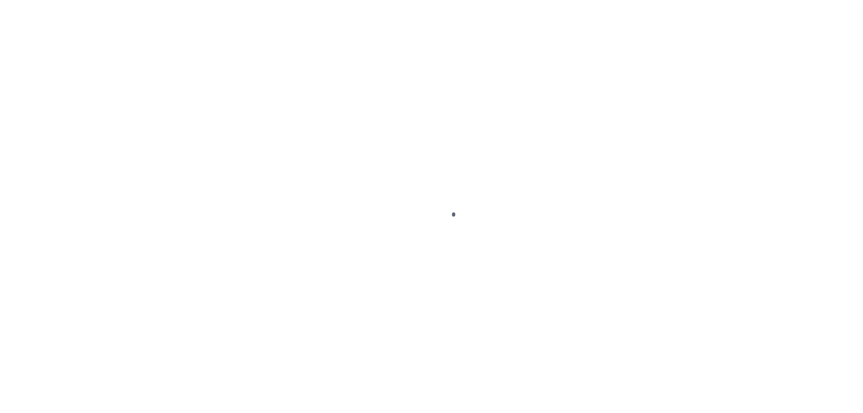
select select "DUE"
select select "20"
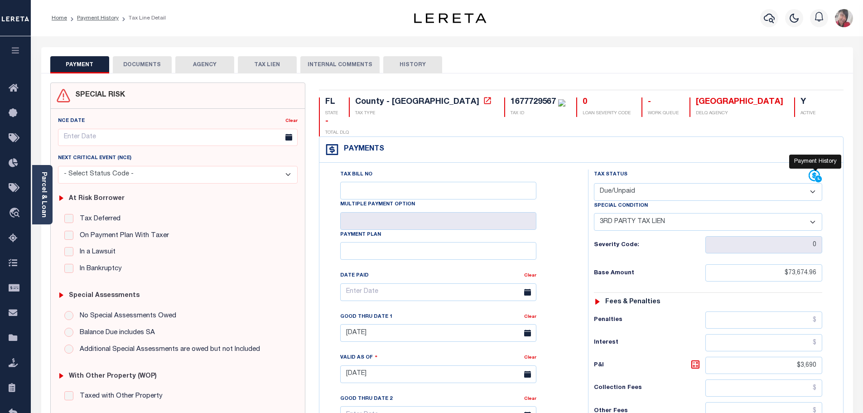
click at [813, 169] on icon at bounding box center [816, 176] width 14 height 14
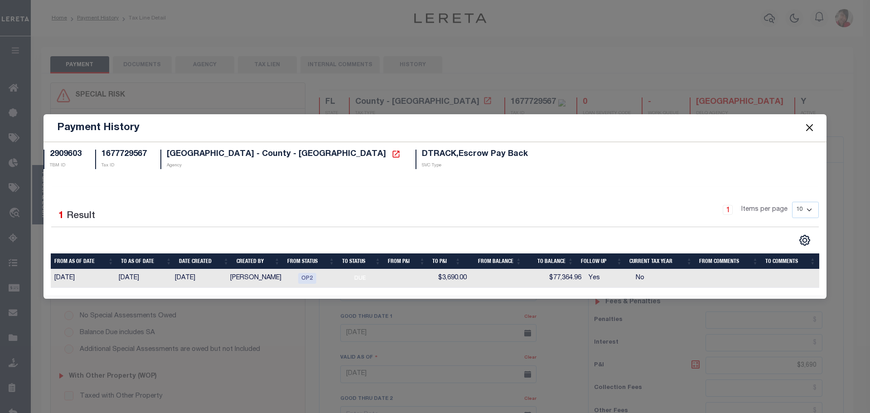
click at [810, 124] on button "Close" at bounding box center [810, 128] width 12 height 12
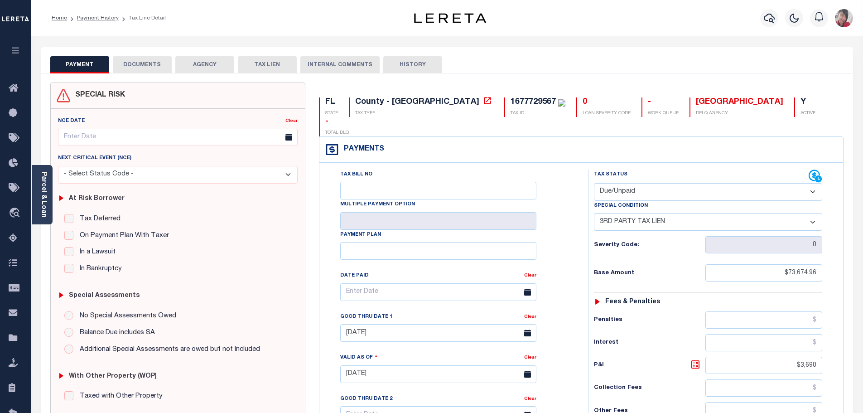
click at [150, 64] on button "DOCUMENTS" at bounding box center [142, 64] width 59 height 17
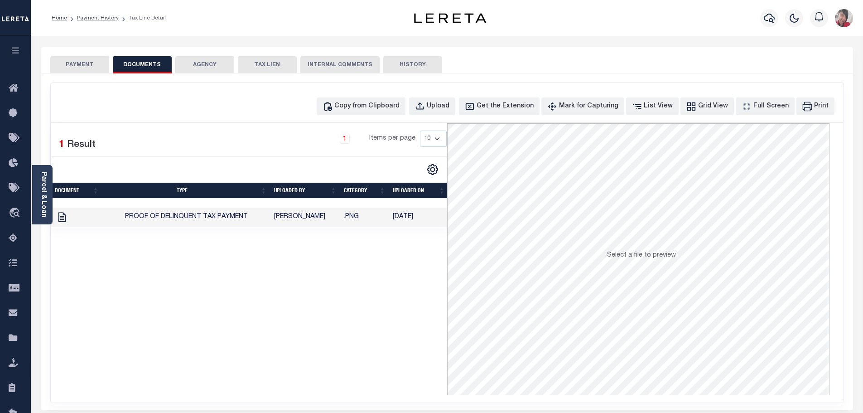
click at [206, 69] on button "AGENCY" at bounding box center [204, 64] width 59 height 17
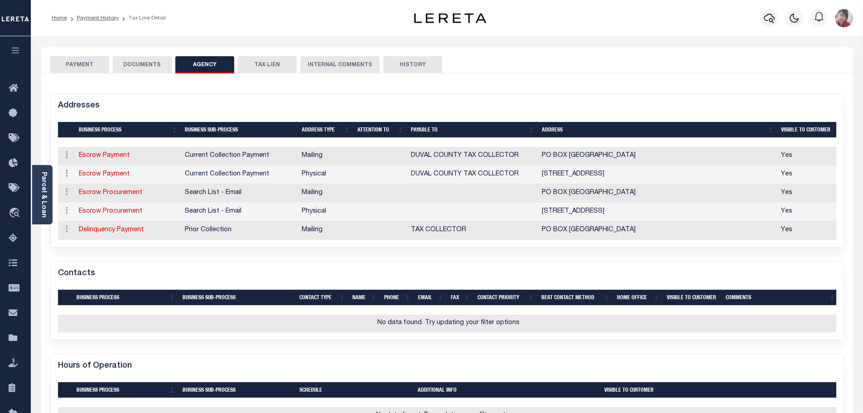
click at [335, 65] on button "INTERNAL COMMENTS" at bounding box center [339, 64] width 79 height 17
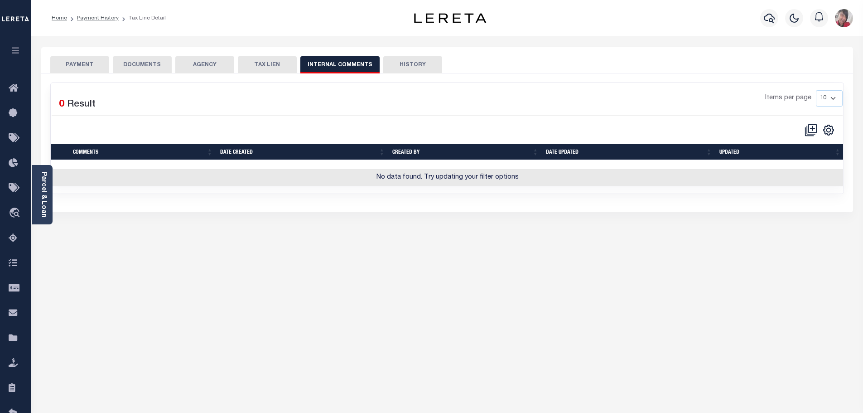
click at [271, 65] on button "TAX LIEN" at bounding box center [267, 64] width 59 height 17
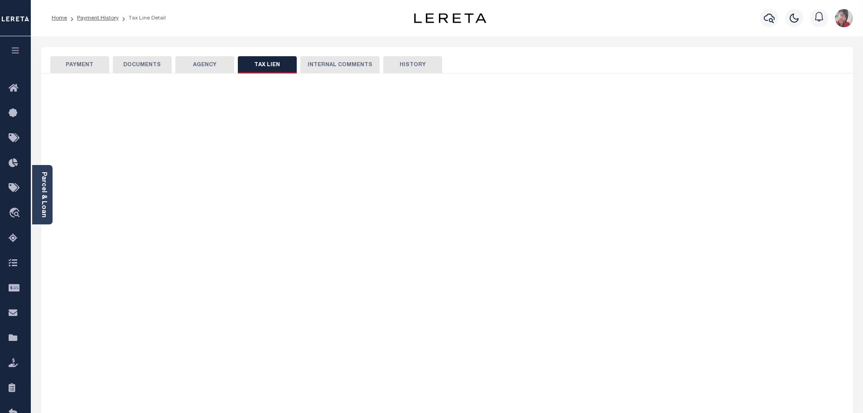
checkbox input "false"
radio input "true"
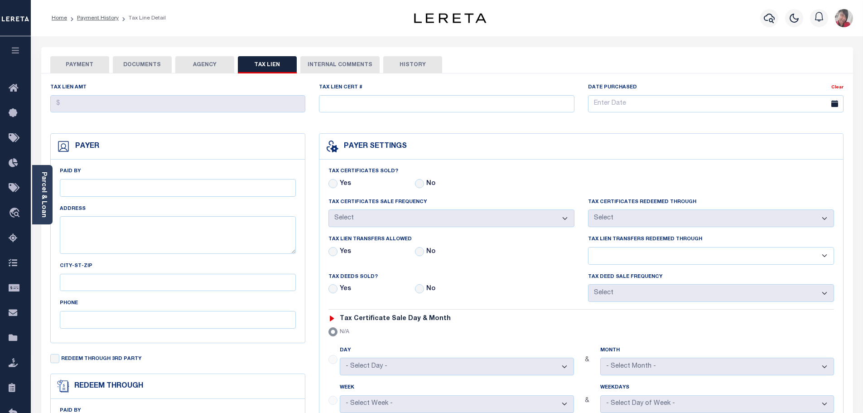
click at [411, 66] on button "HISTORY" at bounding box center [412, 64] width 59 height 17
select select "50"
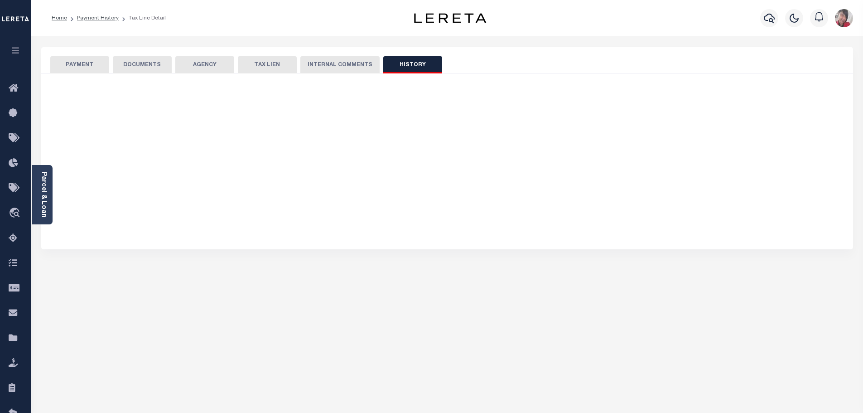
select select "50"
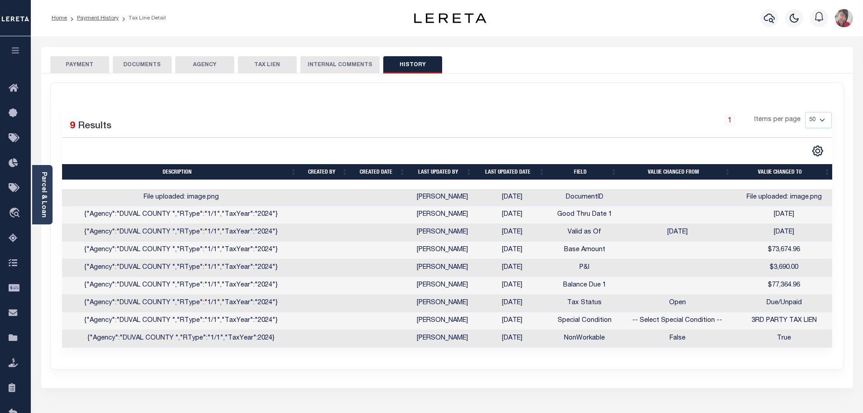
click at [92, 64] on button "PAYMENT" at bounding box center [79, 64] width 59 height 17
